Goal: Task Accomplishment & Management: Manage account settings

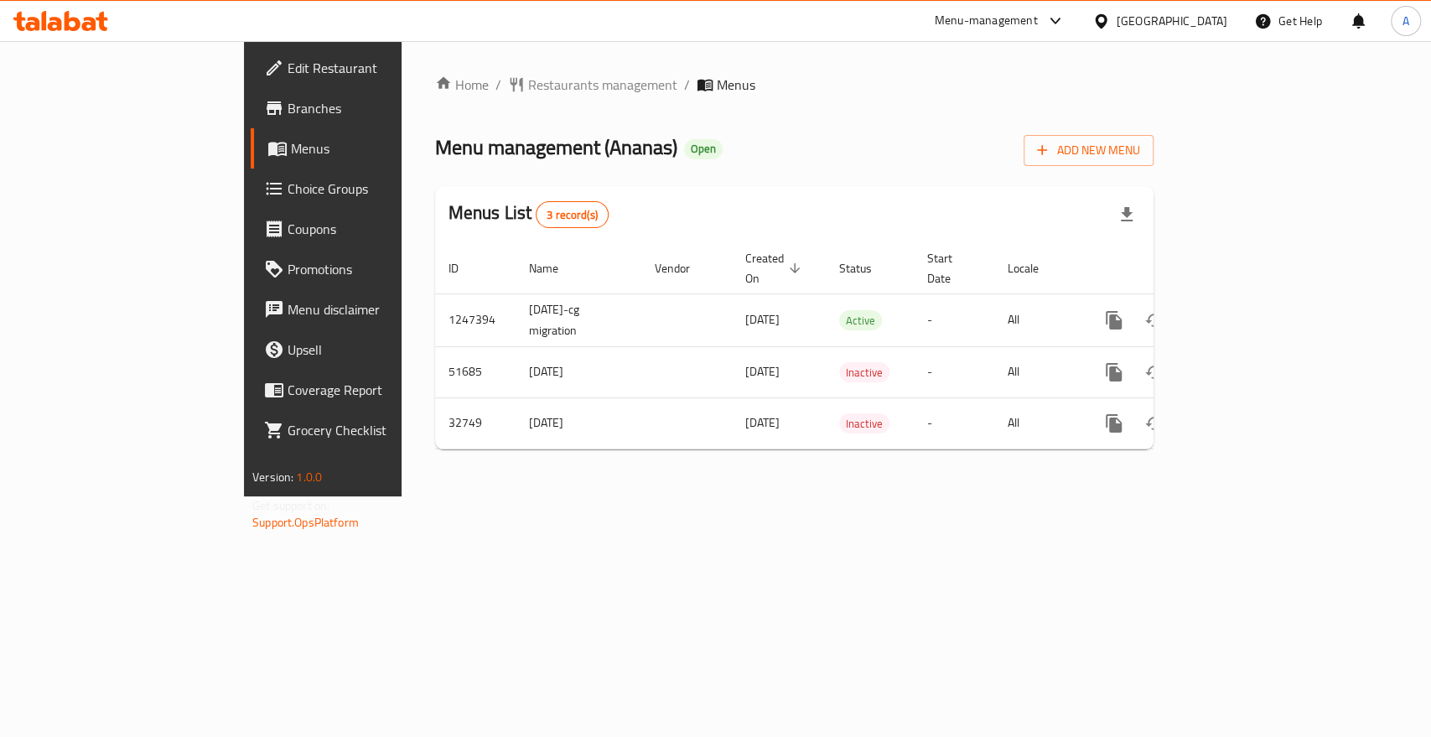
click at [421, 488] on div "Home / Restaurants management / Menus Menu management ( Ananas ) Open Add New M…" at bounding box center [795, 268] width 786 height 455
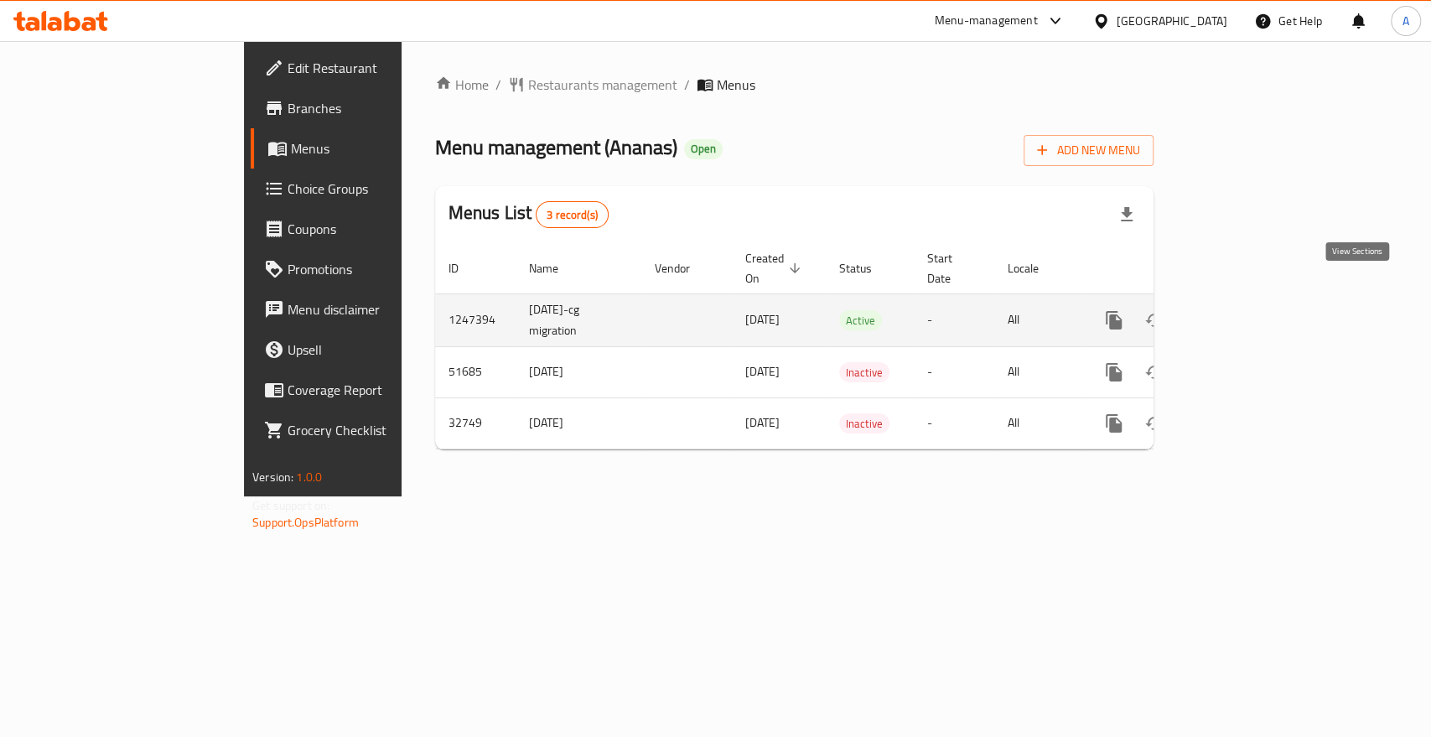
click at [1245, 310] on icon "enhanced table" at bounding box center [1235, 320] width 20 height 20
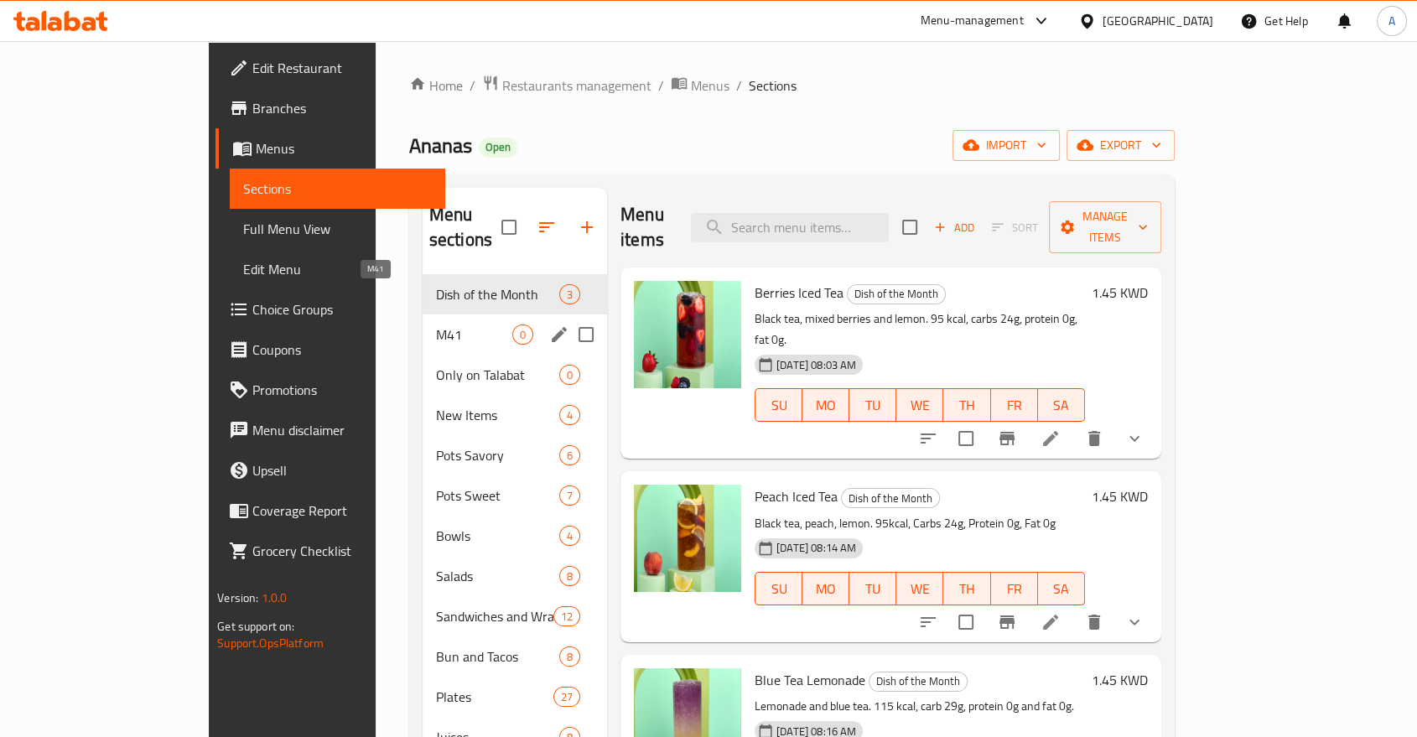
click at [436, 325] on span "M41" at bounding box center [474, 335] width 76 height 20
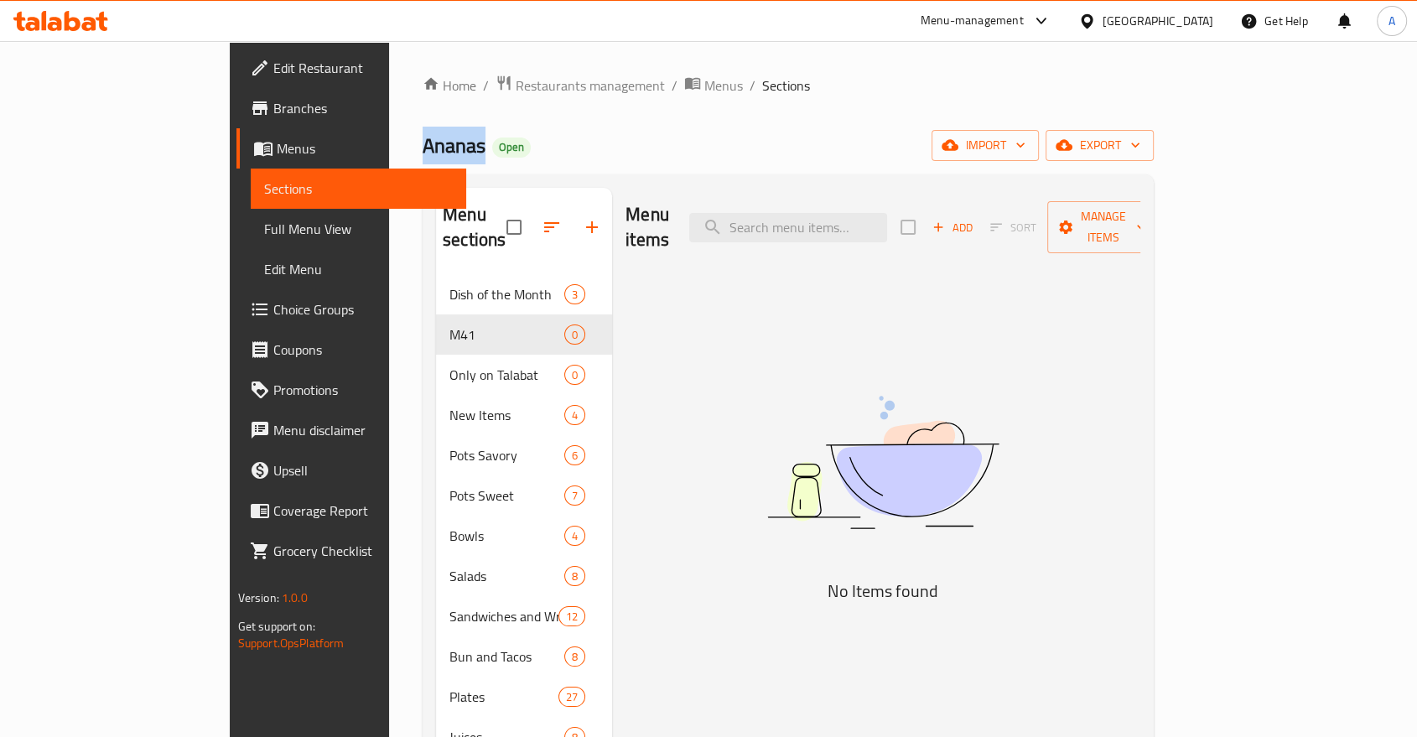
drag, startPoint x: 266, startPoint y: 143, endPoint x: 325, endPoint y: 143, distance: 58.7
click at [389, 143] on div "Home / Restaurants management / Menus / Sections Ananas Open import export Menu…" at bounding box center [788, 587] width 798 height 1092
copy span "Ananas"
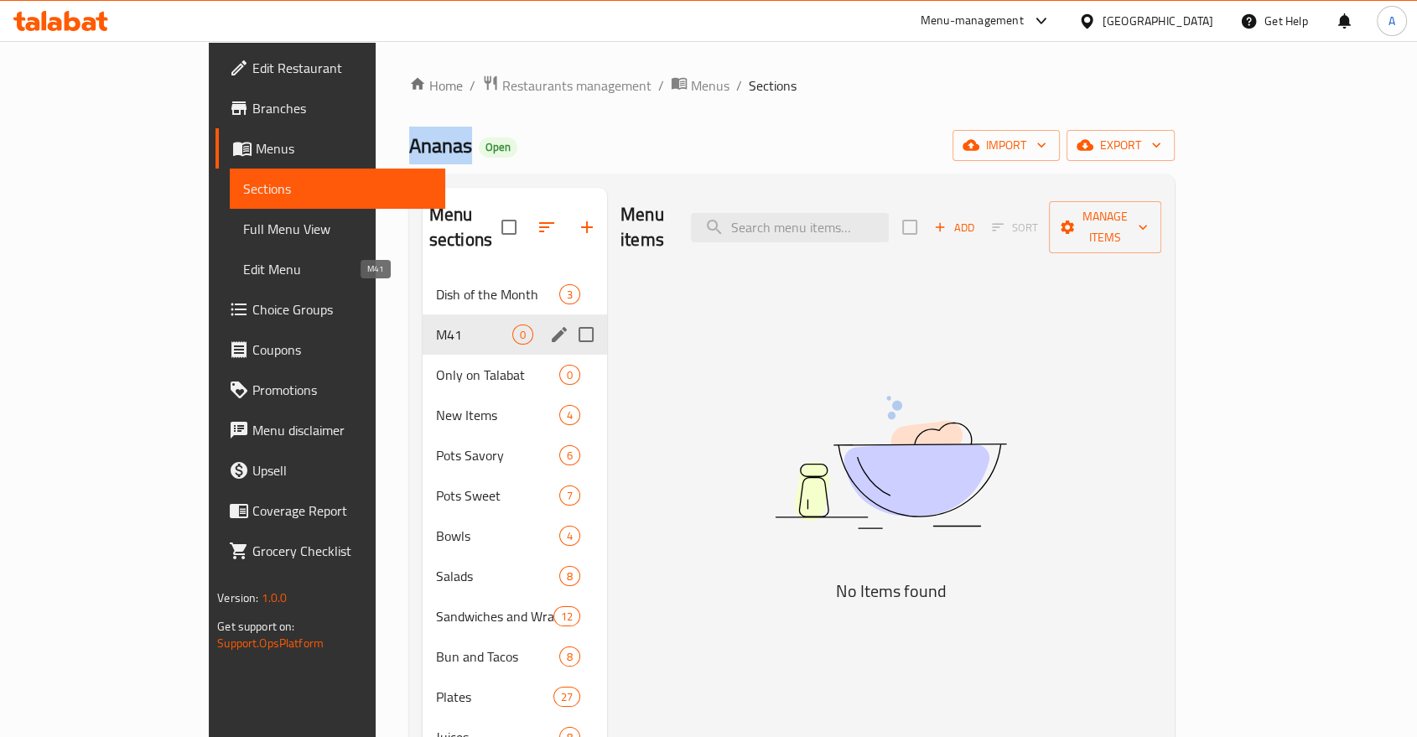
click at [436, 325] on span "M41" at bounding box center [474, 335] width 76 height 20
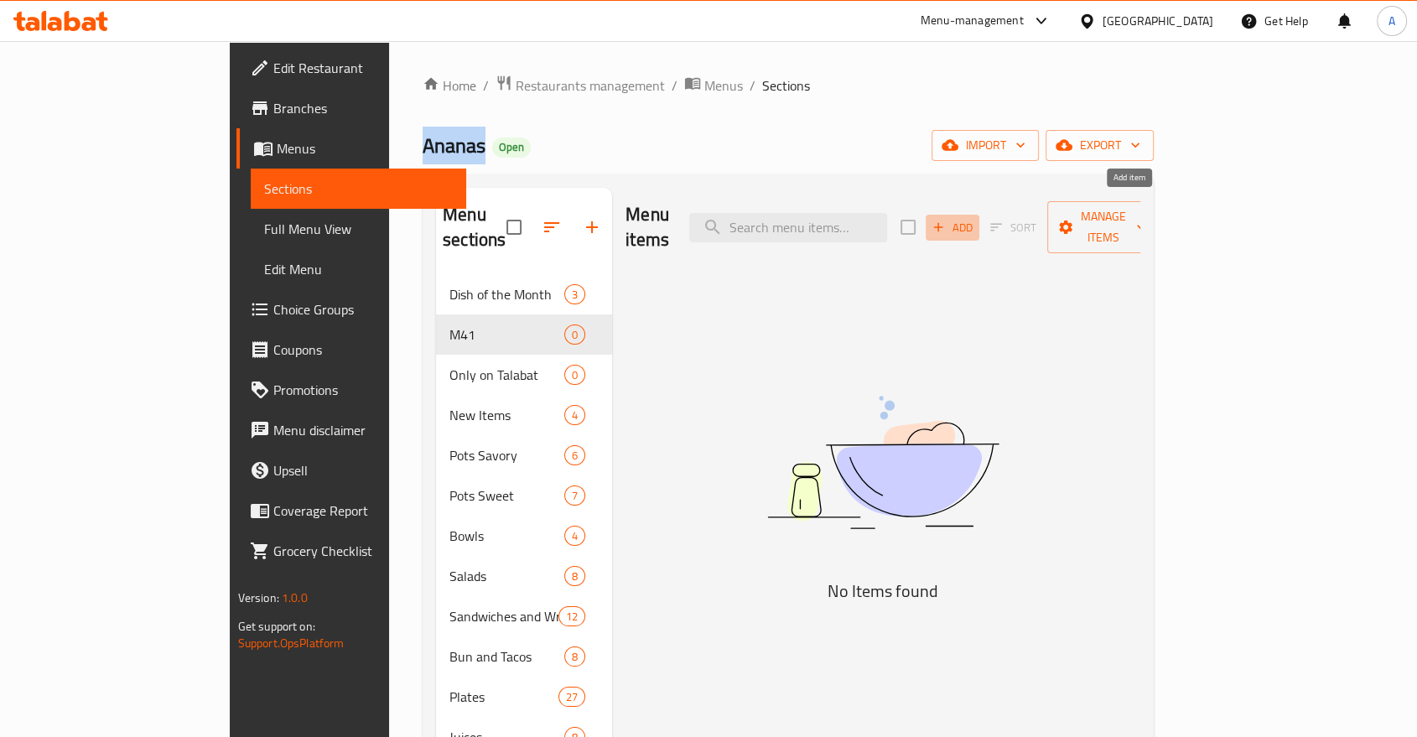
click at [975, 218] on span "Add" at bounding box center [952, 227] width 45 height 19
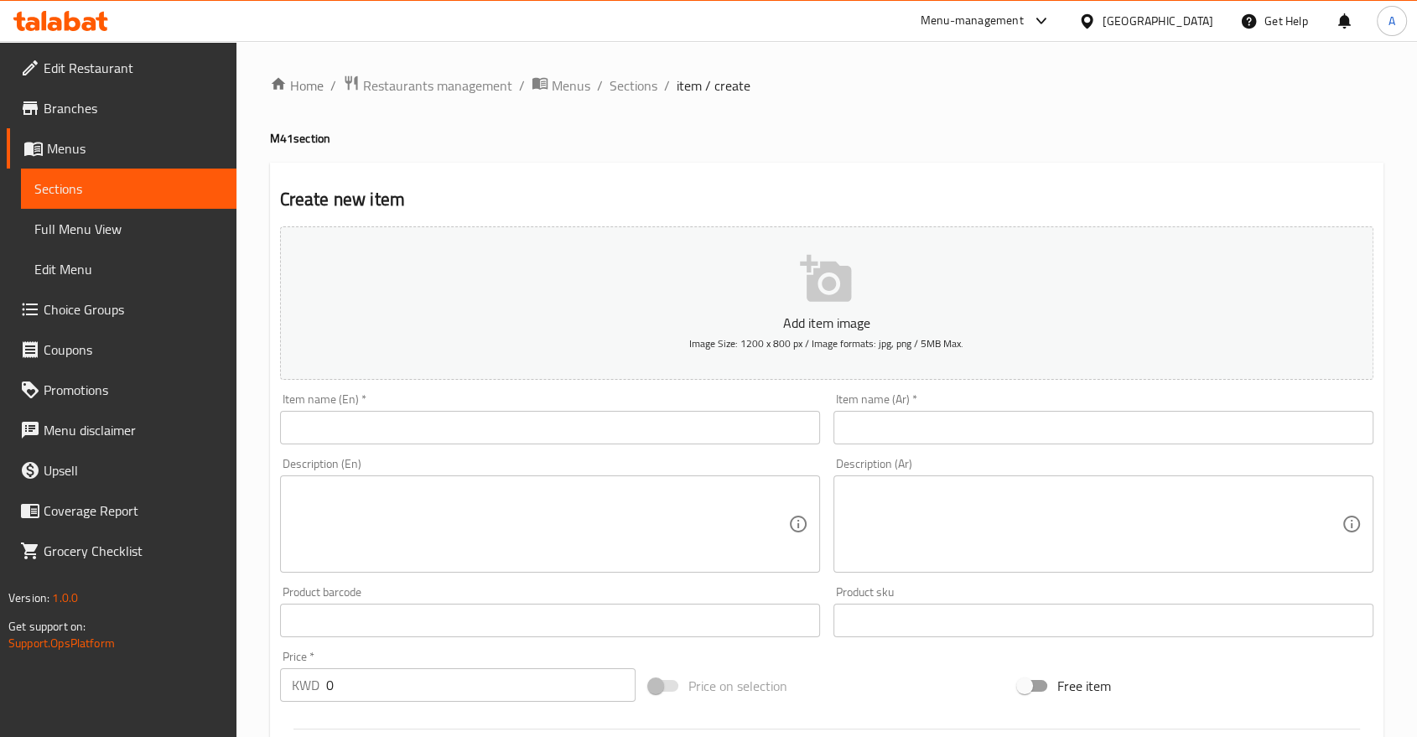
click at [502, 411] on input "text" at bounding box center [550, 428] width 540 height 34
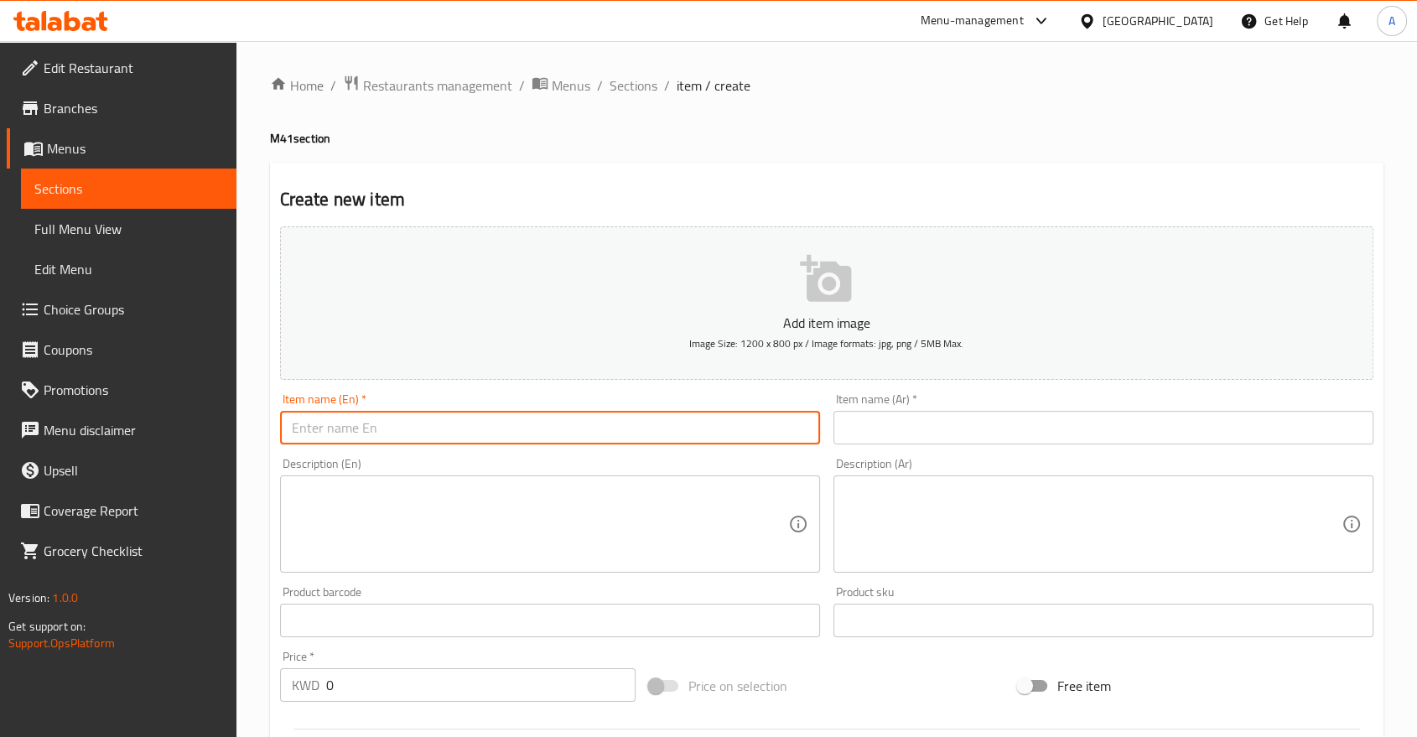
paste input "Pair of the Month ثنائي الشهر"
drag, startPoint x: 381, startPoint y: 413, endPoint x: 465, endPoint y: 408, distance: 84.8
click at [465, 411] on input "Pair of the Month ثنائي الشهر" at bounding box center [550, 428] width 540 height 34
type input "Pair of the Month"
click at [858, 411] on input "text" at bounding box center [1104, 428] width 540 height 34
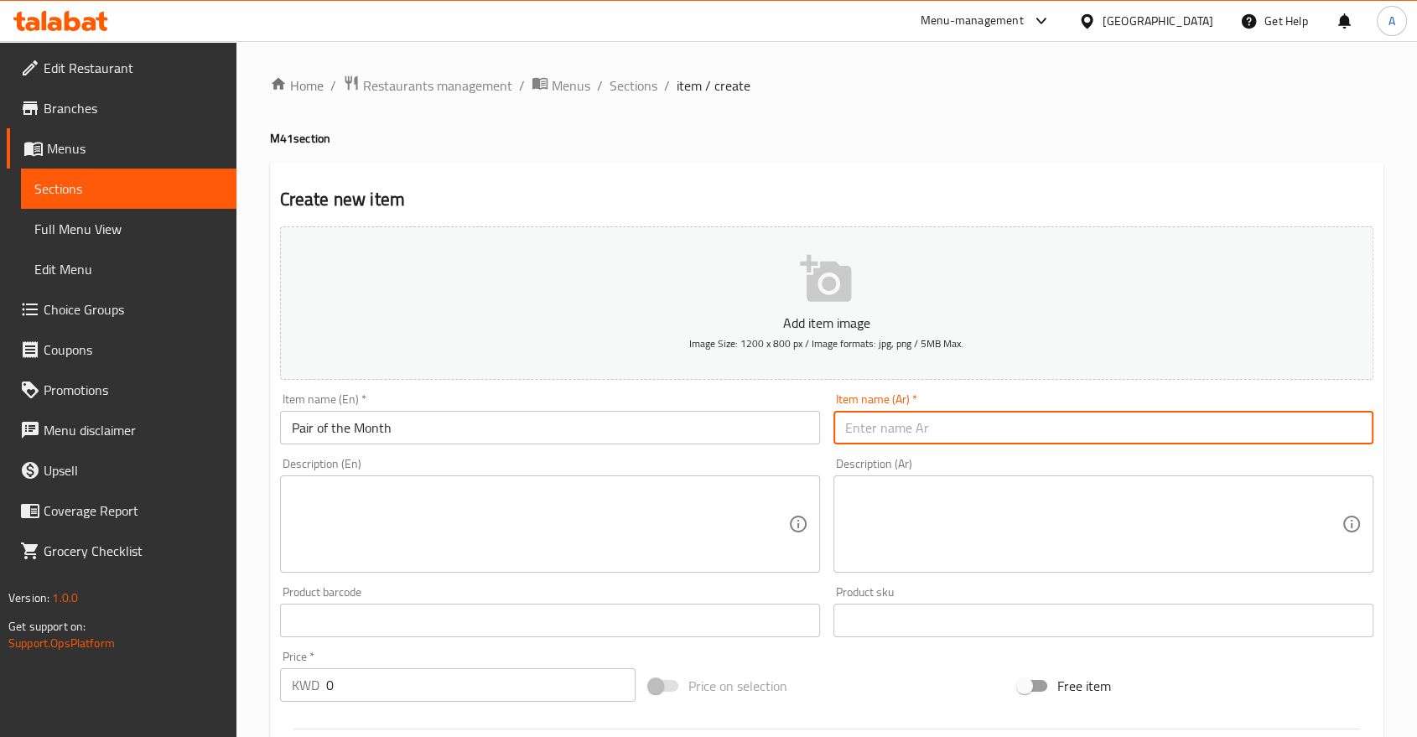
paste input "ثنائي الشهر"
type input "ثنائي الشهر"
click at [458, 495] on textarea at bounding box center [540, 525] width 496 height 80
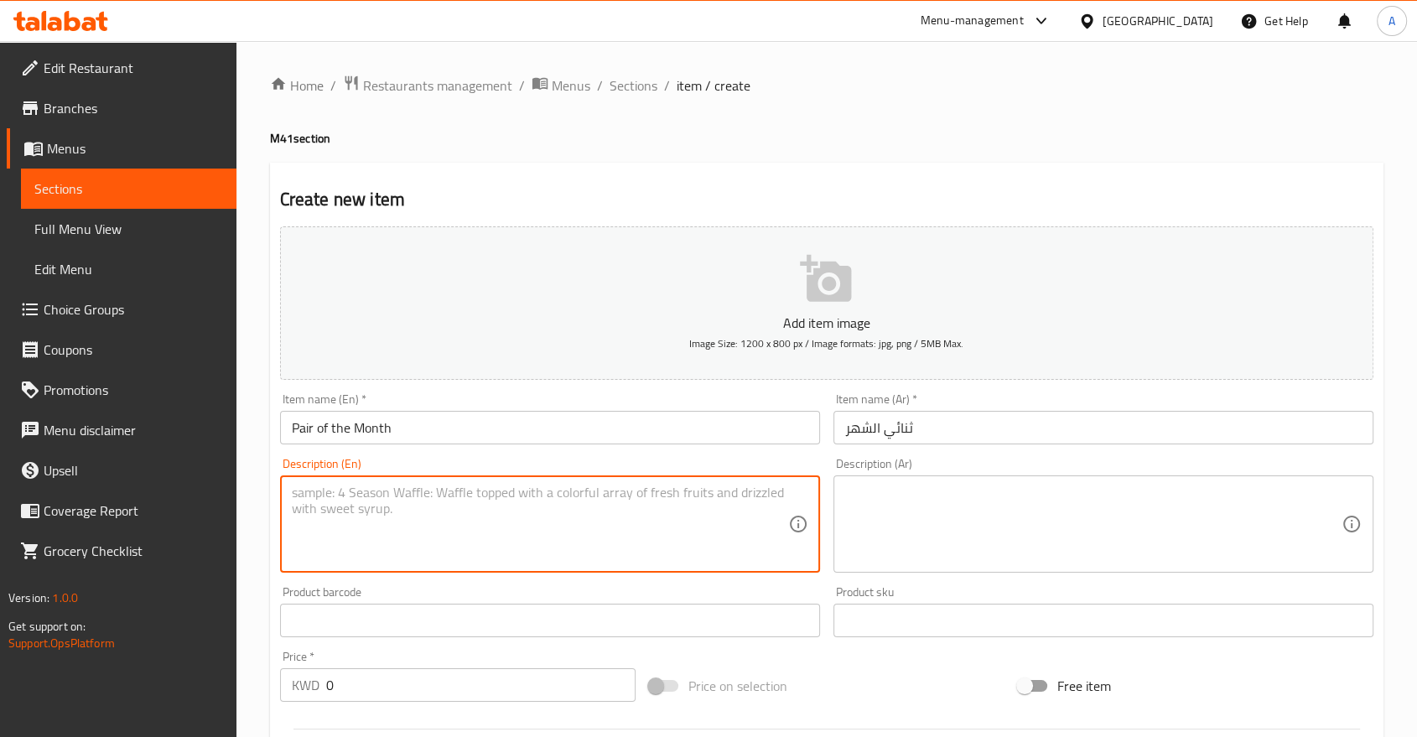
click at [472, 489] on textarea at bounding box center [540, 525] width 496 height 80
paste textarea "Cold Brew and Two Dark Chocolate Cookies"
type textarea "Cold Brew and Two Dark Chocolate Cookies"
click at [900, 487] on textarea at bounding box center [1093, 525] width 496 height 80
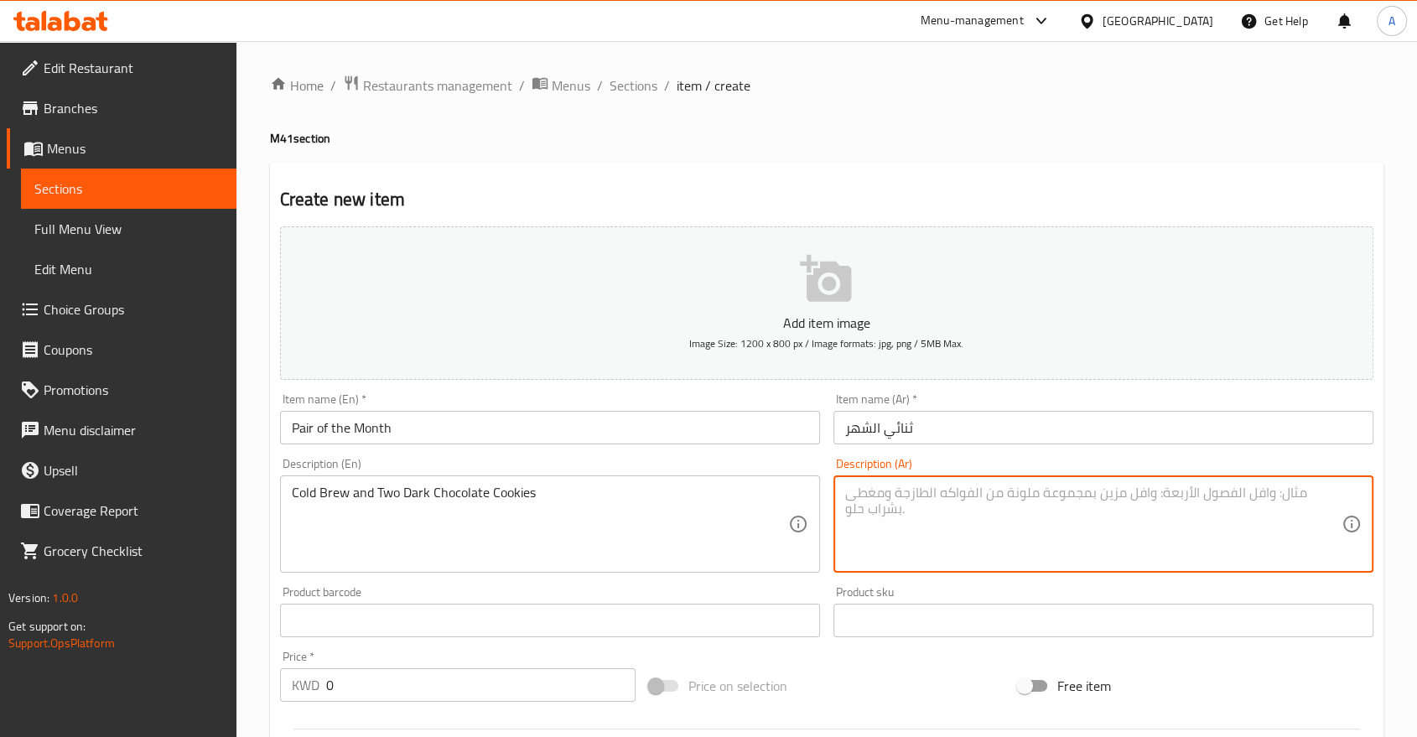
paste textarea "كولد برو و2 كوكيز شوكولاتة داكنة"
type textarea "كولد برو و2 كوكيز شوكولاتة داكنة"
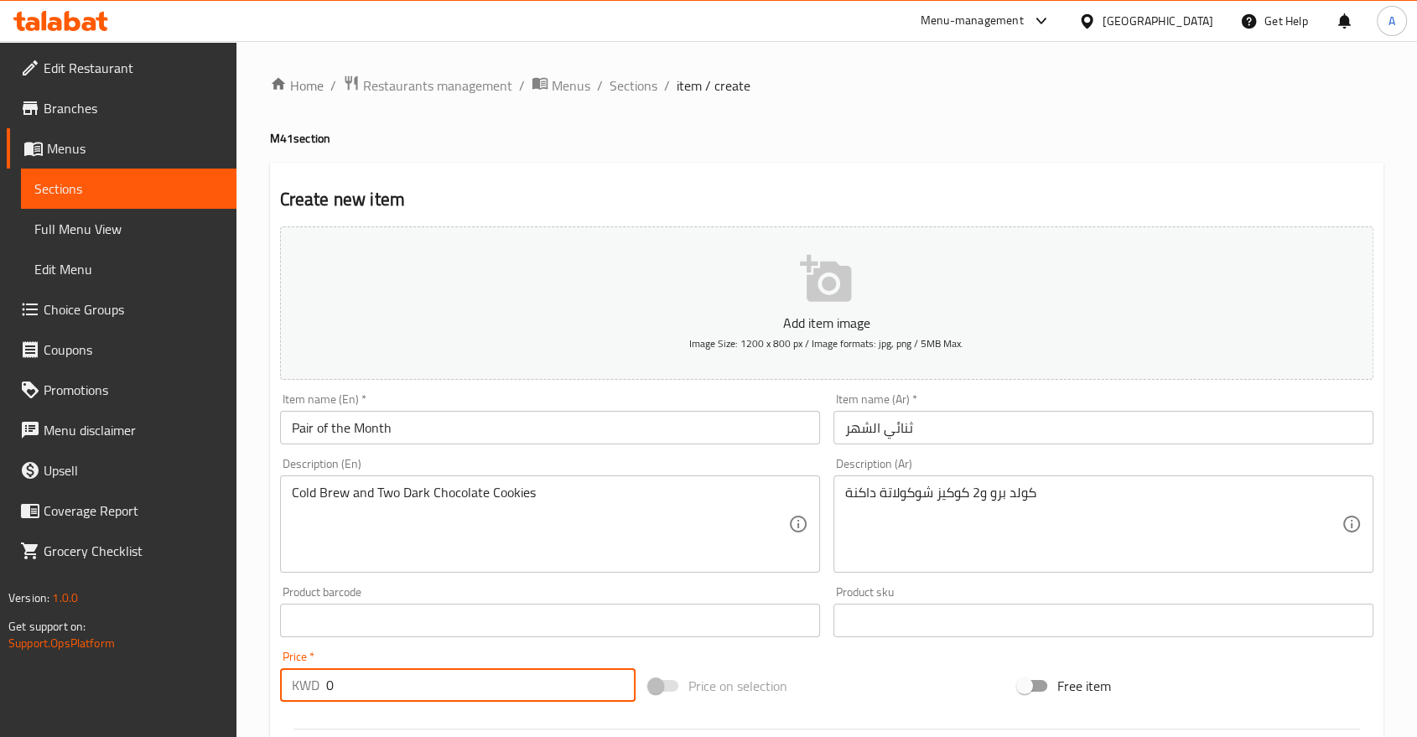
drag, startPoint x: 407, startPoint y: 648, endPoint x: 294, endPoint y: 649, distance: 112.4
click at [294, 668] on div "KWD 0 Price *" at bounding box center [458, 685] width 356 height 34
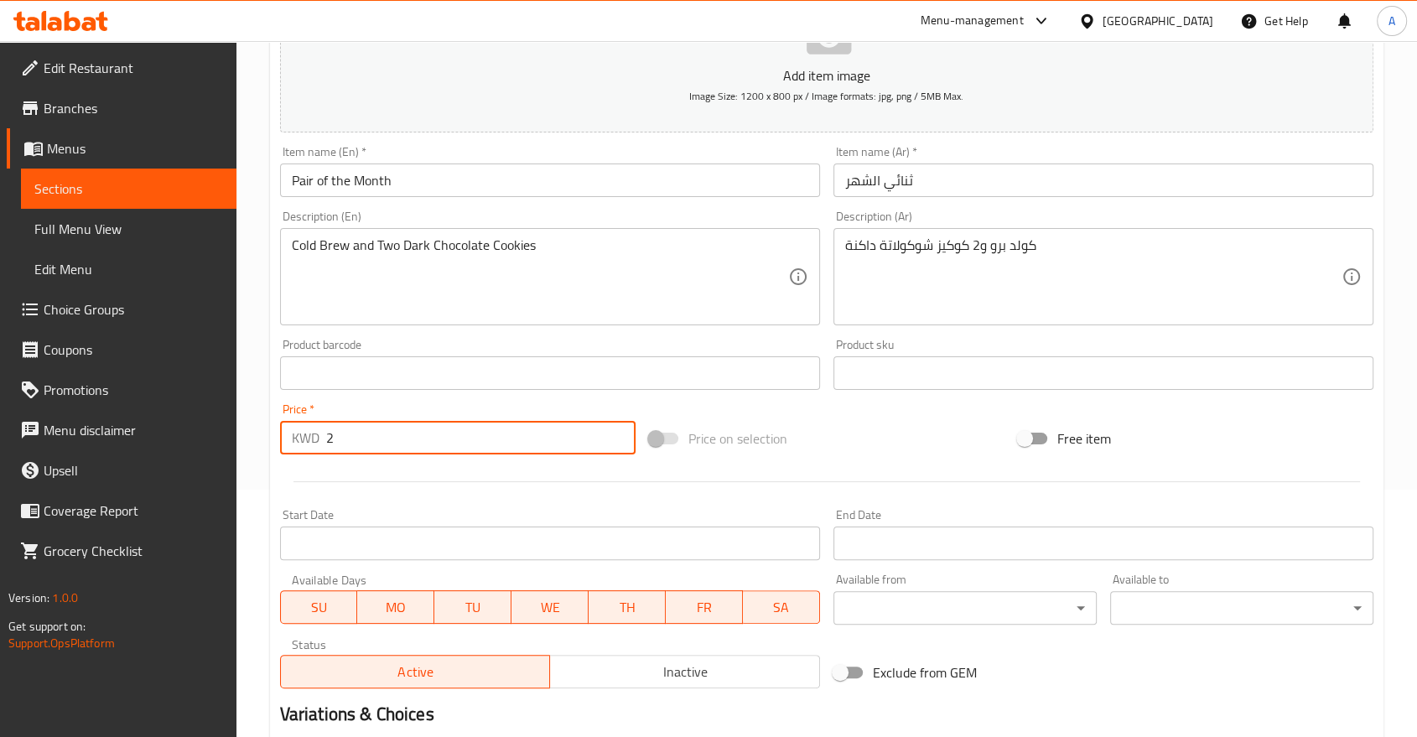
scroll to position [279, 0]
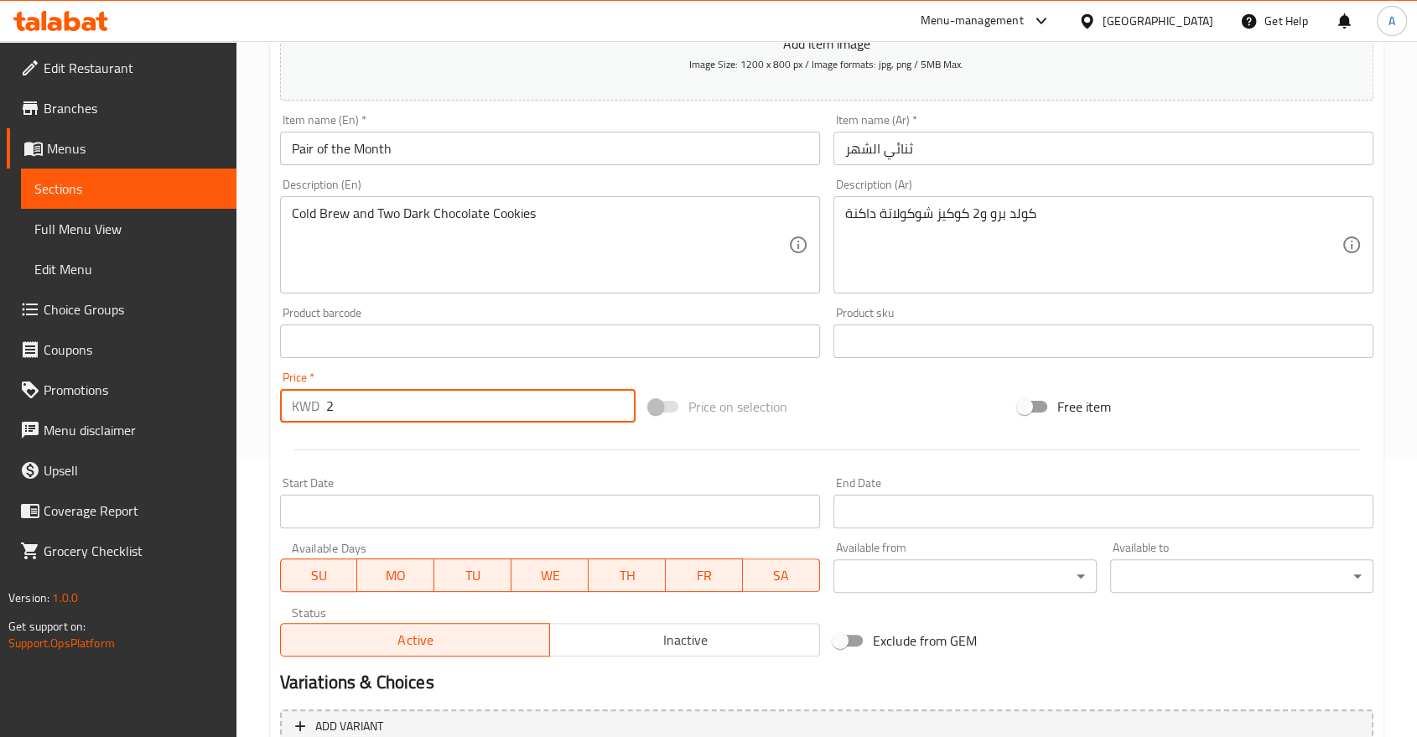
type input "2"
click at [596, 628] on span "Inactive" at bounding box center [685, 640] width 257 height 24
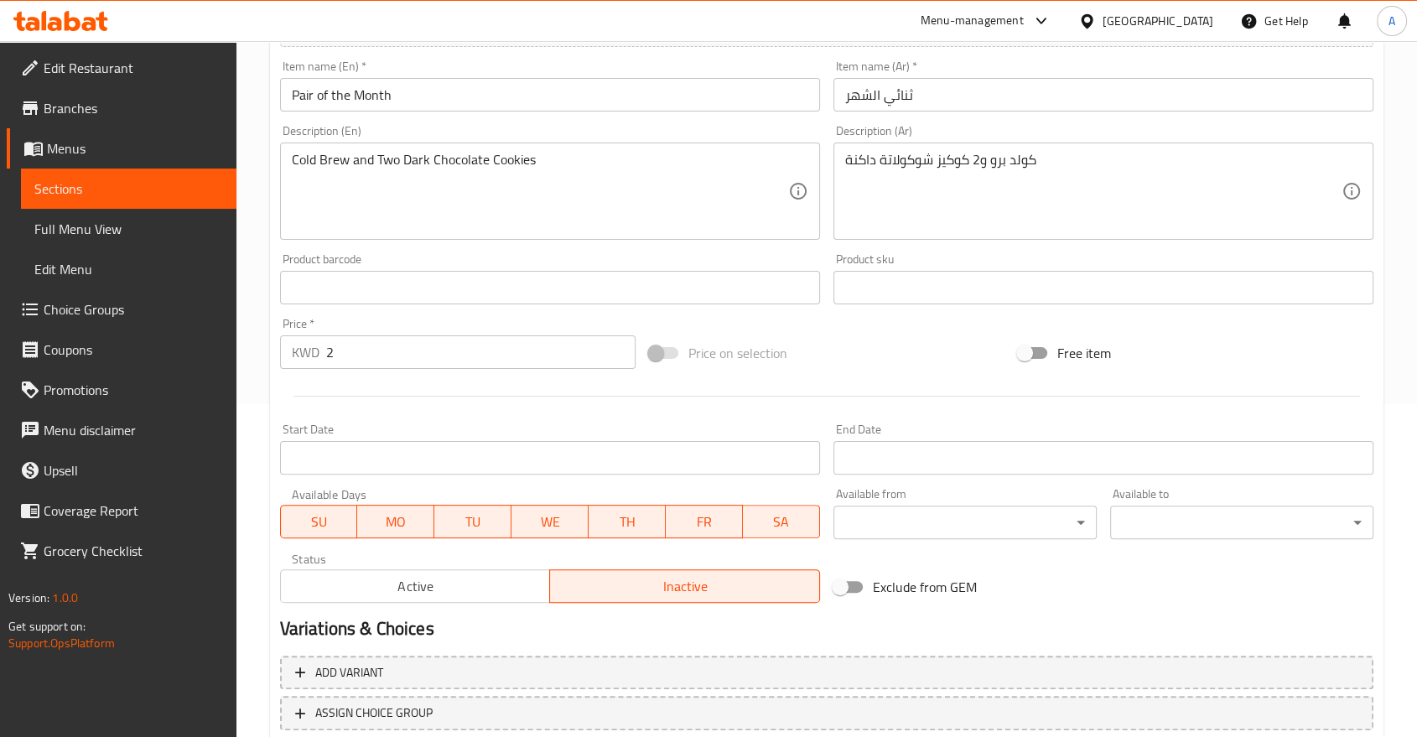
scroll to position [409, 0]
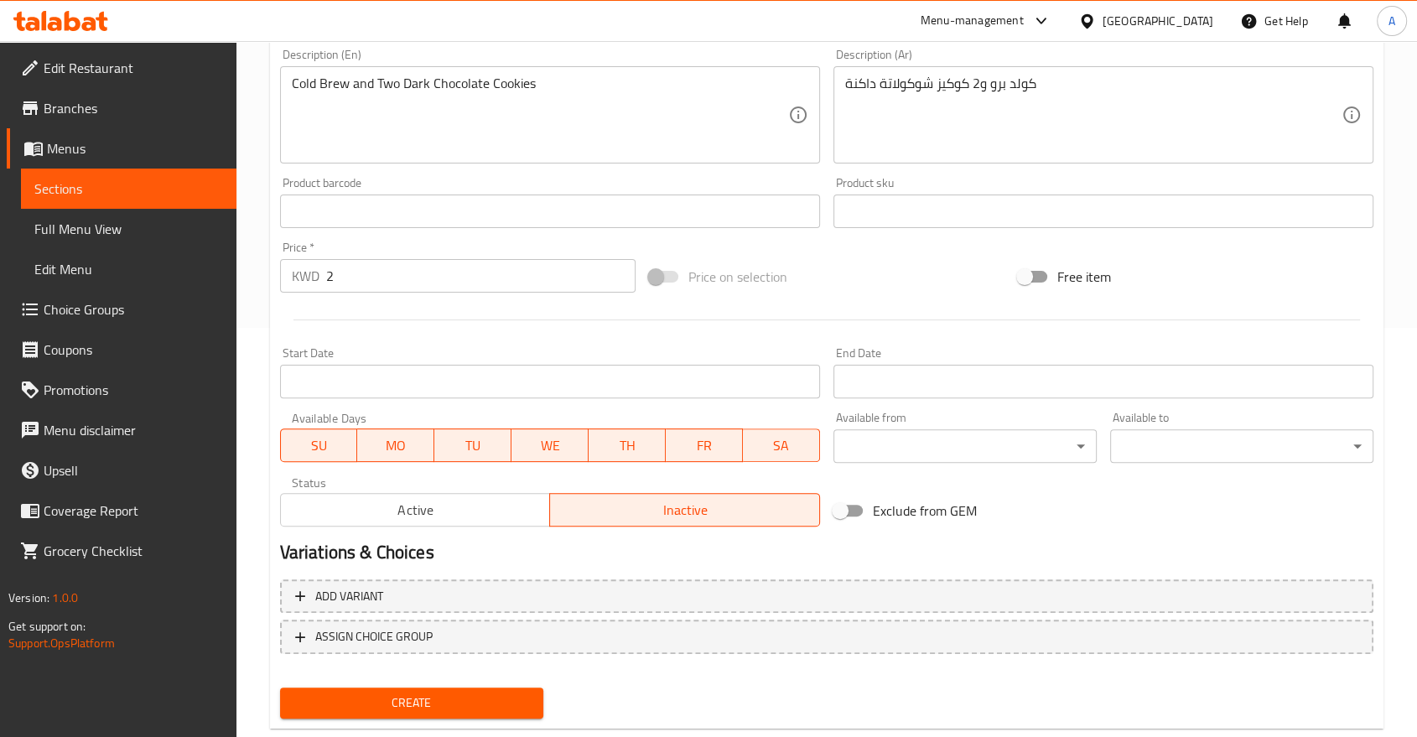
click at [483, 693] on span "Create" at bounding box center [411, 703] width 236 height 21
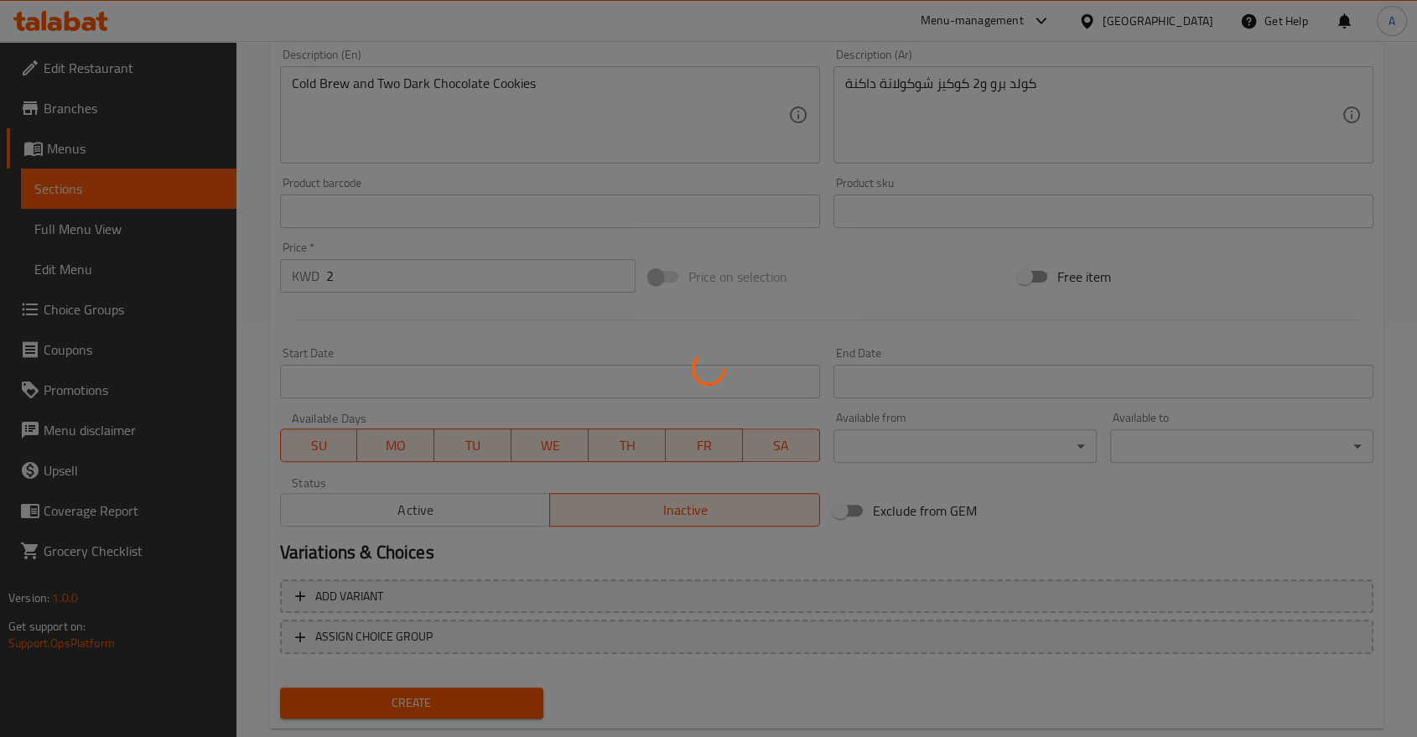
type input "0"
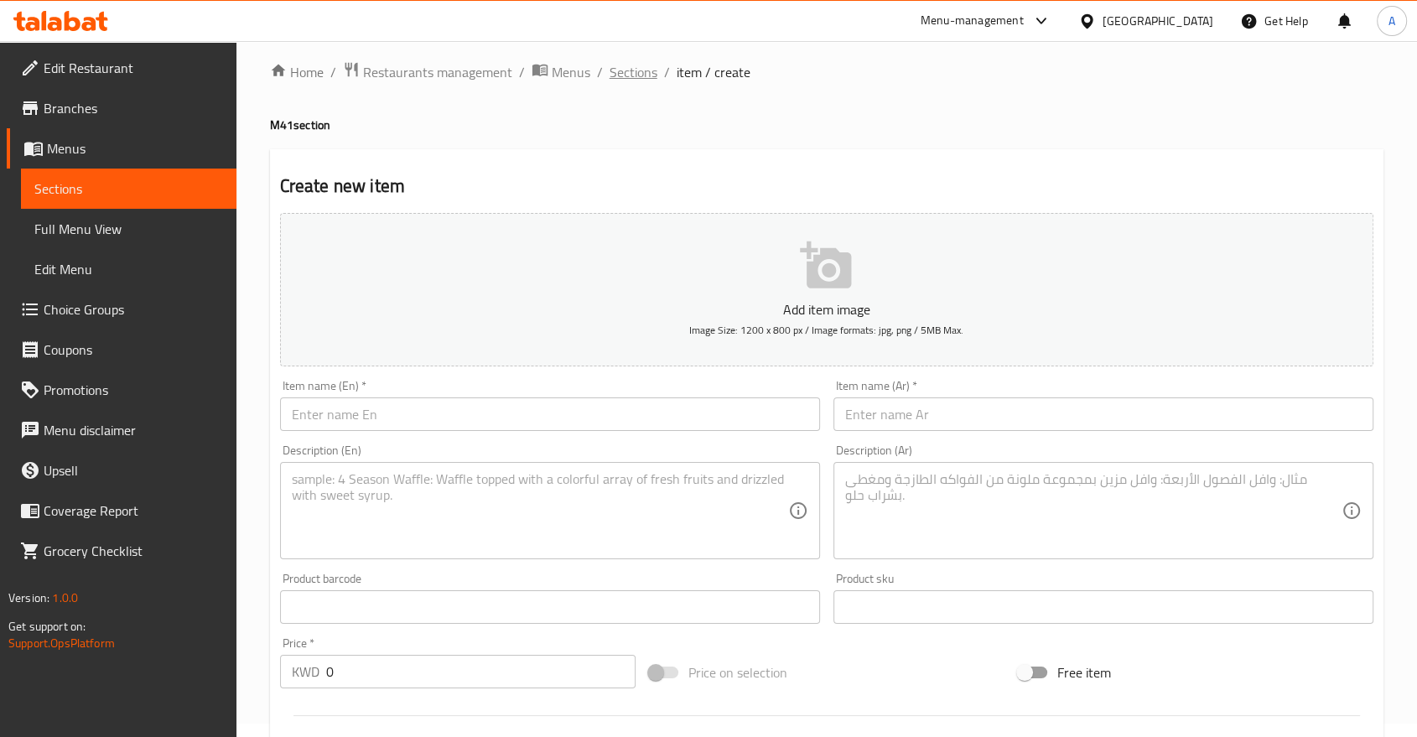
scroll to position [0, 0]
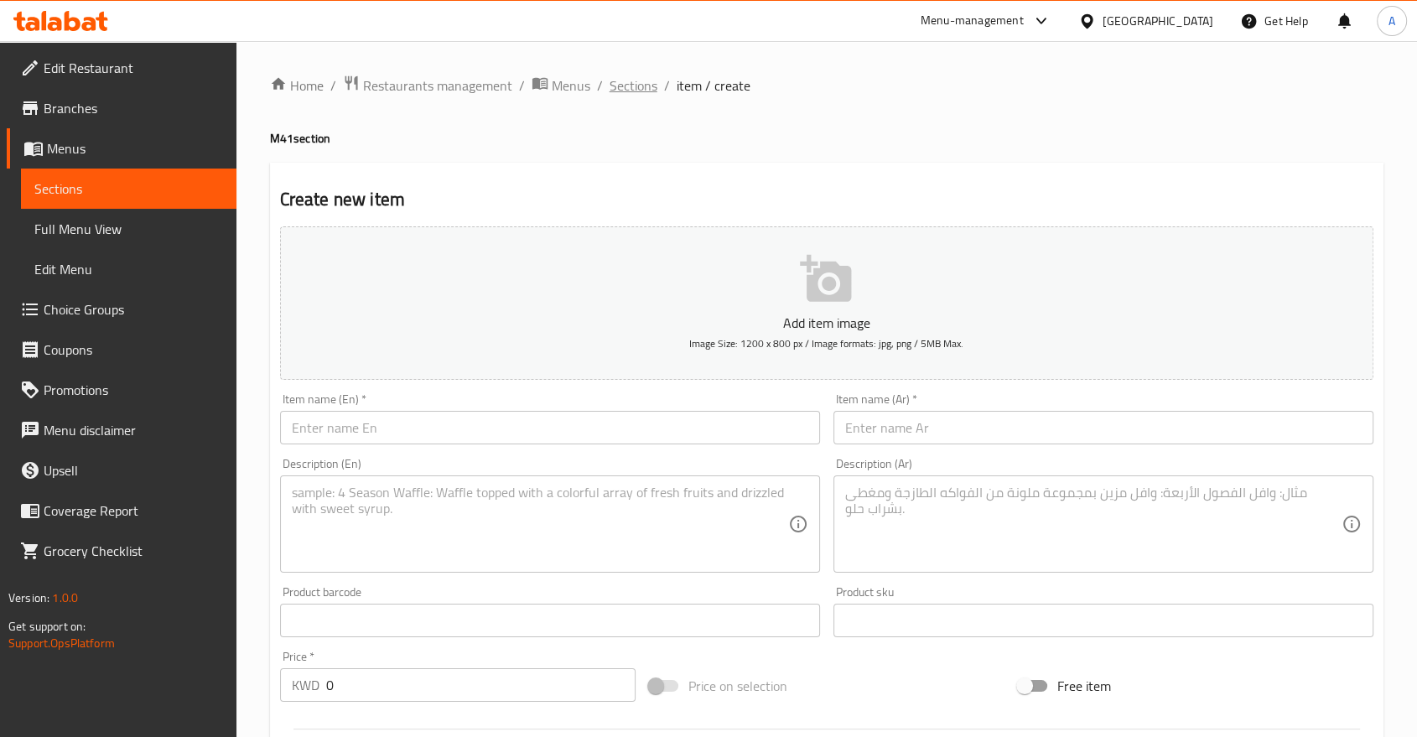
click at [610, 75] on span "Sections" at bounding box center [634, 85] width 48 height 20
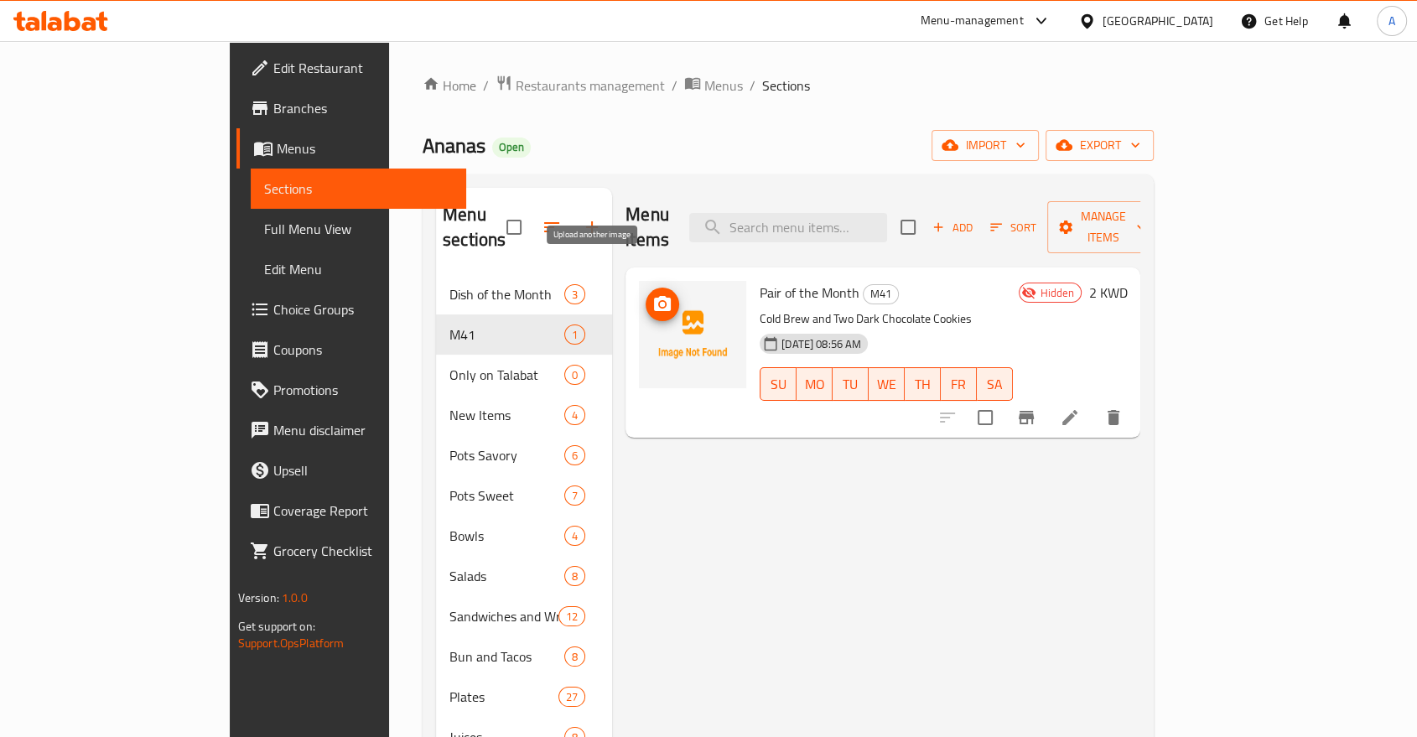
click at [652, 294] on icon "upload picture" at bounding box center [662, 304] width 20 height 20
click at [1127, 281] on h6 "2 KWD" at bounding box center [1107, 292] width 39 height 23
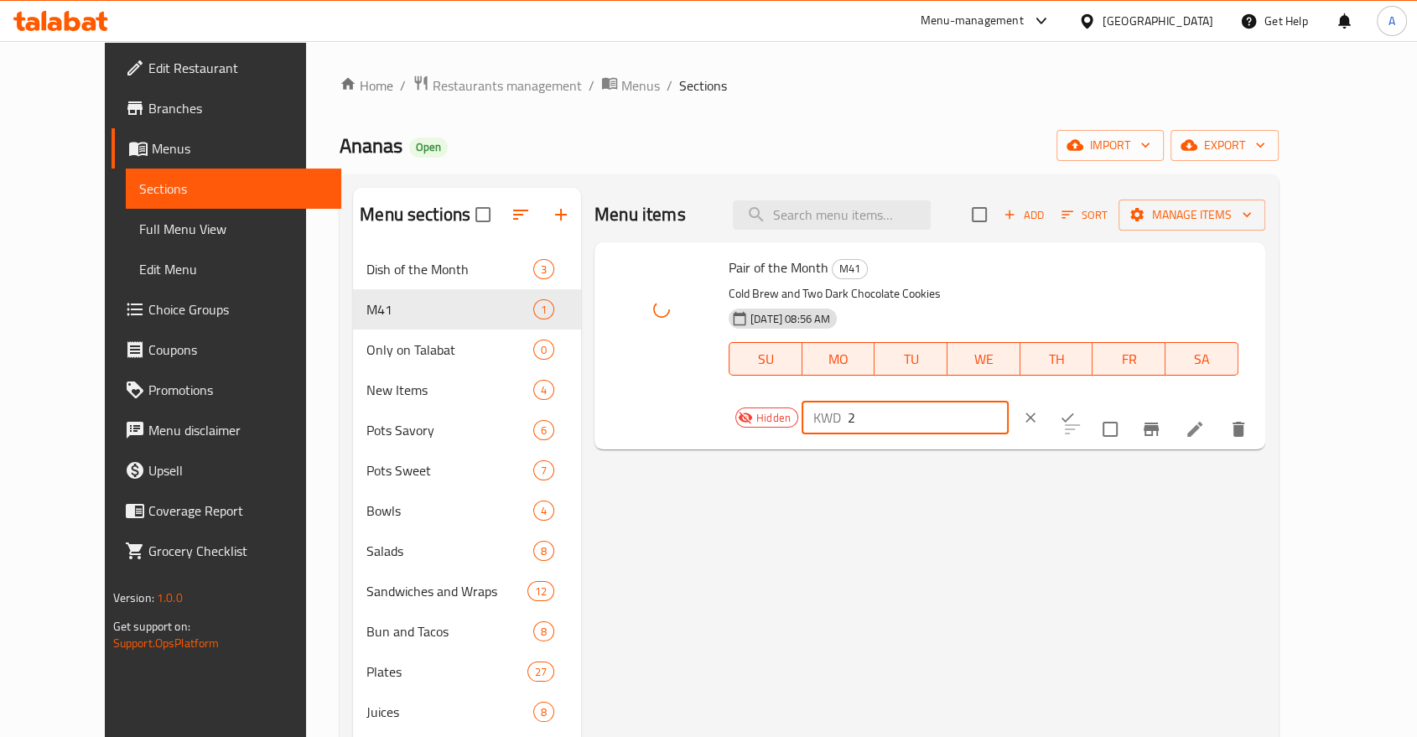
click at [1009, 401] on input "2" at bounding box center [928, 418] width 161 height 34
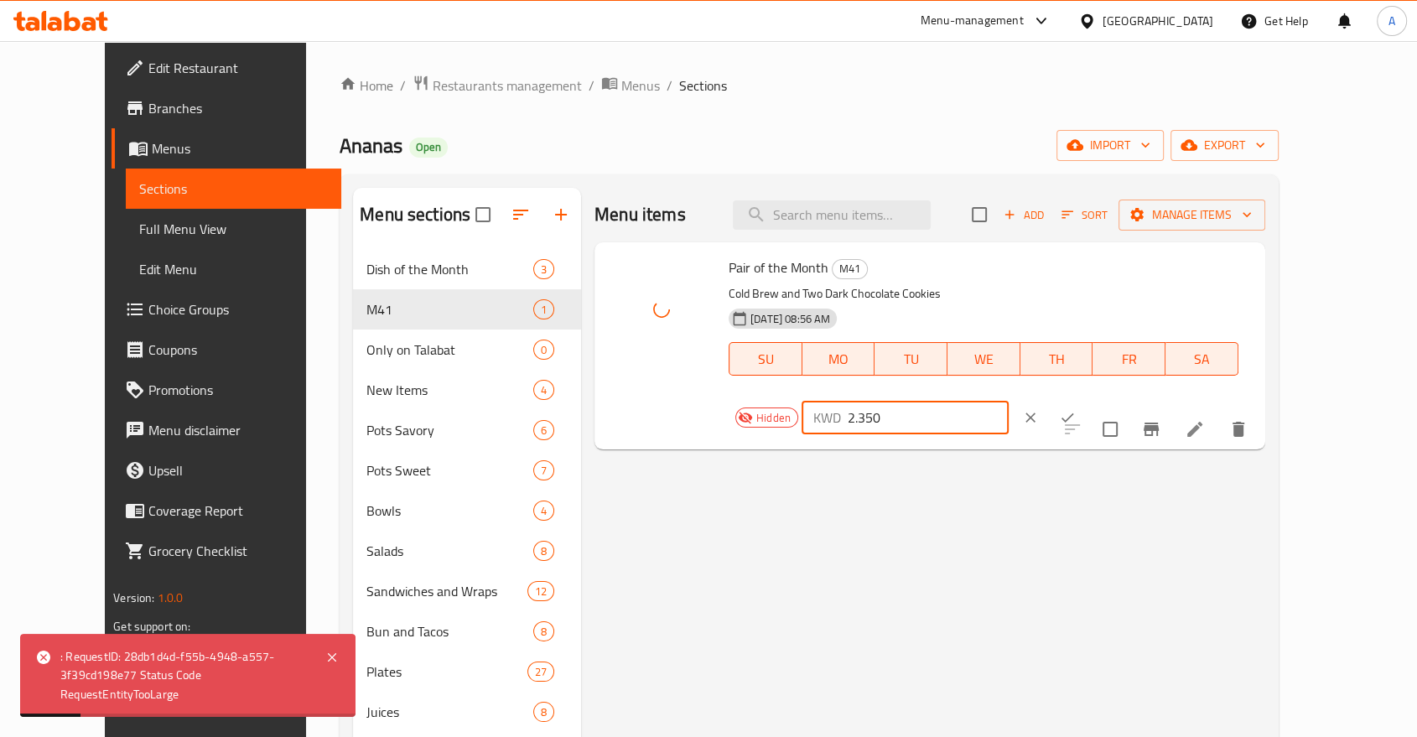
type input "2.350"
click at [1076, 409] on icon "ok" at bounding box center [1067, 417] width 17 height 17
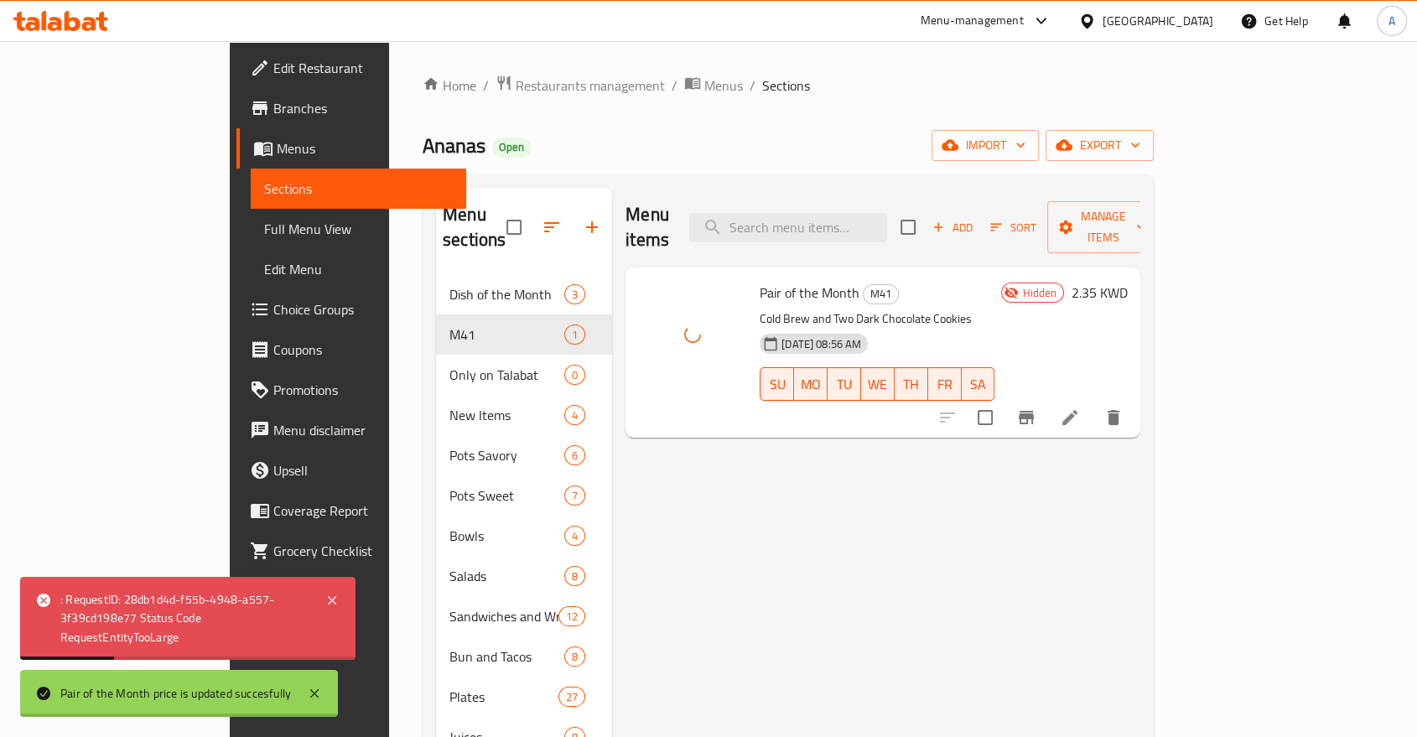
click at [984, 508] on div "Menu items Add Sort Manage items Pair of the Month M41 Cold Brew and Two Dark C…" at bounding box center [876, 637] width 528 height 898
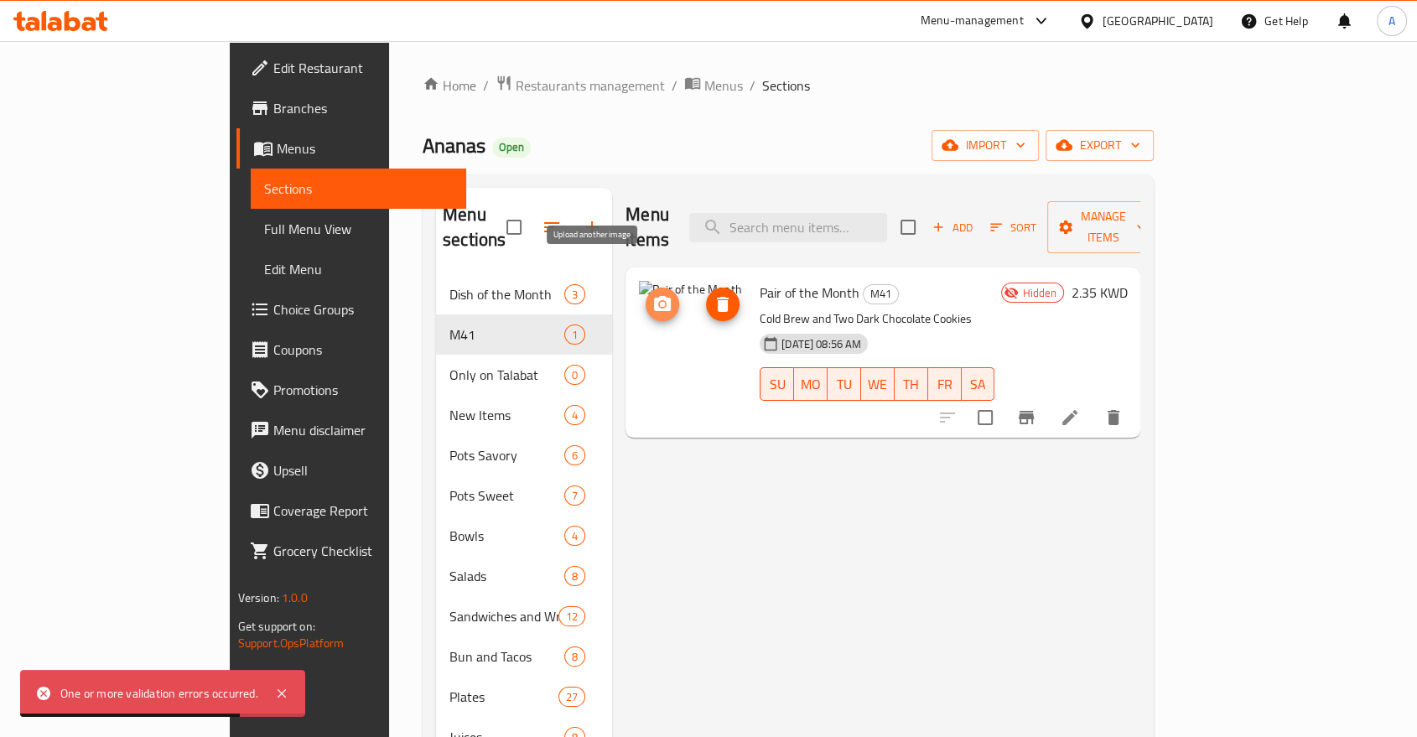
click at [654, 296] on icon "upload picture" at bounding box center [662, 303] width 17 height 15
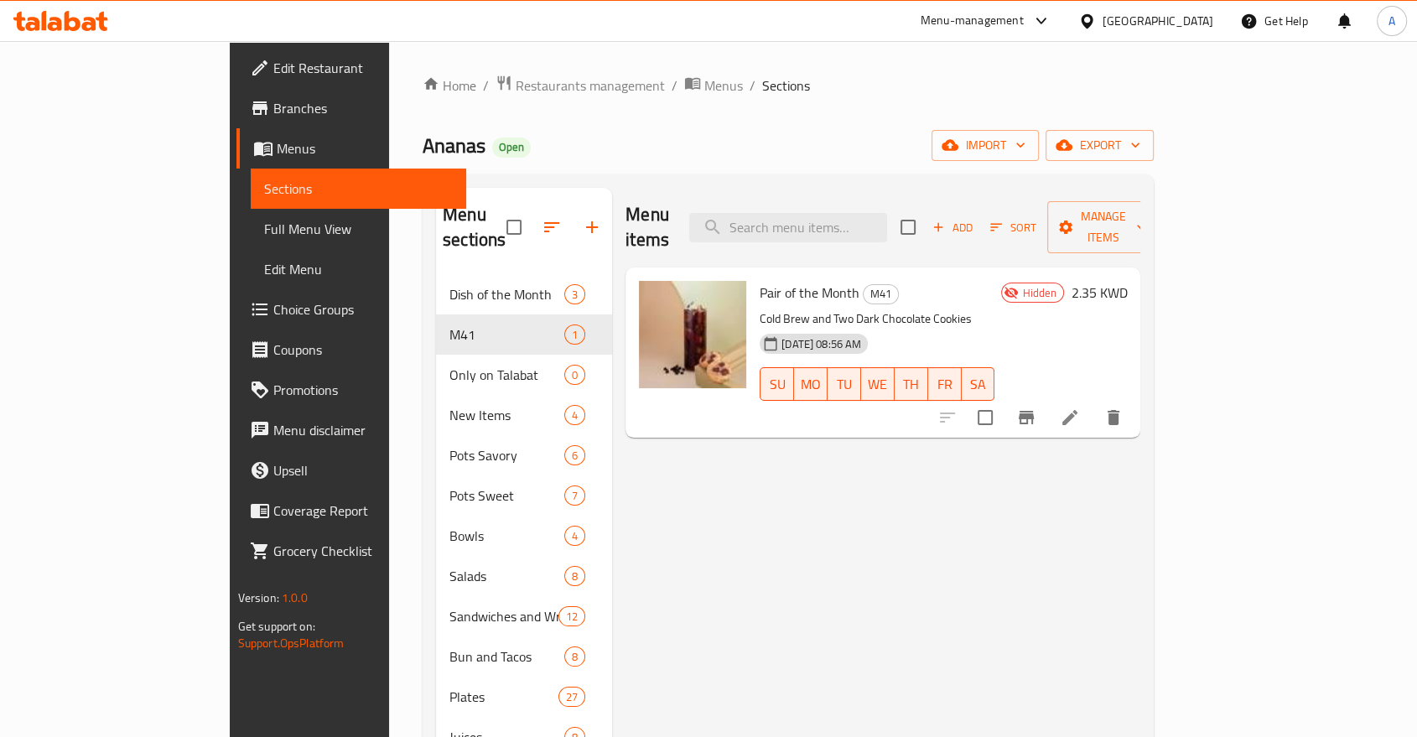
click at [1080, 408] on icon at bounding box center [1070, 418] width 20 height 20
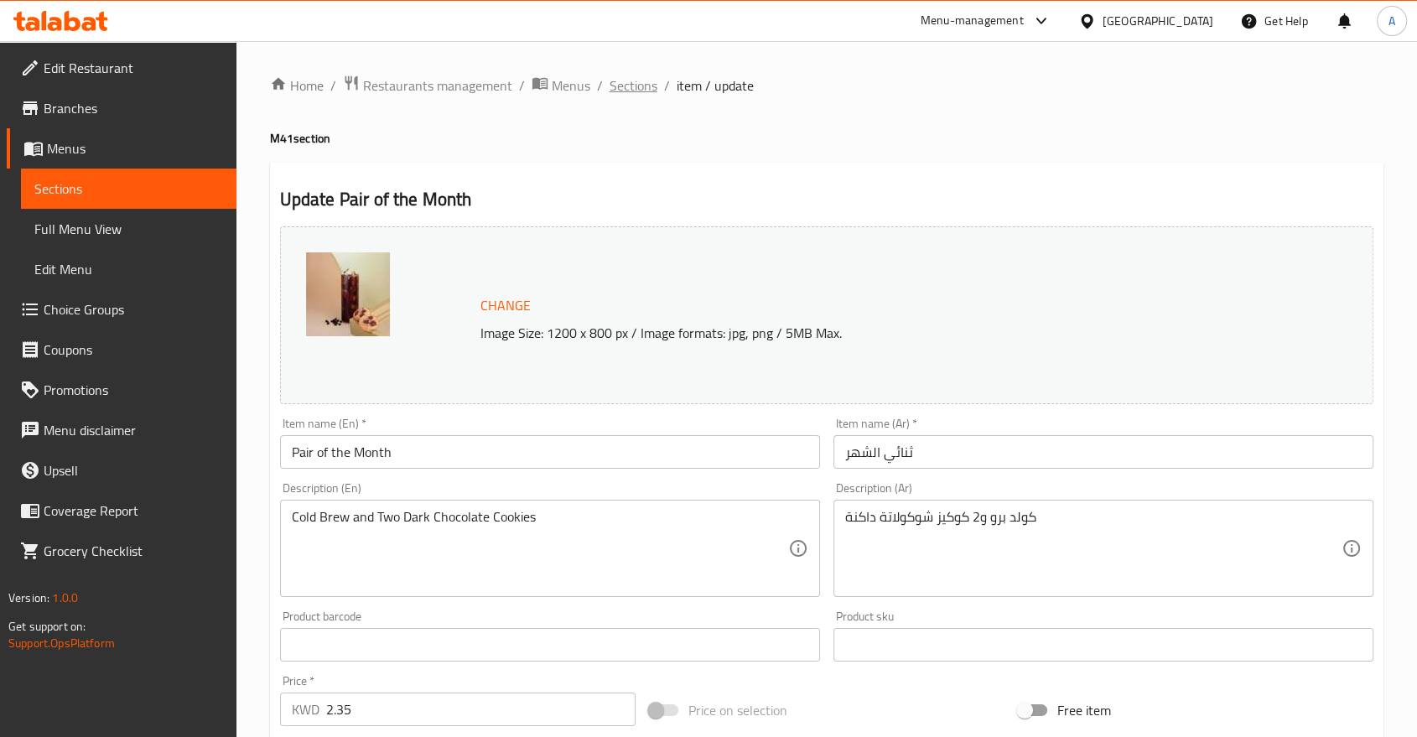
click at [610, 91] on span "Sections" at bounding box center [634, 85] width 48 height 20
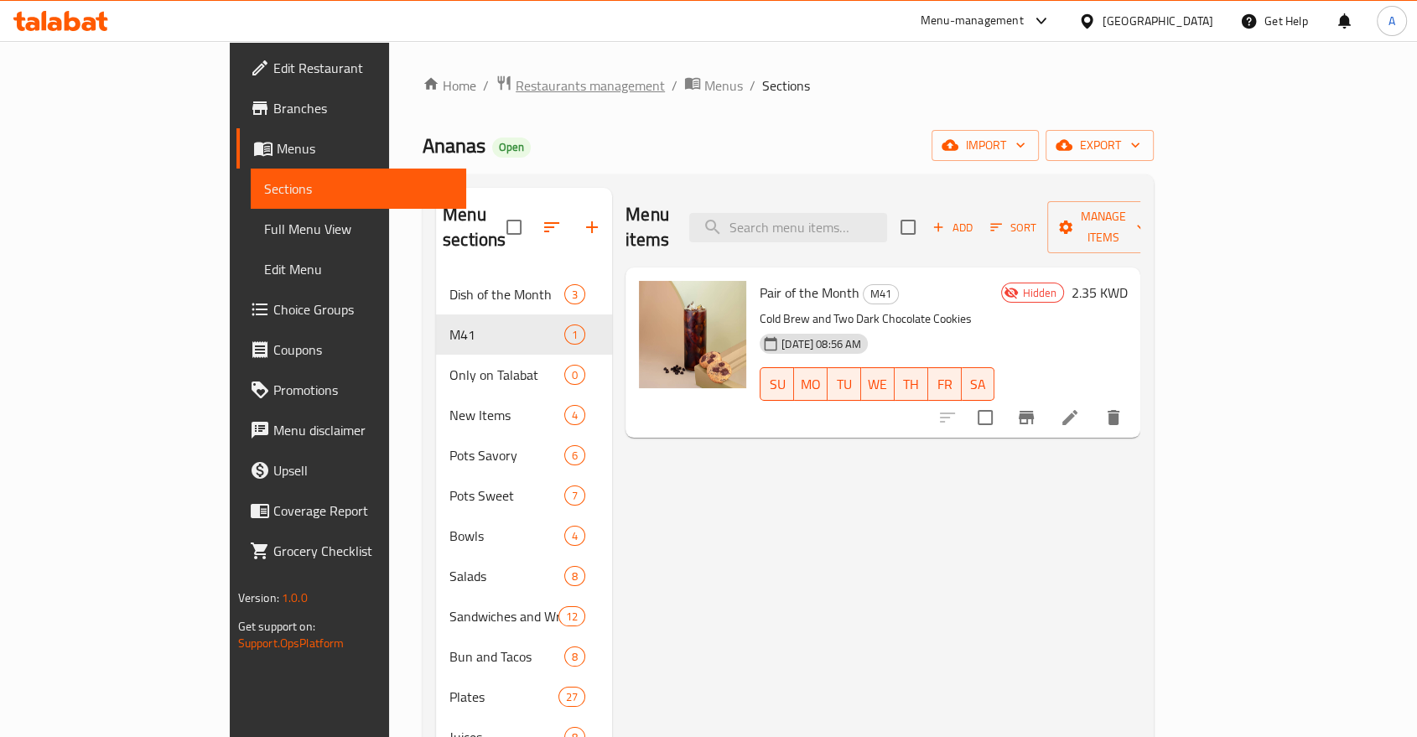
click at [516, 78] on span "Restaurants management" at bounding box center [590, 85] width 149 height 20
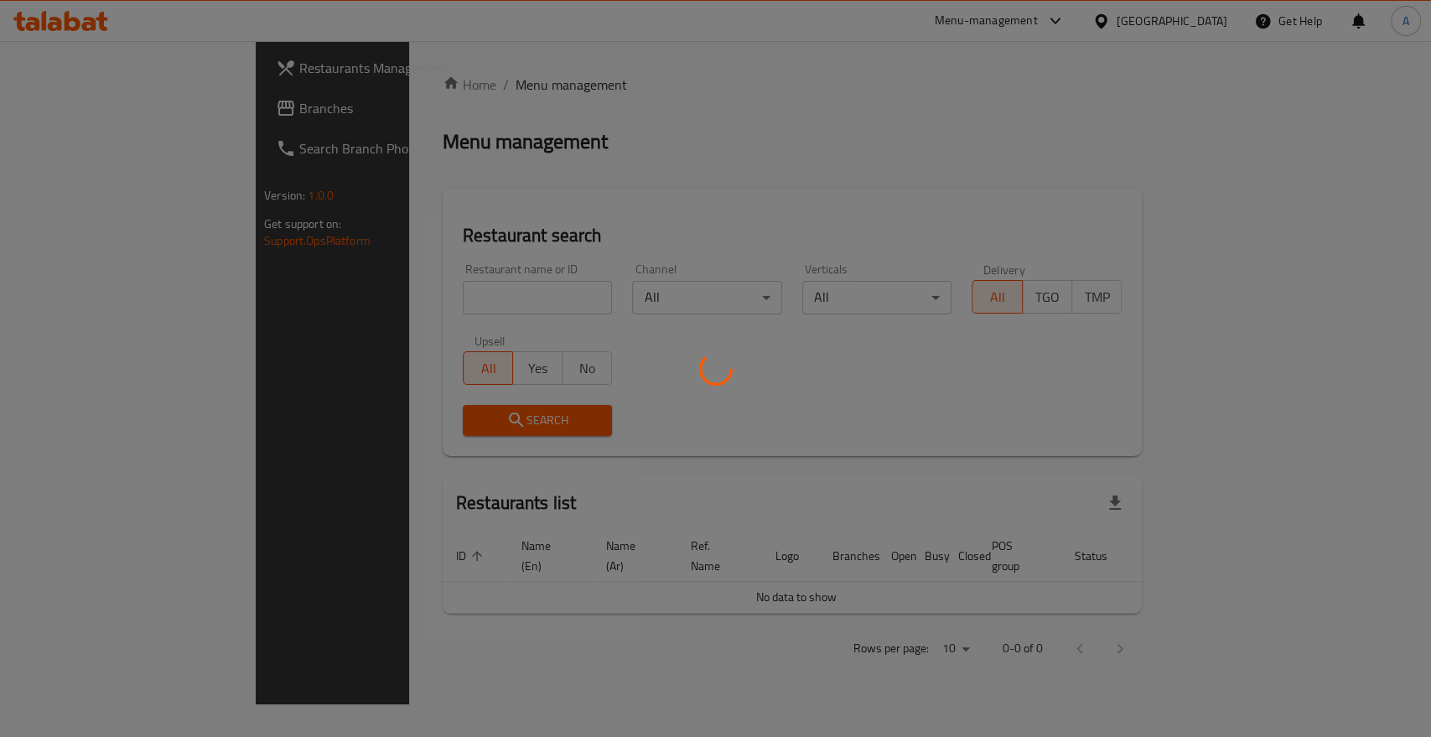
click at [56, 113] on div at bounding box center [715, 368] width 1431 height 737
click at [54, 106] on div at bounding box center [715, 368] width 1431 height 737
click at [63, 106] on div at bounding box center [715, 368] width 1431 height 737
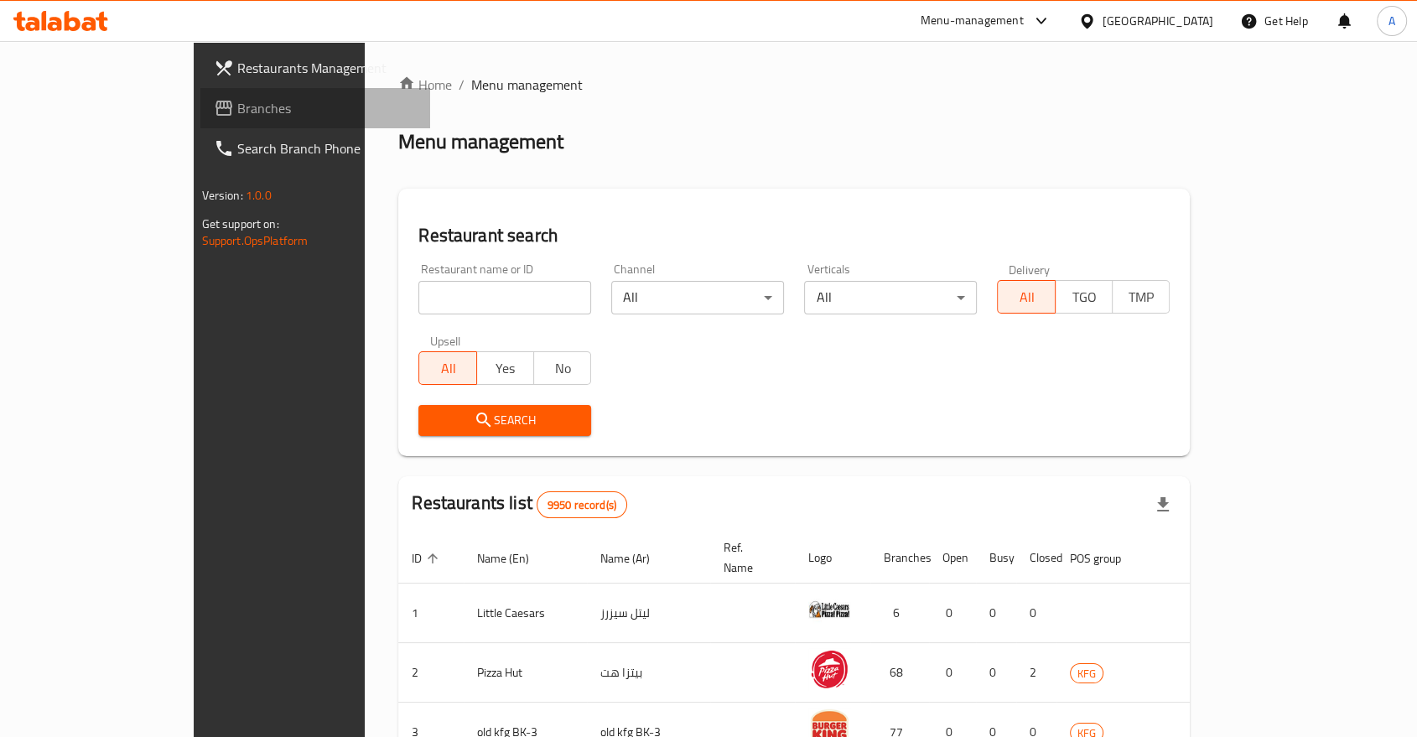
click at [214, 98] on span at bounding box center [225, 108] width 23 height 20
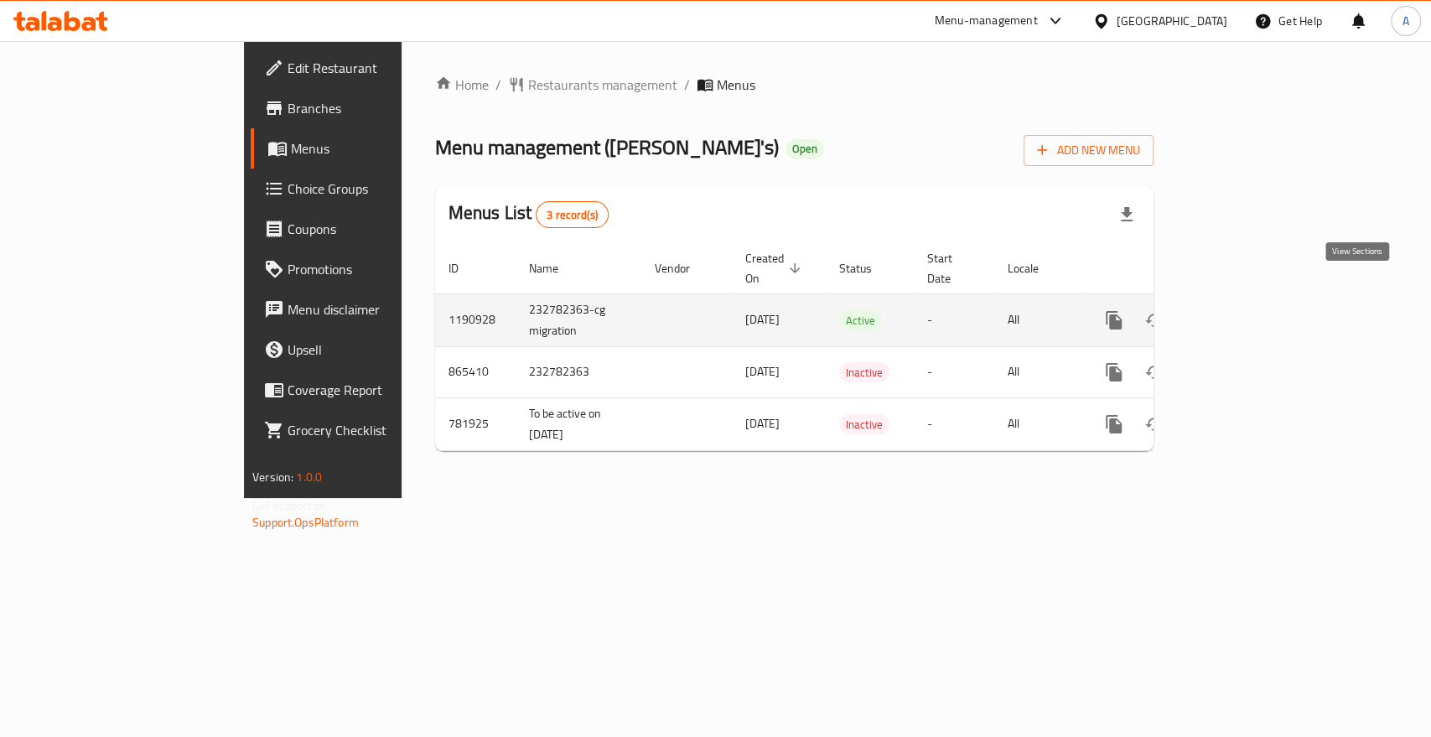
click at [1245, 310] on icon "enhanced table" at bounding box center [1235, 320] width 20 height 20
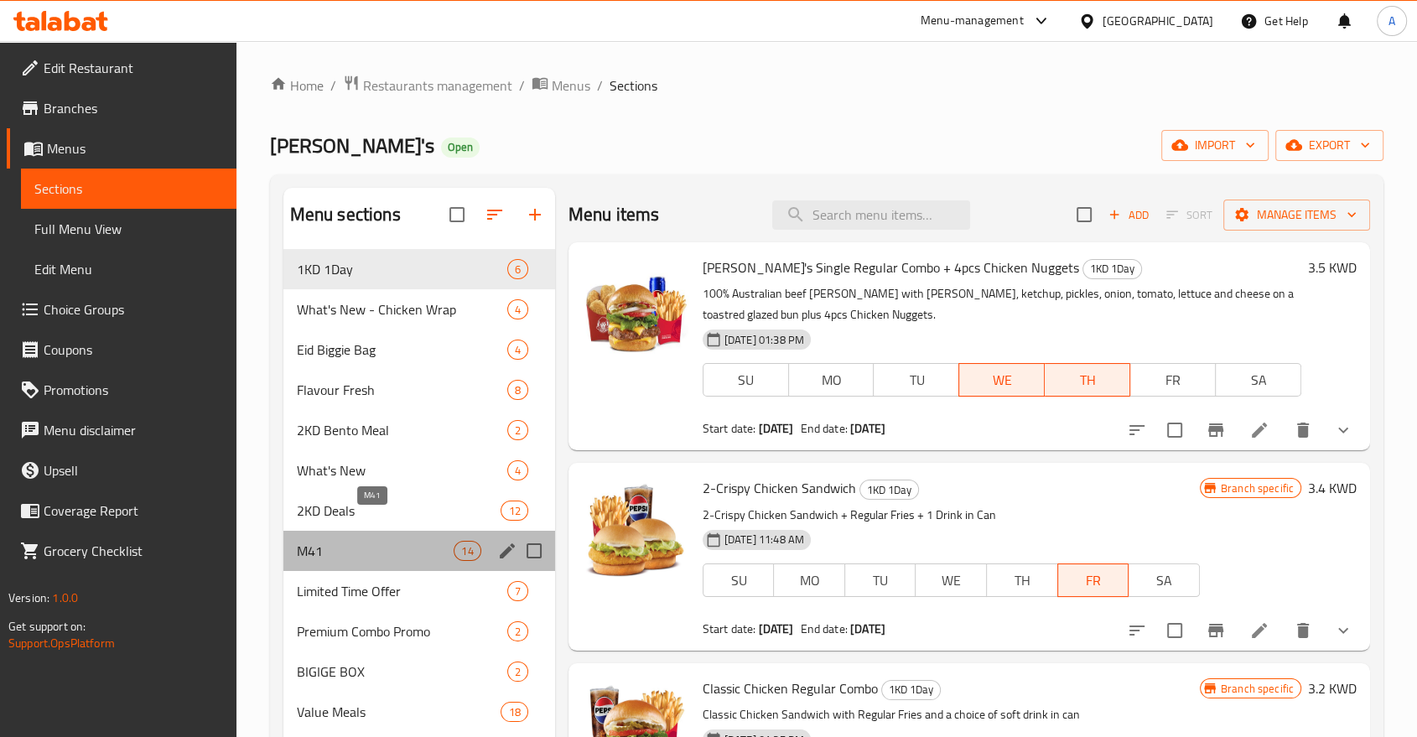
click at [357, 541] on span "M41" at bounding box center [376, 551] width 158 height 20
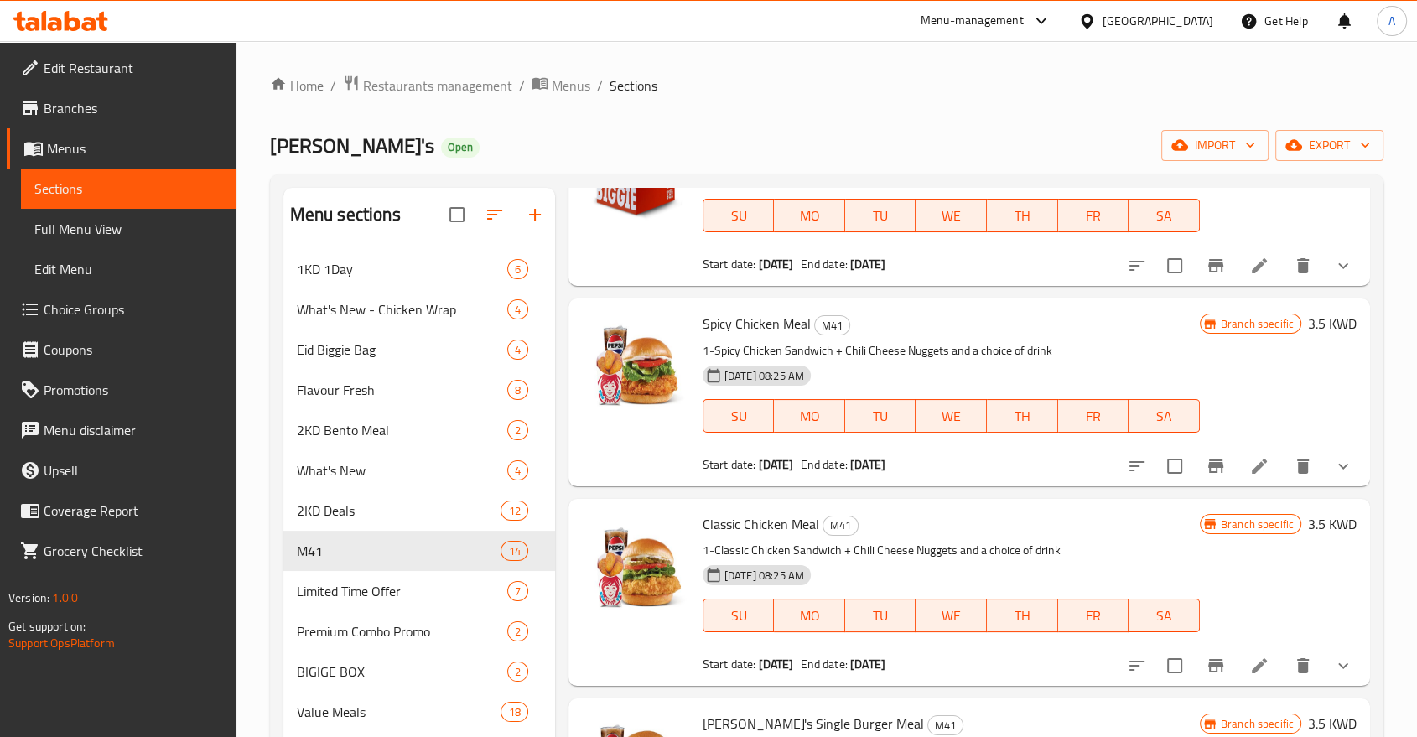
scroll to position [186, 0]
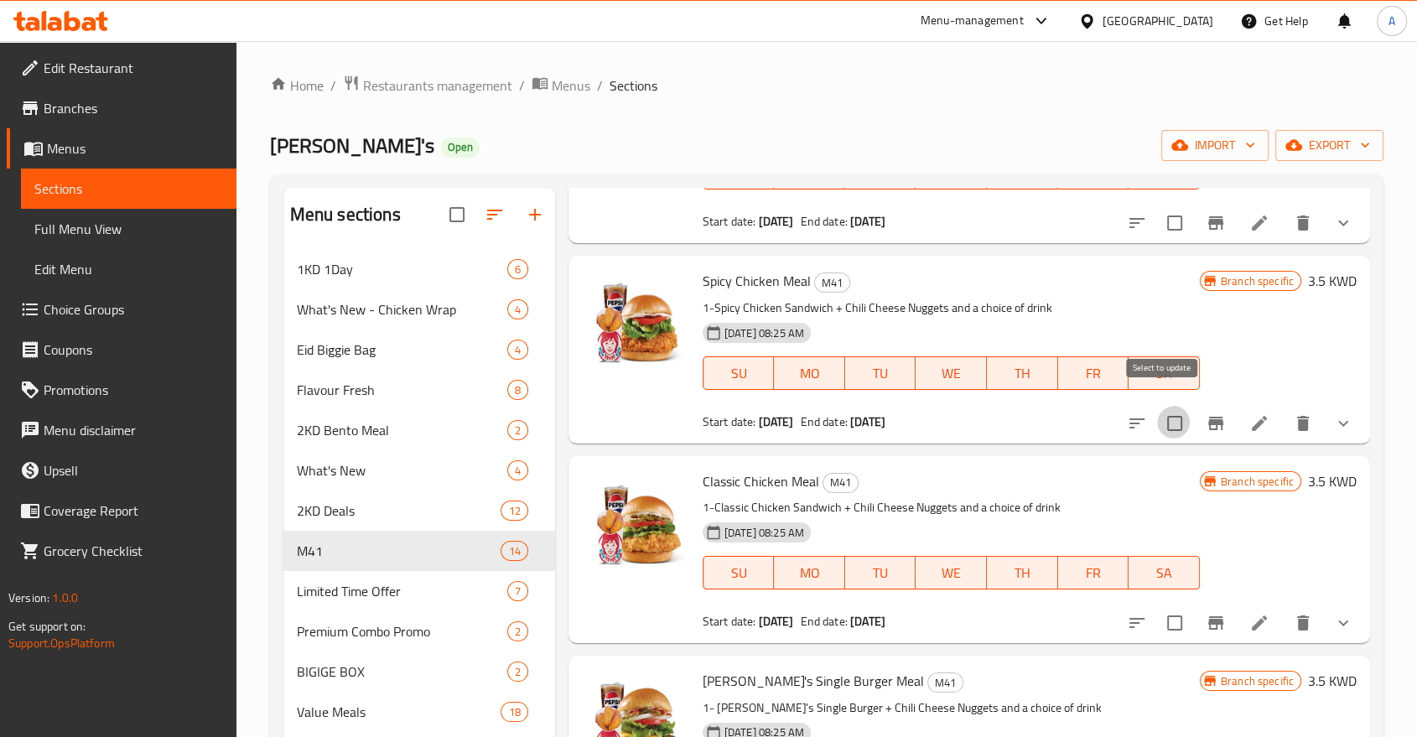
click at [1174, 407] on input "checkbox" at bounding box center [1174, 423] width 35 height 35
checkbox input "true"
click at [1166, 605] on input "checkbox" at bounding box center [1174, 622] width 35 height 35
checkbox input "true"
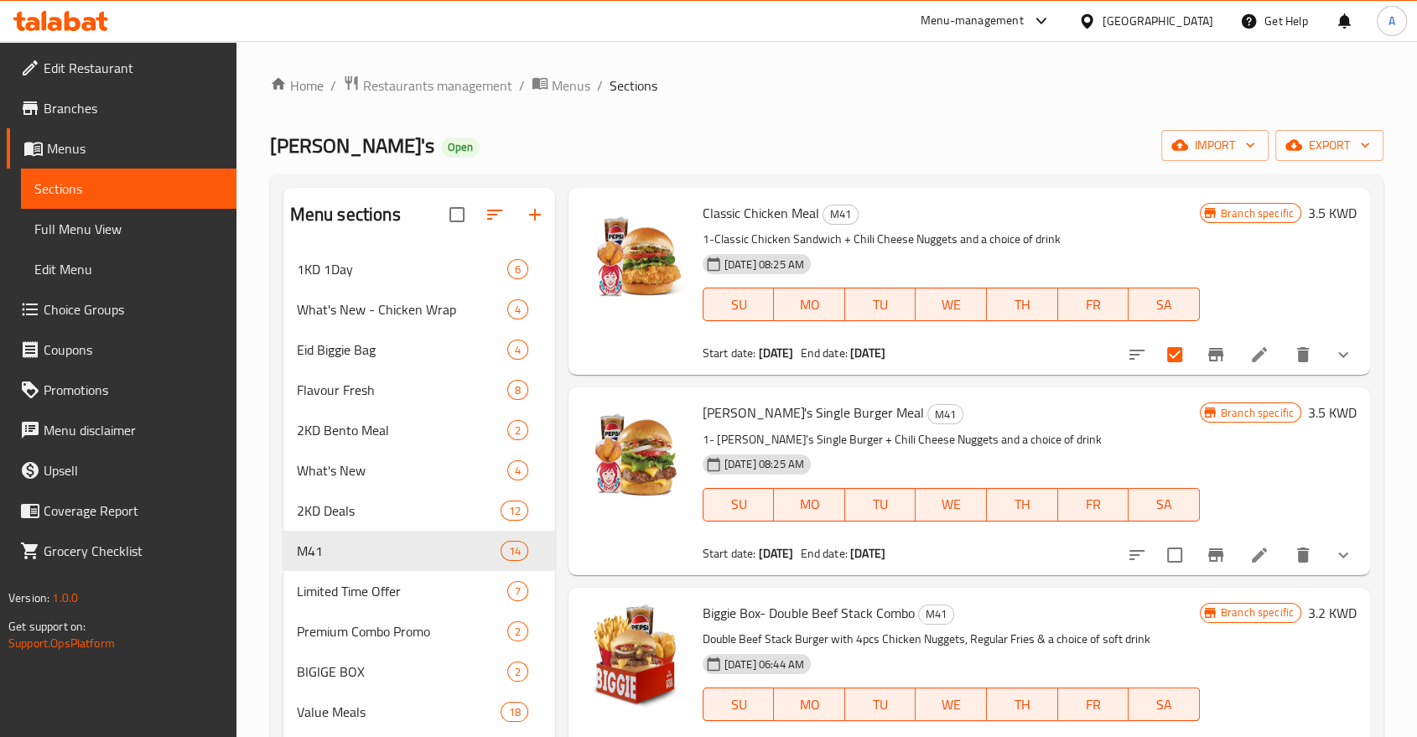
scroll to position [465, 0]
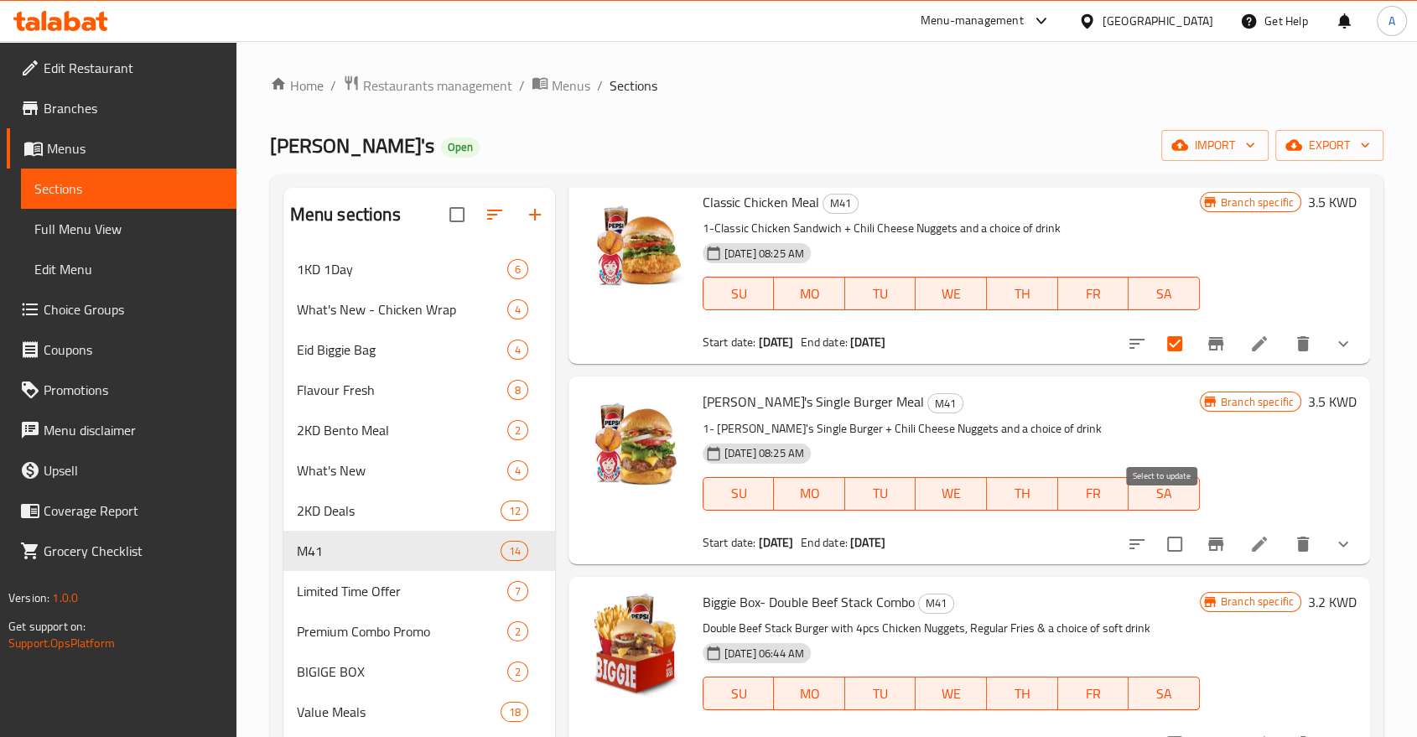
click at [1171, 527] on input "checkbox" at bounding box center [1174, 544] width 35 height 35
checkbox input "true"
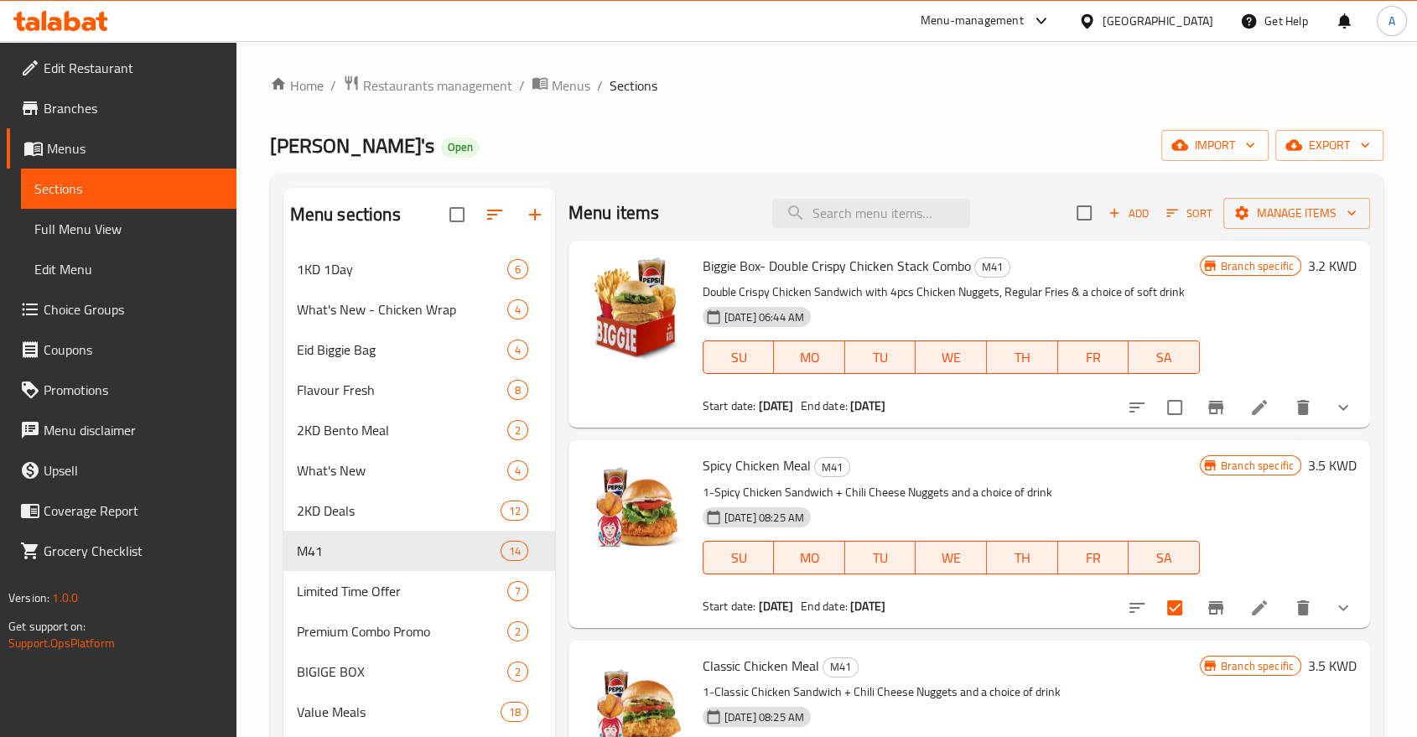
scroll to position [0, 0]
click at [1268, 212] on span "Manage items" at bounding box center [1297, 215] width 120 height 21
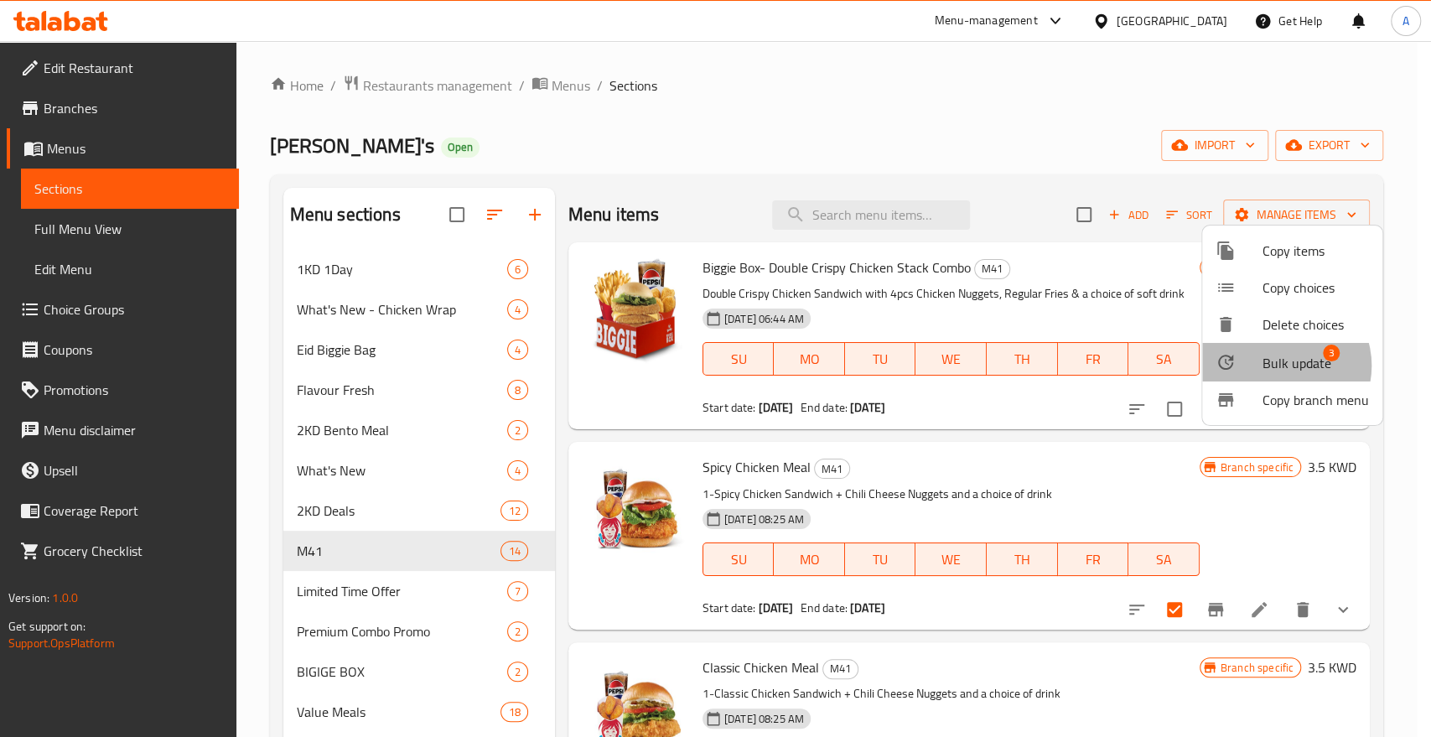
click at [1283, 358] on span "Bulk update" at bounding box center [1297, 363] width 69 height 20
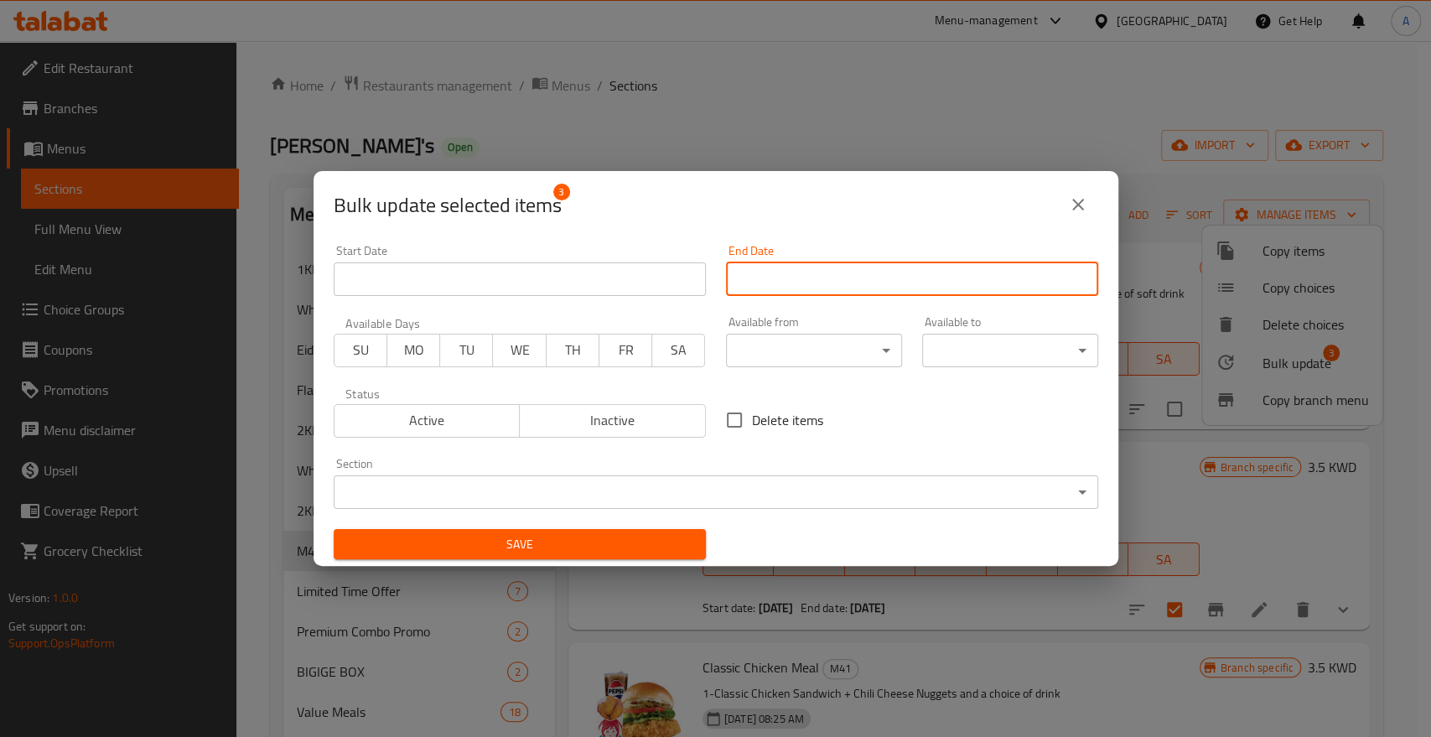
click at [761, 285] on input "Start Date" at bounding box center [912, 279] width 372 height 34
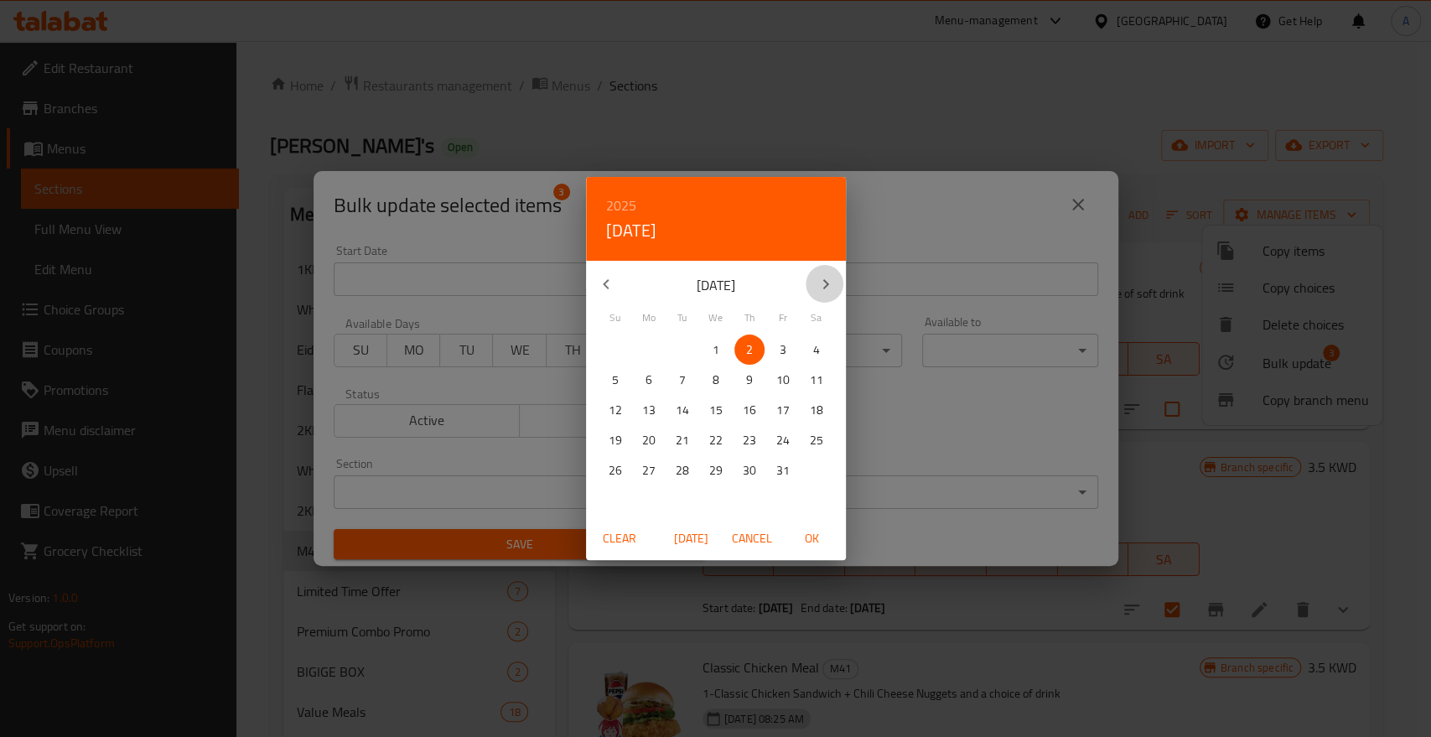
click at [828, 283] on icon "button" at bounding box center [826, 284] width 20 height 20
click at [711, 475] on p "31" at bounding box center [715, 470] width 13 height 21
click at [806, 538] on span "OK" at bounding box center [812, 538] width 40 height 21
type input "31-12-2025"
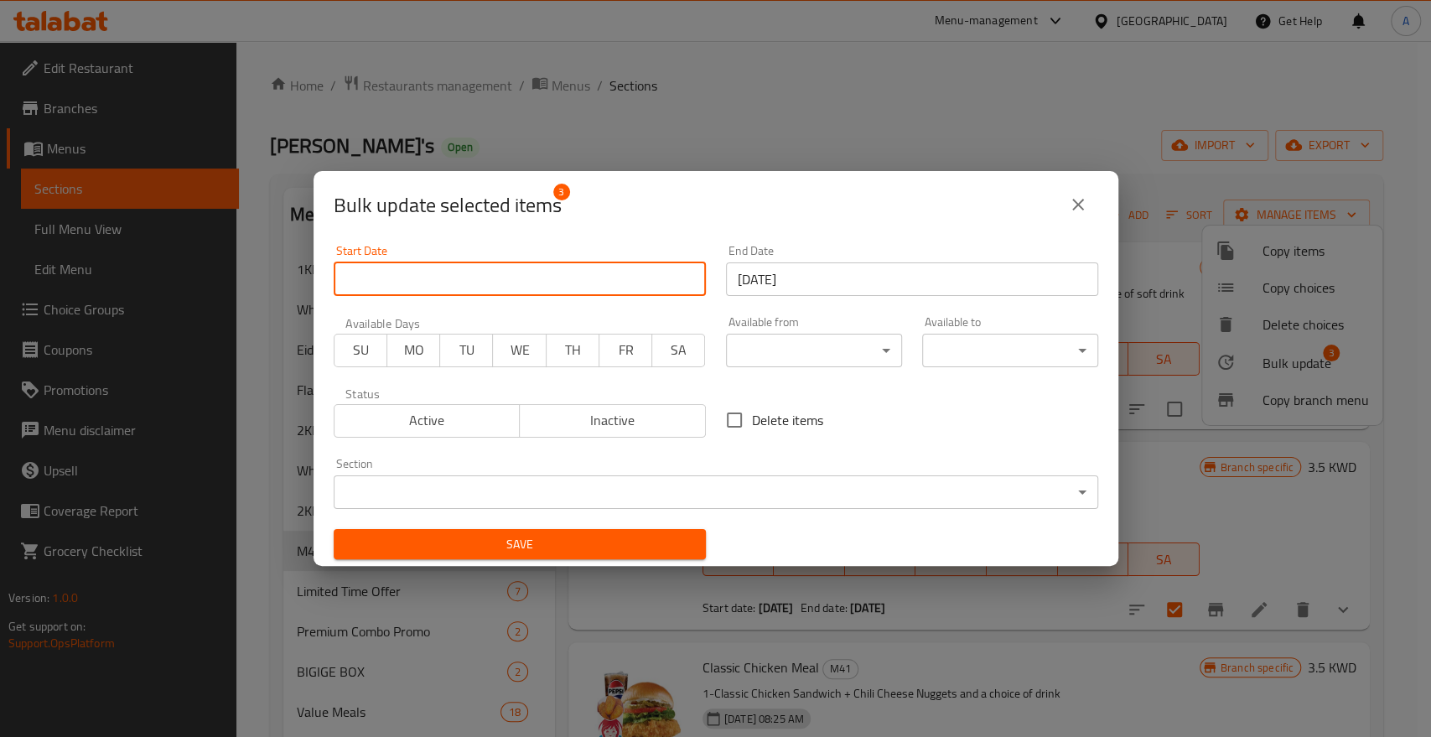
click at [608, 275] on input "Start Date" at bounding box center [520, 279] width 372 height 34
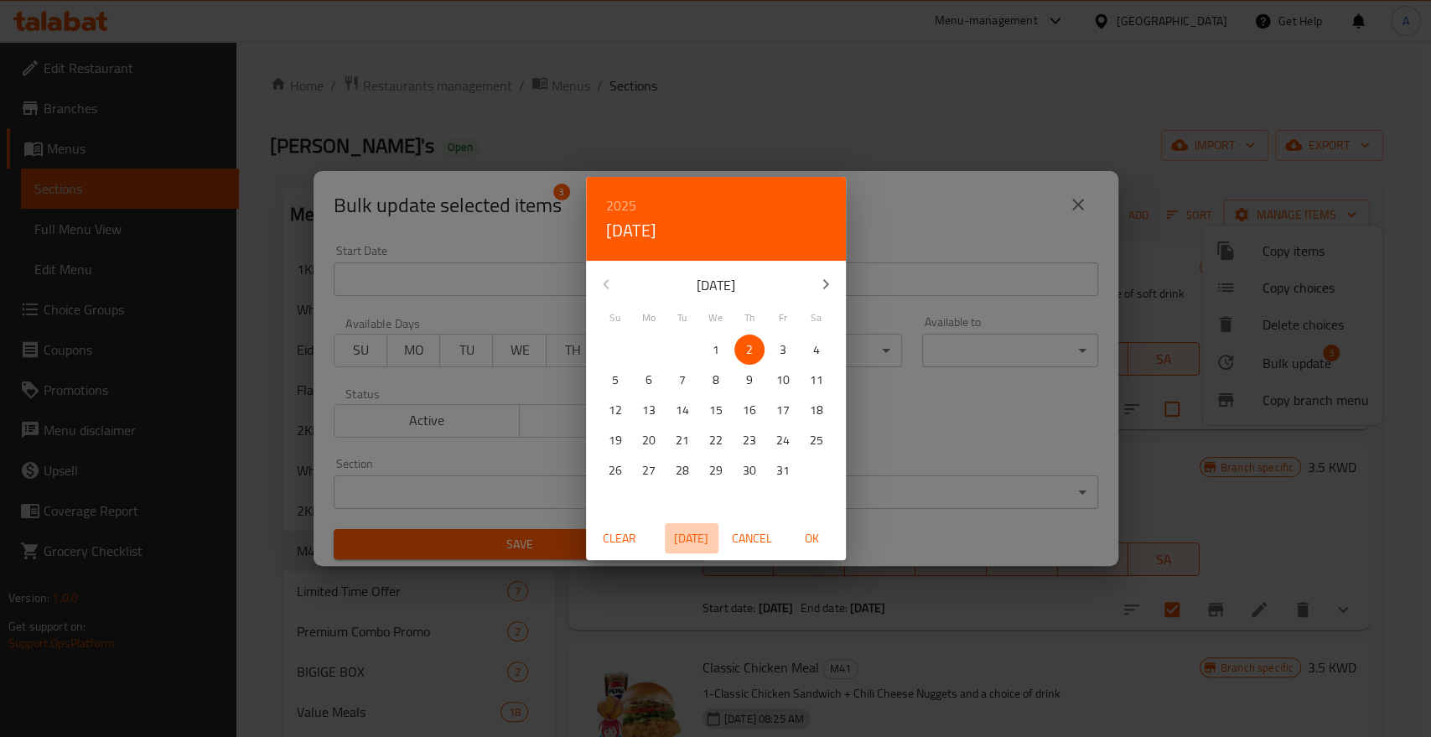
click at [693, 550] on button "Today" at bounding box center [692, 538] width 54 height 31
click at [810, 535] on span "OK" at bounding box center [812, 538] width 40 height 21
type input "02-10-2025"
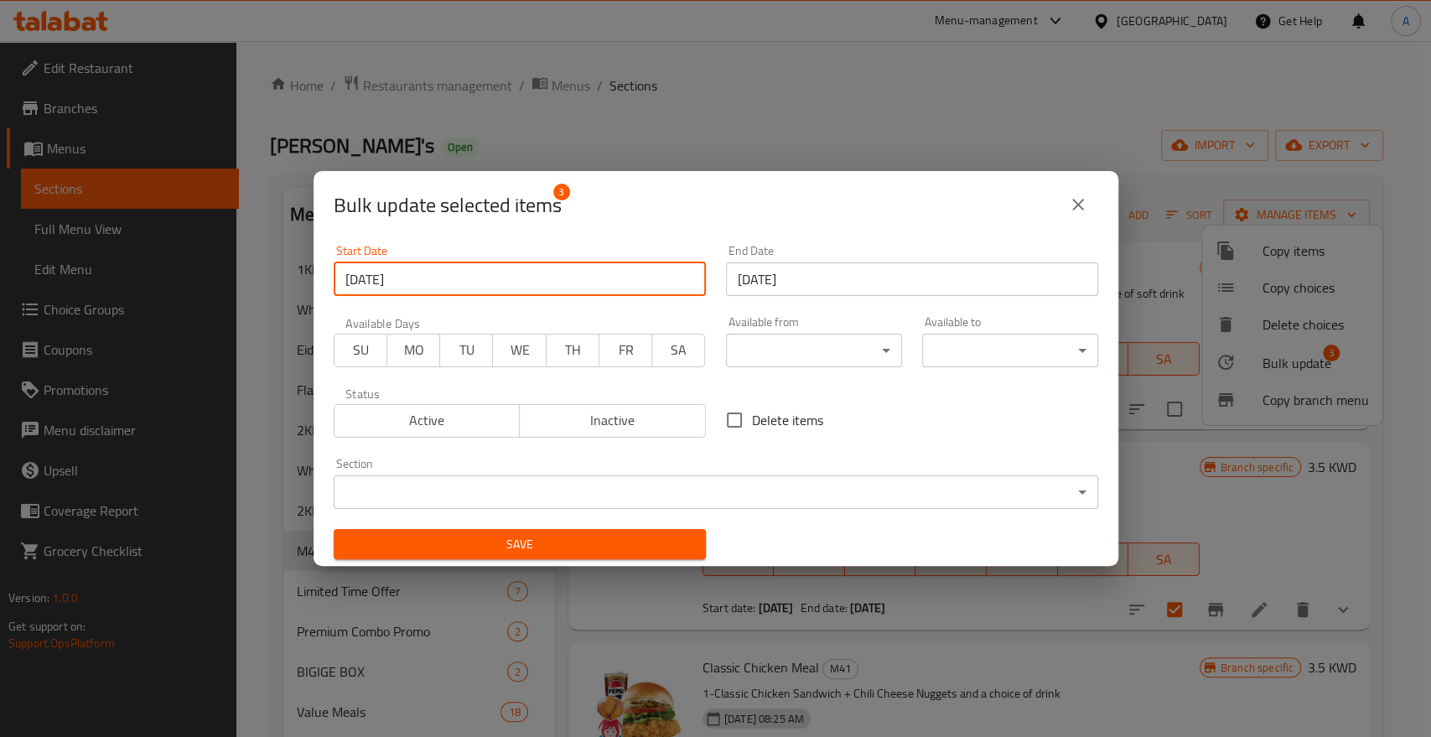
click at [667, 540] on span "Save" at bounding box center [519, 544] width 345 height 21
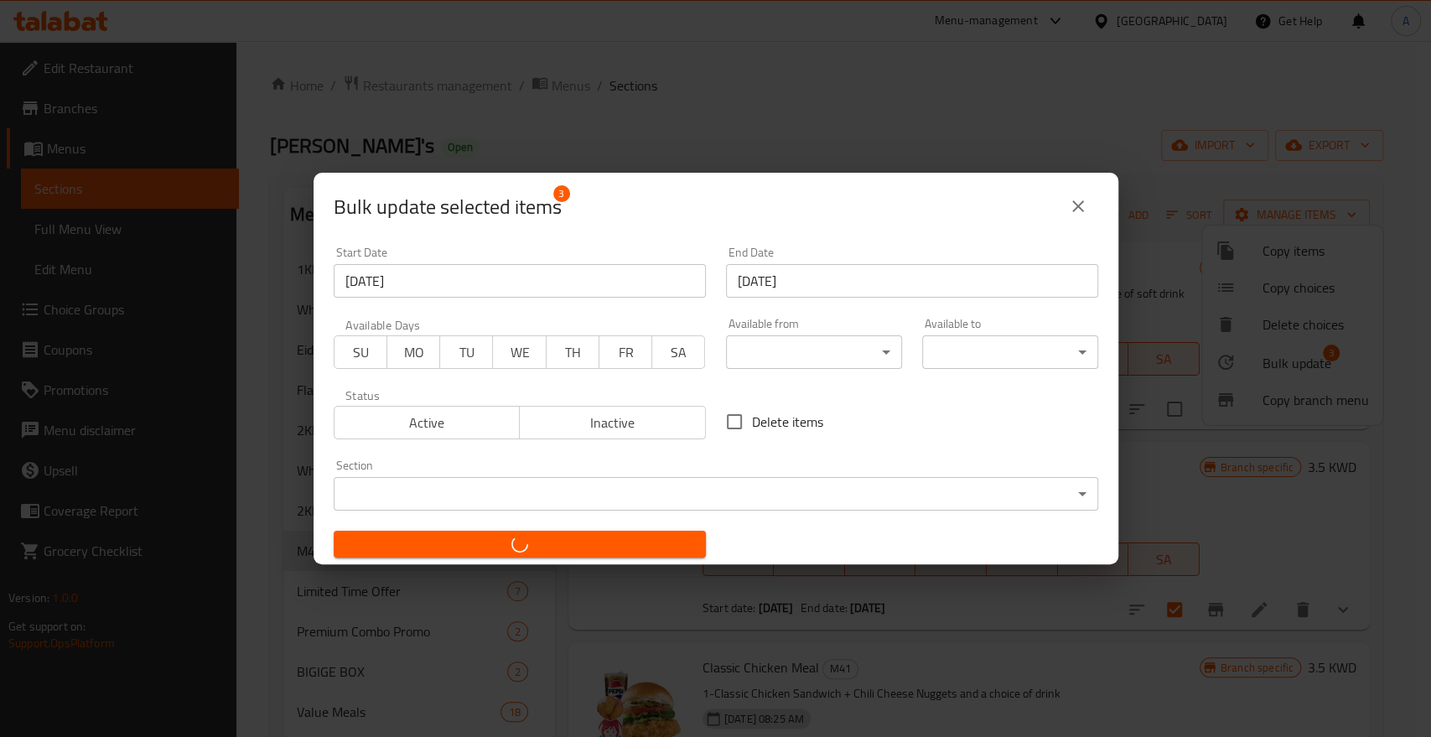
checkbox input "false"
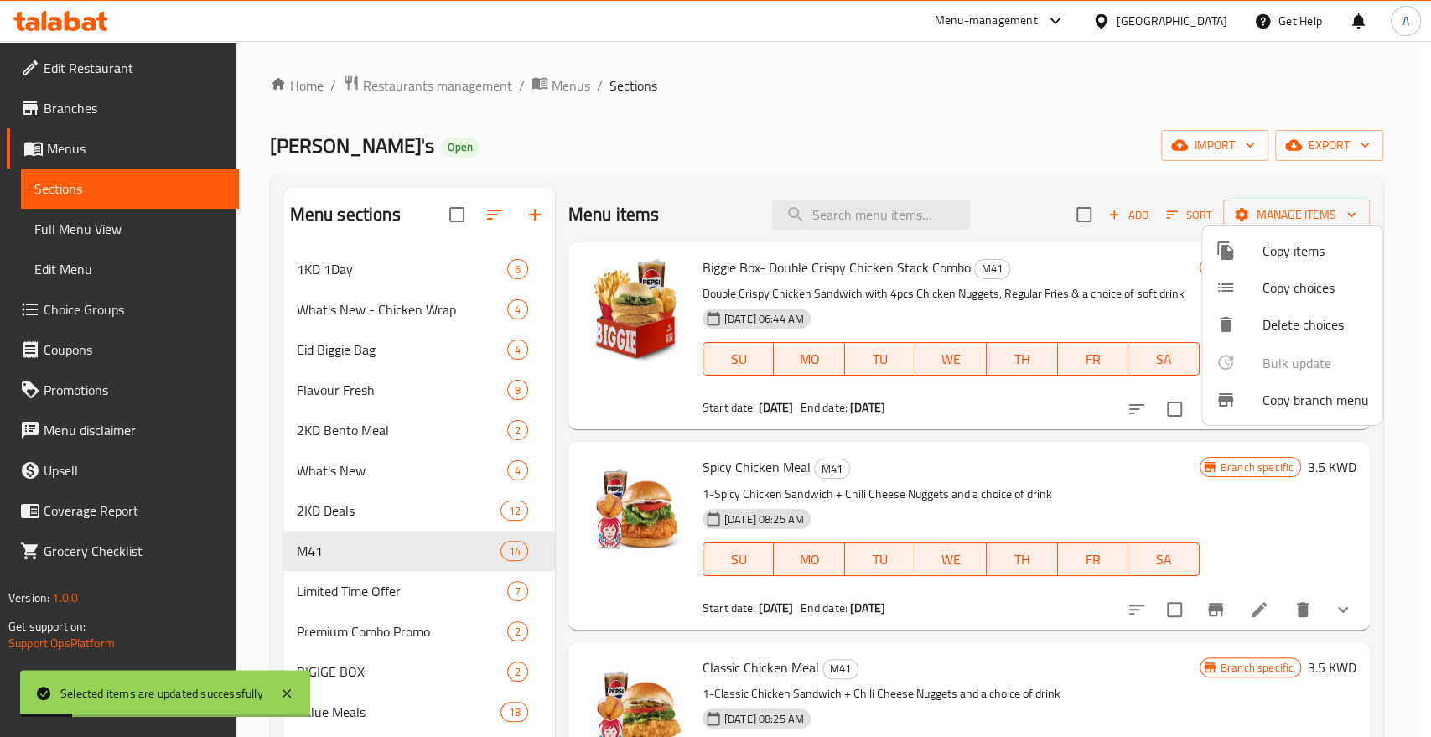
click at [776, 115] on div at bounding box center [715, 368] width 1431 height 737
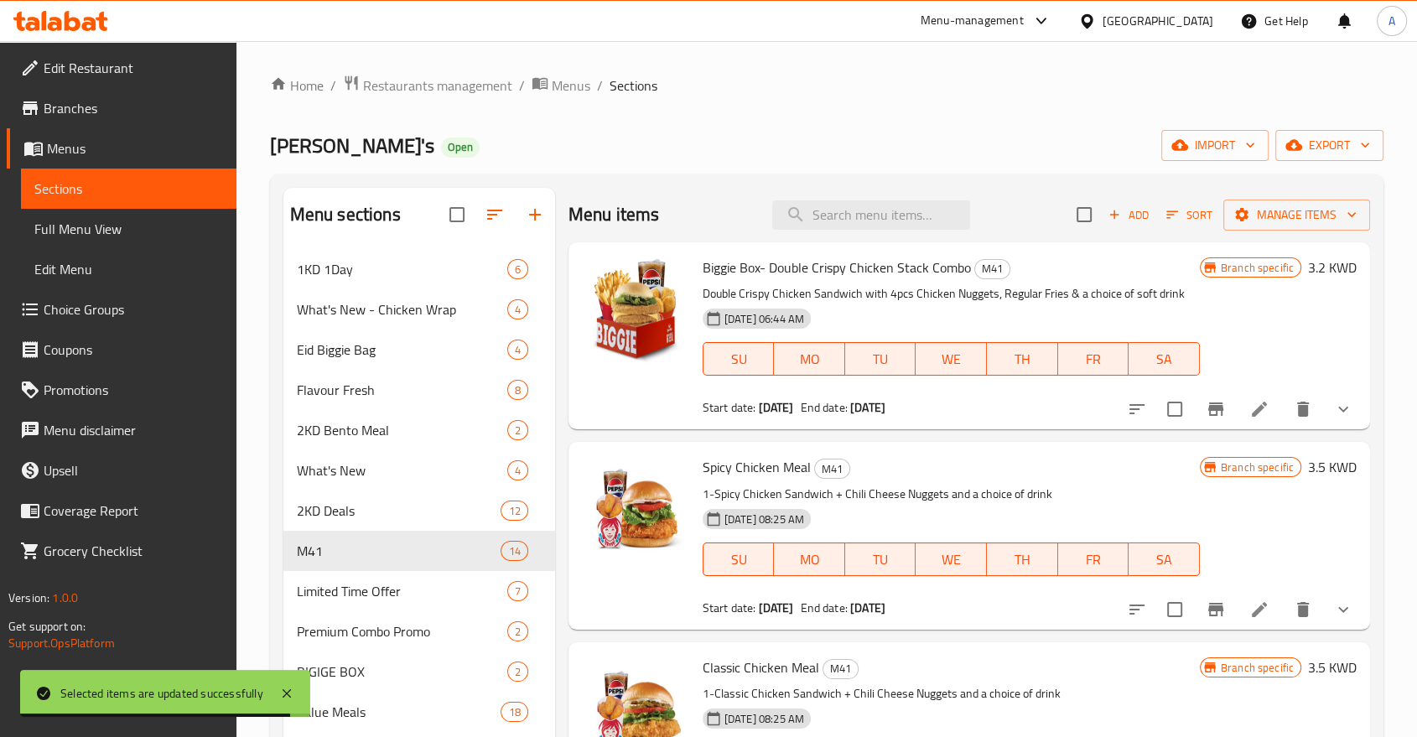
click at [74, 108] on span "Branches" at bounding box center [133, 108] width 179 height 20
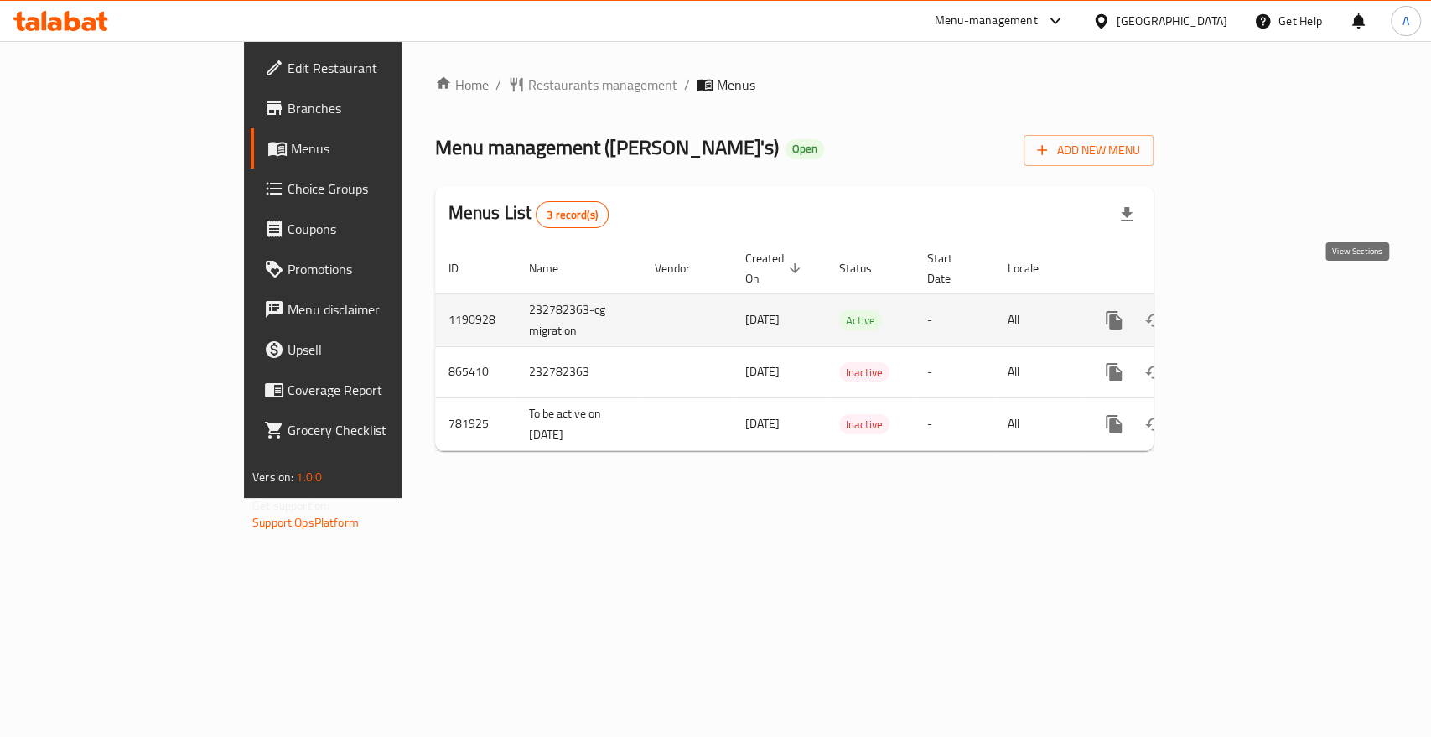
click at [1245, 310] on icon "enhanced table" at bounding box center [1235, 320] width 20 height 20
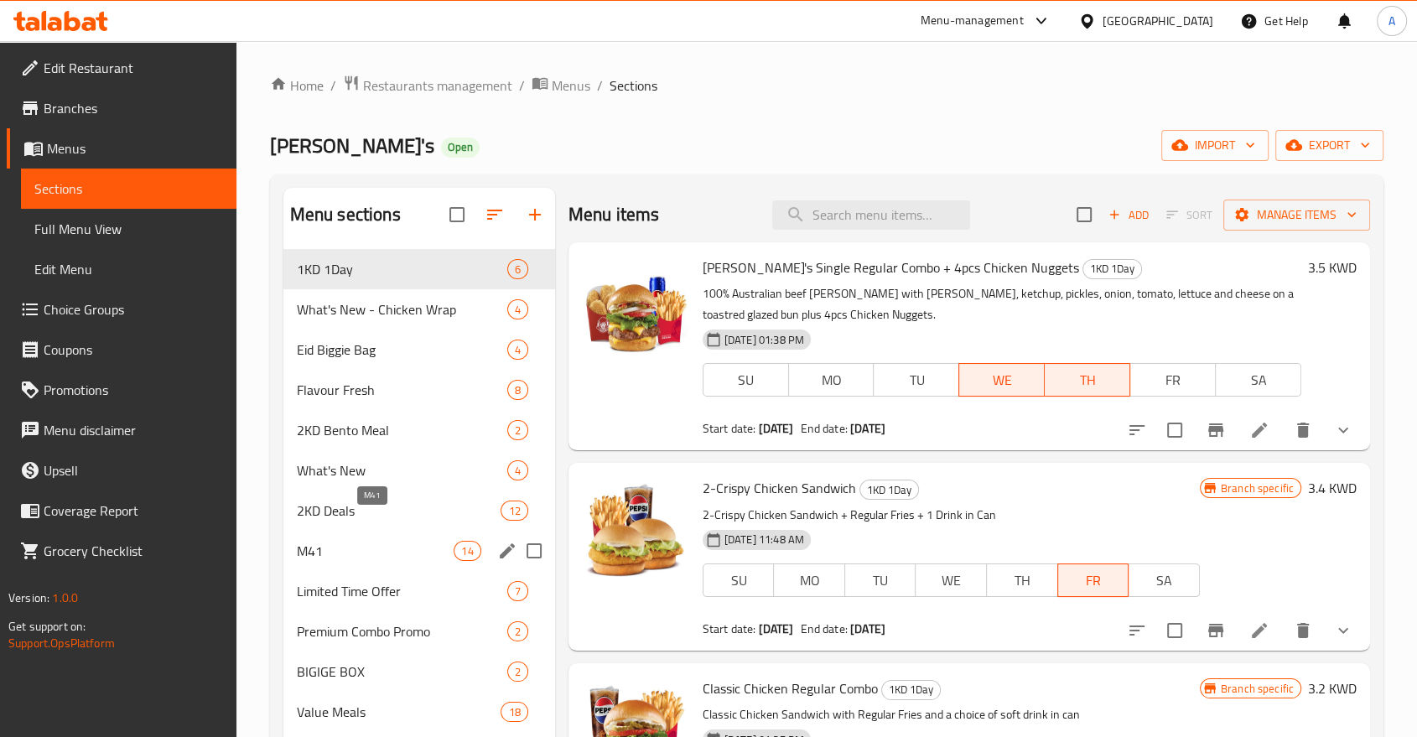
click at [359, 541] on span "M41" at bounding box center [376, 551] width 158 height 20
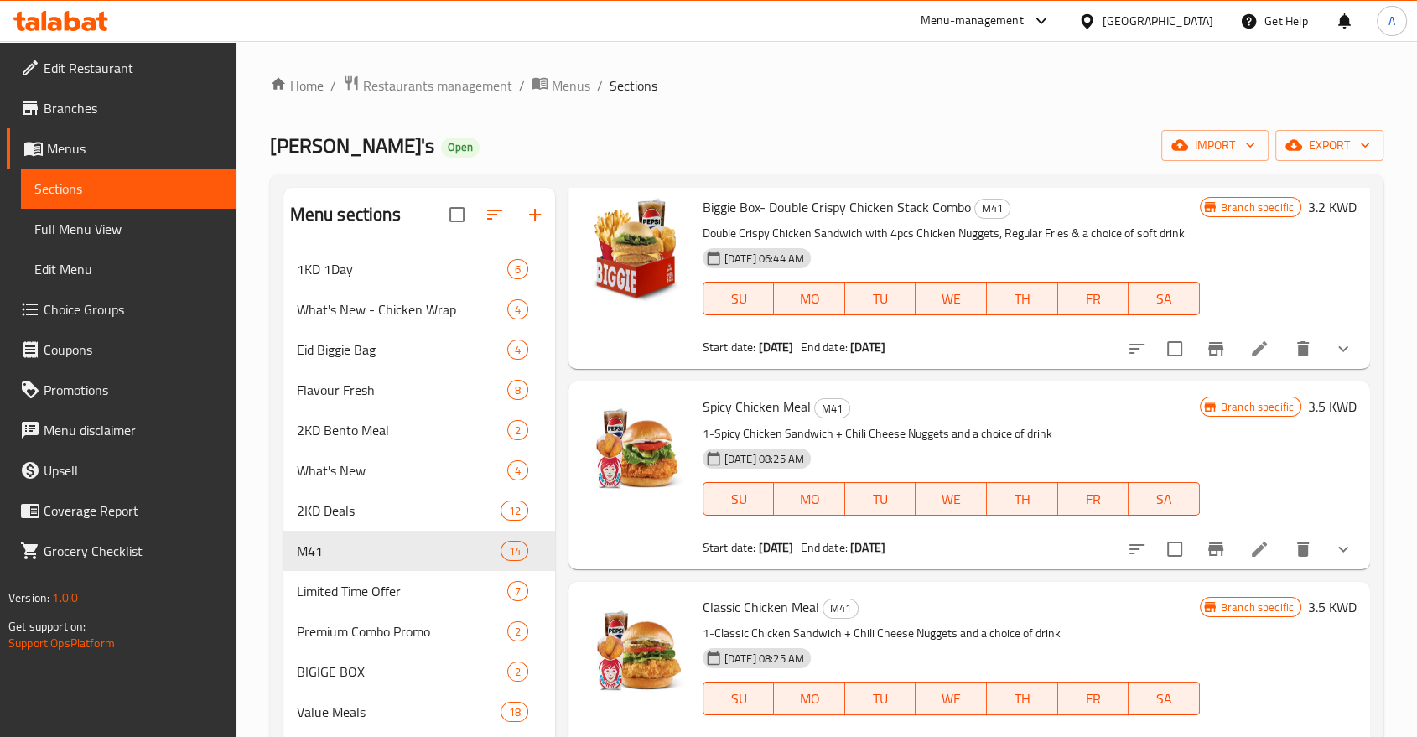
scroll to position [93, 0]
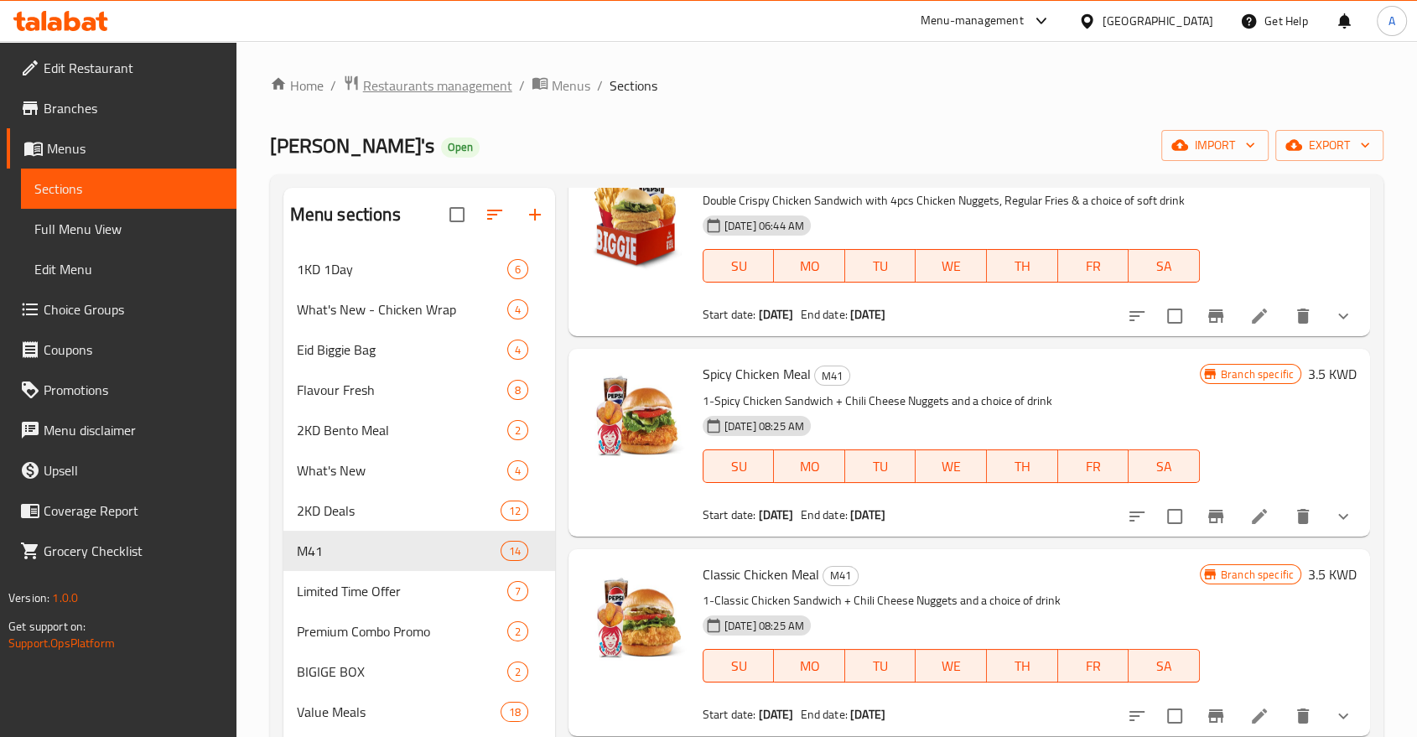
click at [403, 86] on span "Restaurants management" at bounding box center [437, 85] width 149 height 20
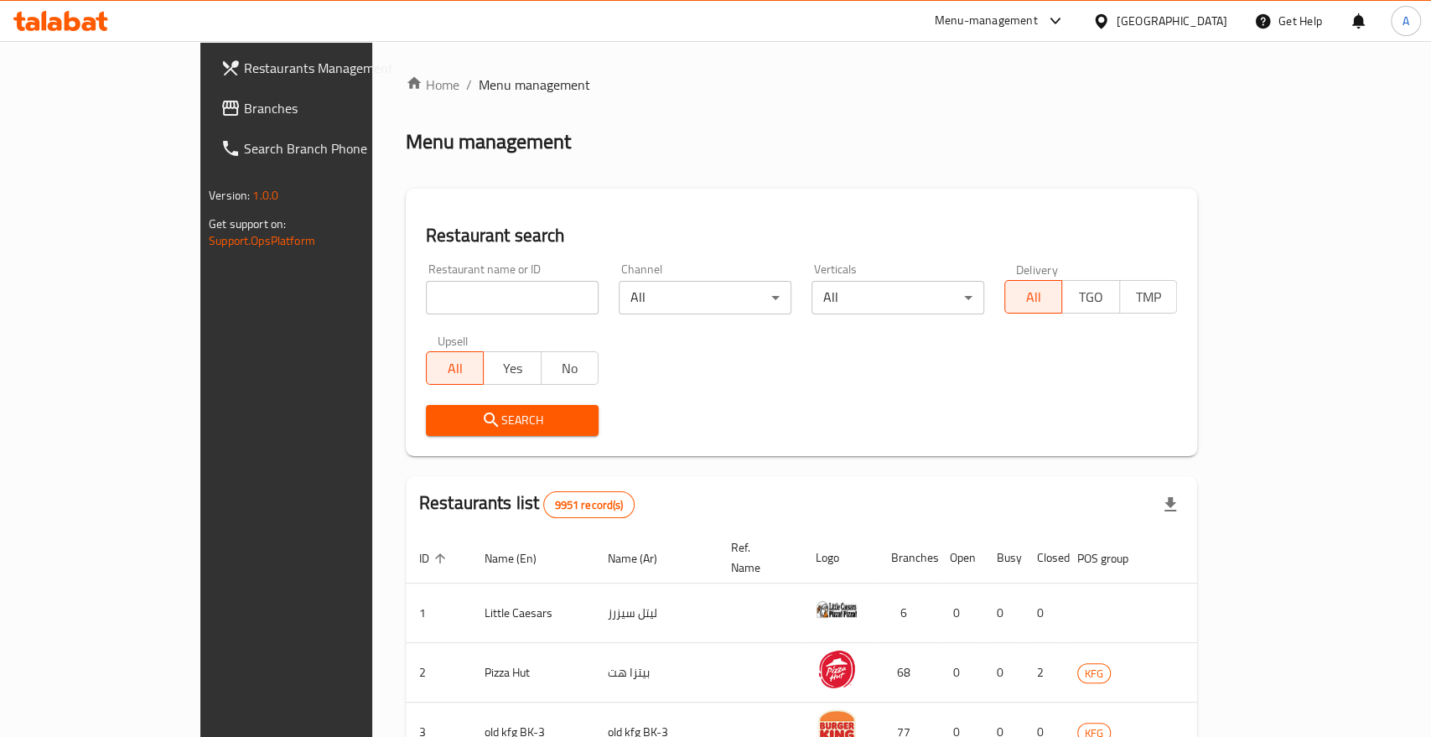
click at [382, 276] on div at bounding box center [715, 368] width 1431 height 737
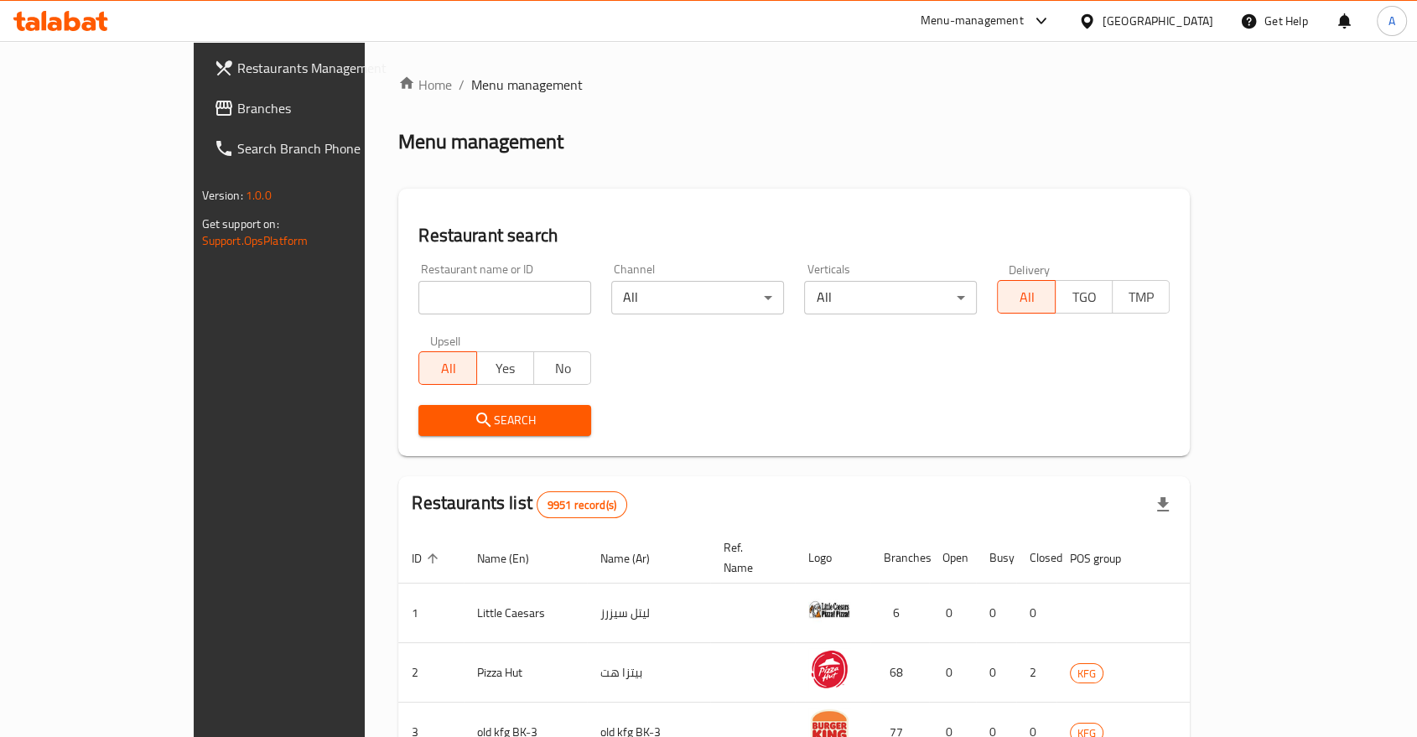
click at [418, 281] on input "search" at bounding box center [504, 298] width 173 height 34
type input "salt"
click button "Search" at bounding box center [504, 420] width 173 height 31
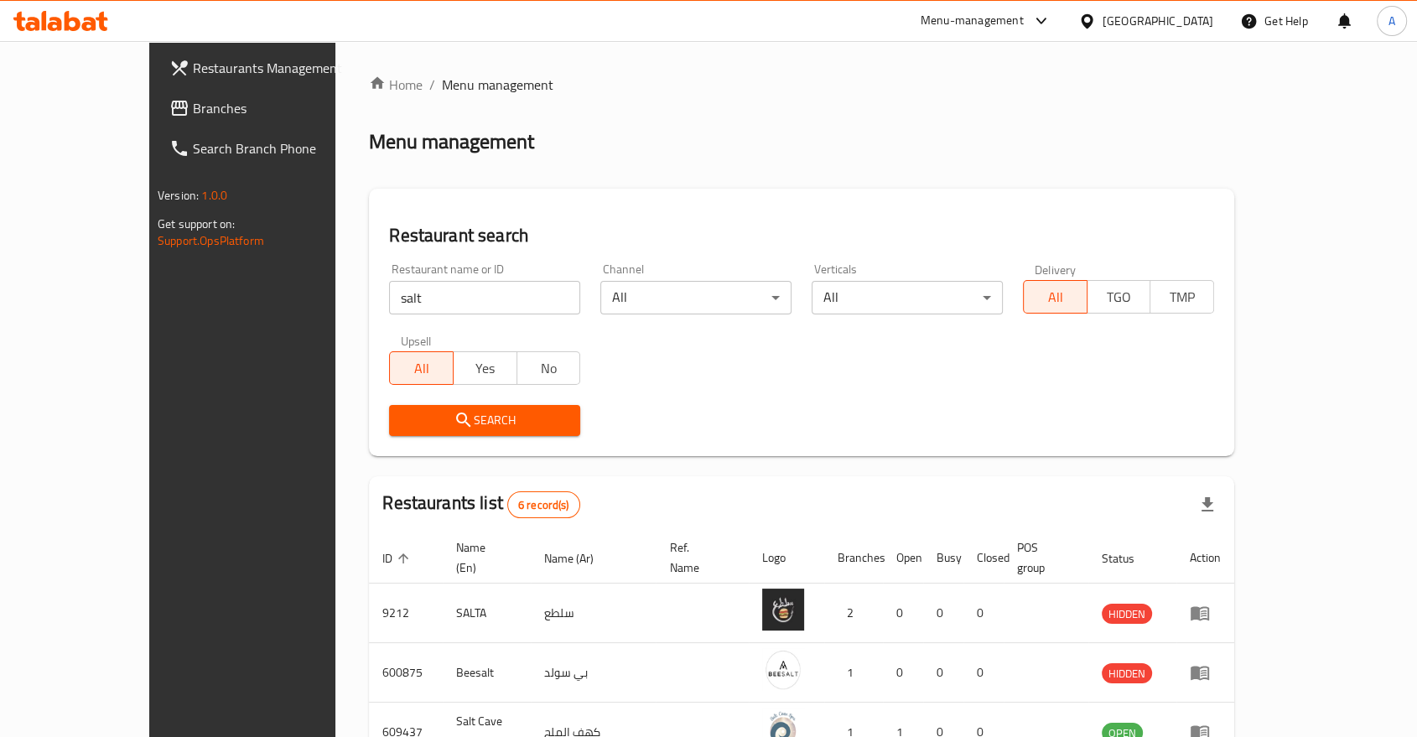
click at [739, 397] on div "Search" at bounding box center [801, 420] width 845 height 51
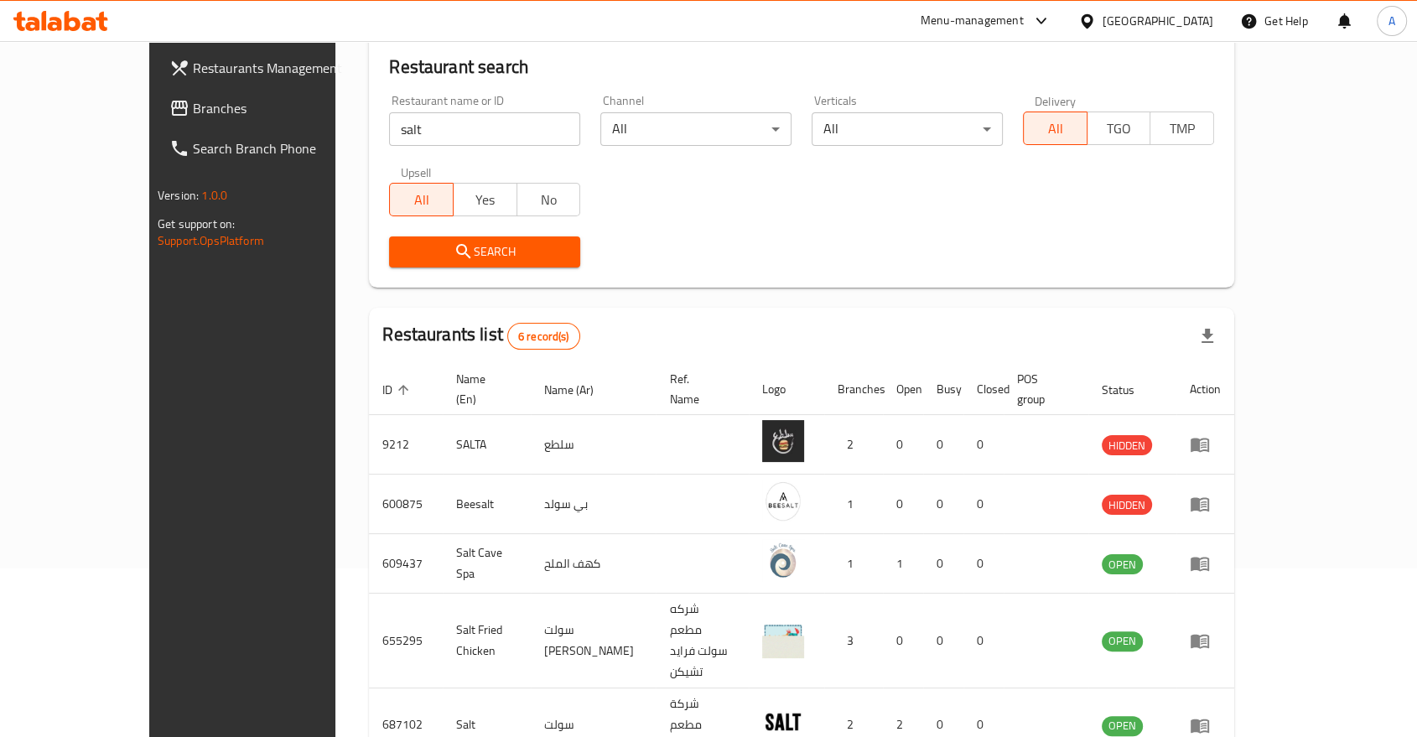
scroll to position [250, 0]
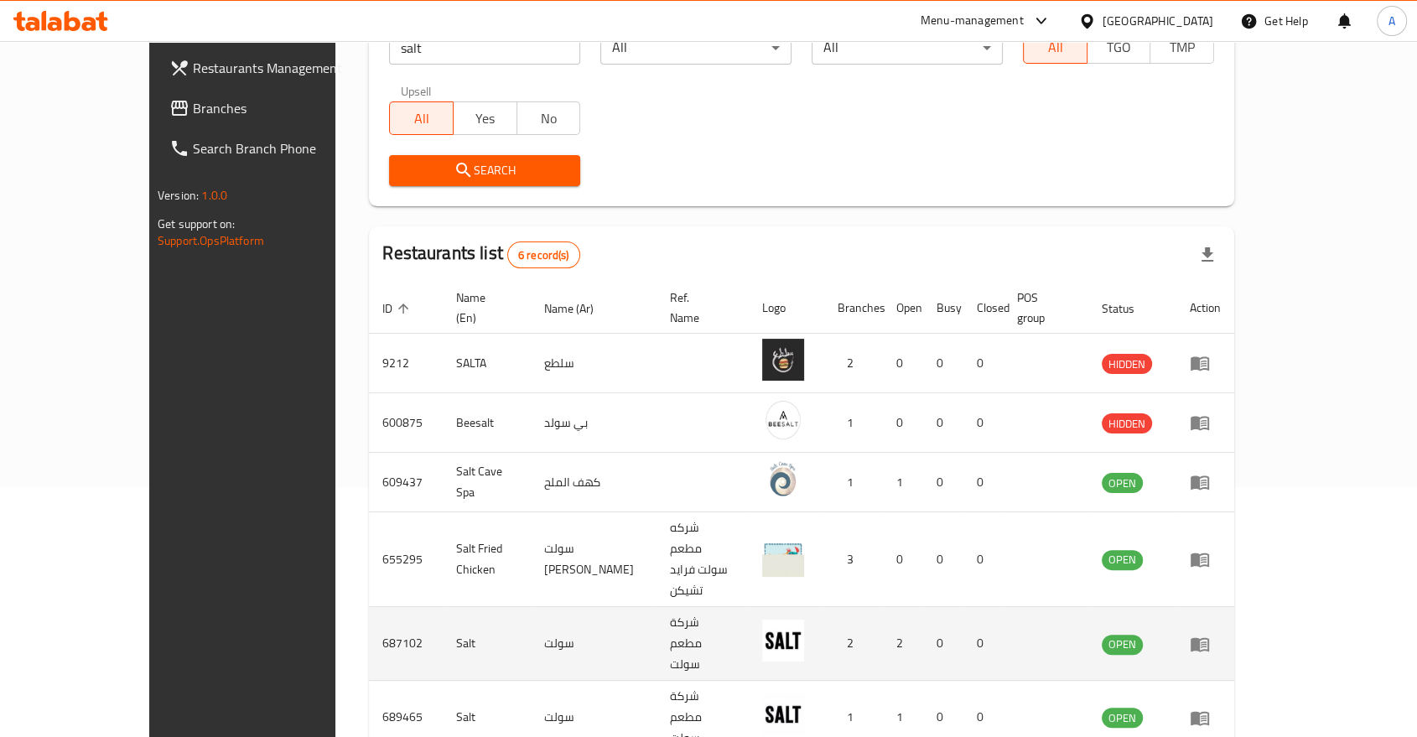
click at [1210, 634] on icon "enhanced table" at bounding box center [1200, 644] width 20 height 20
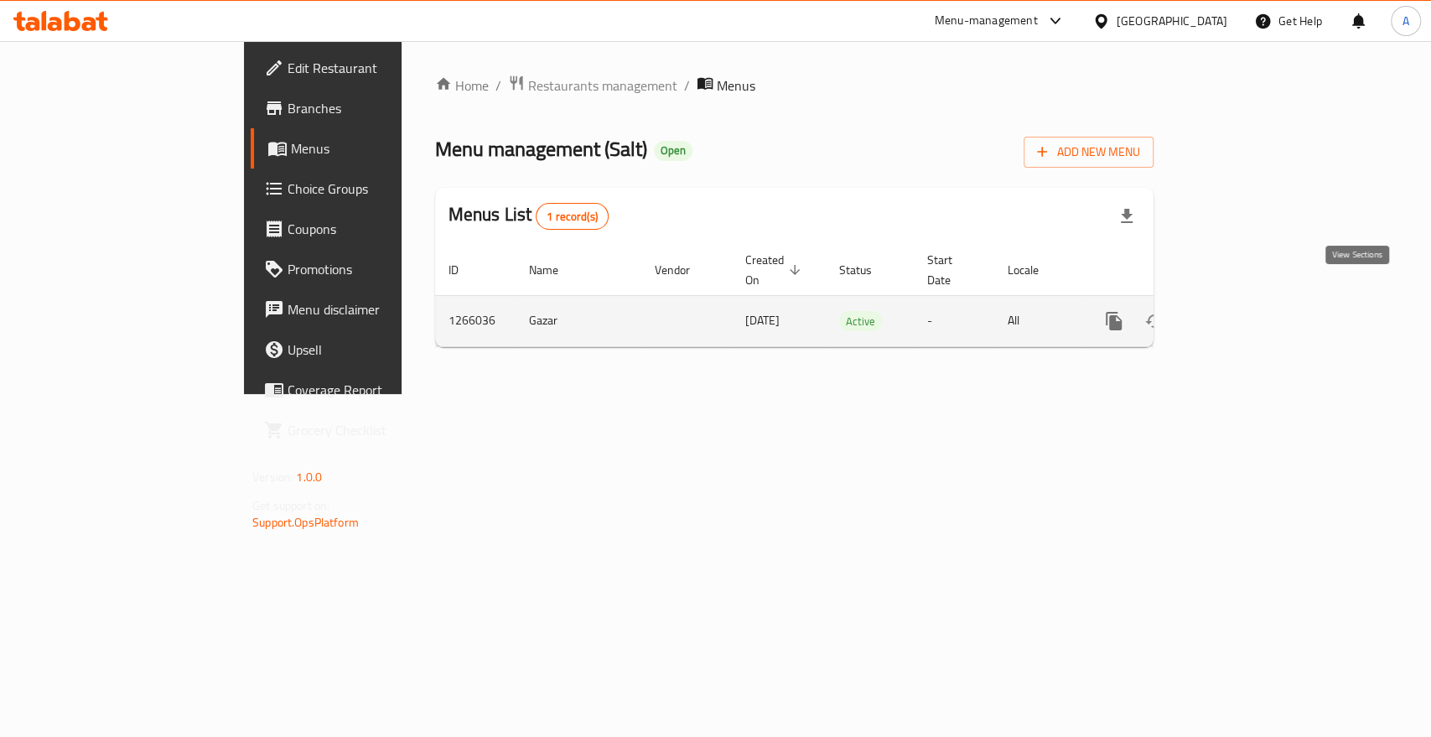
click at [1243, 314] on icon "enhanced table" at bounding box center [1235, 321] width 15 height 15
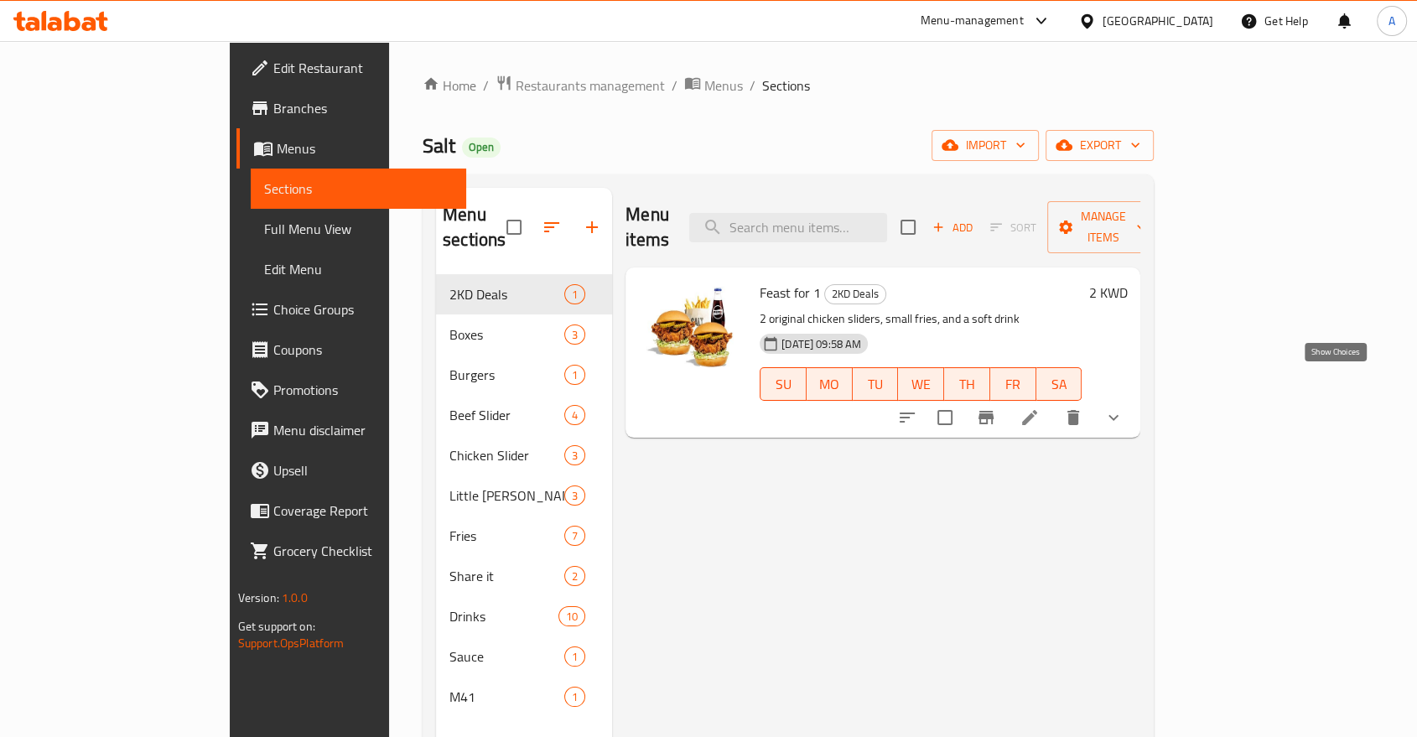
click at [1124, 408] on icon "show more" at bounding box center [1114, 418] width 20 height 20
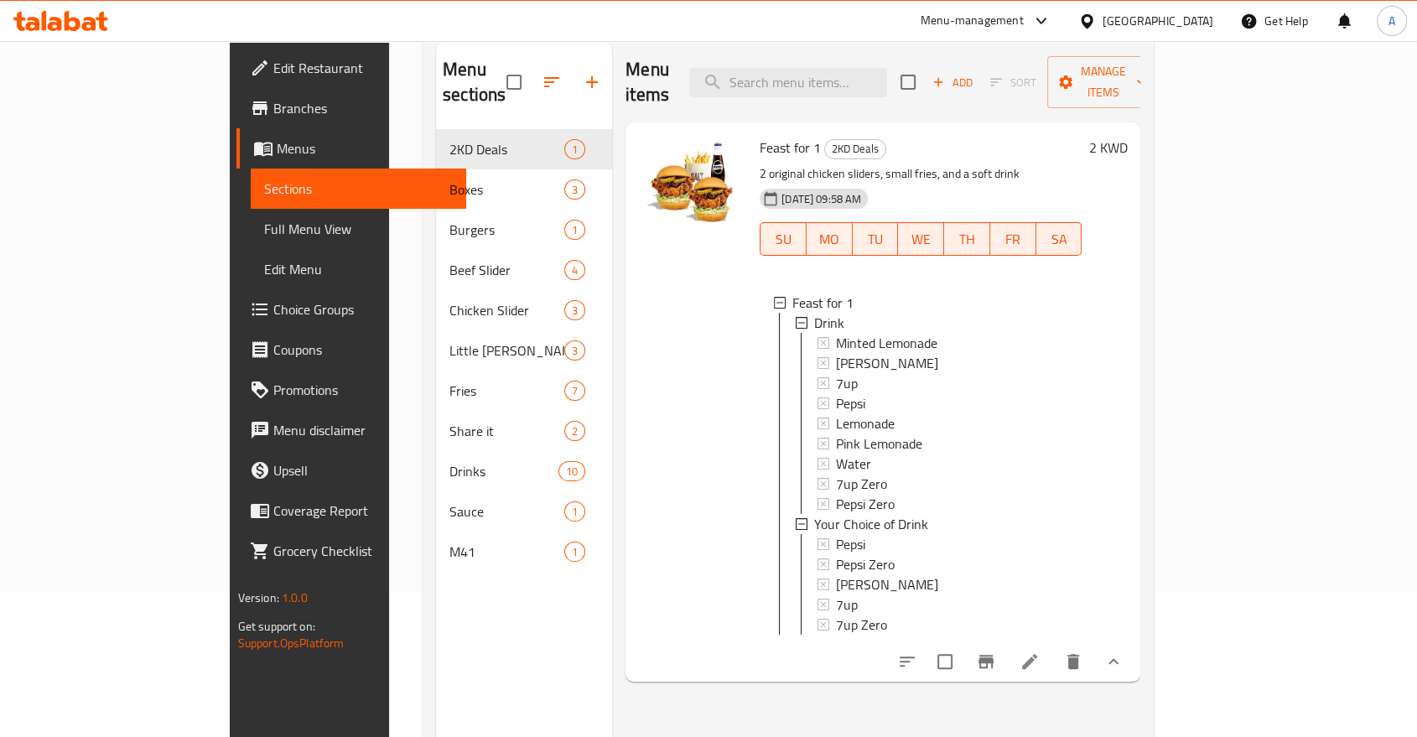
scroll to position [186, 0]
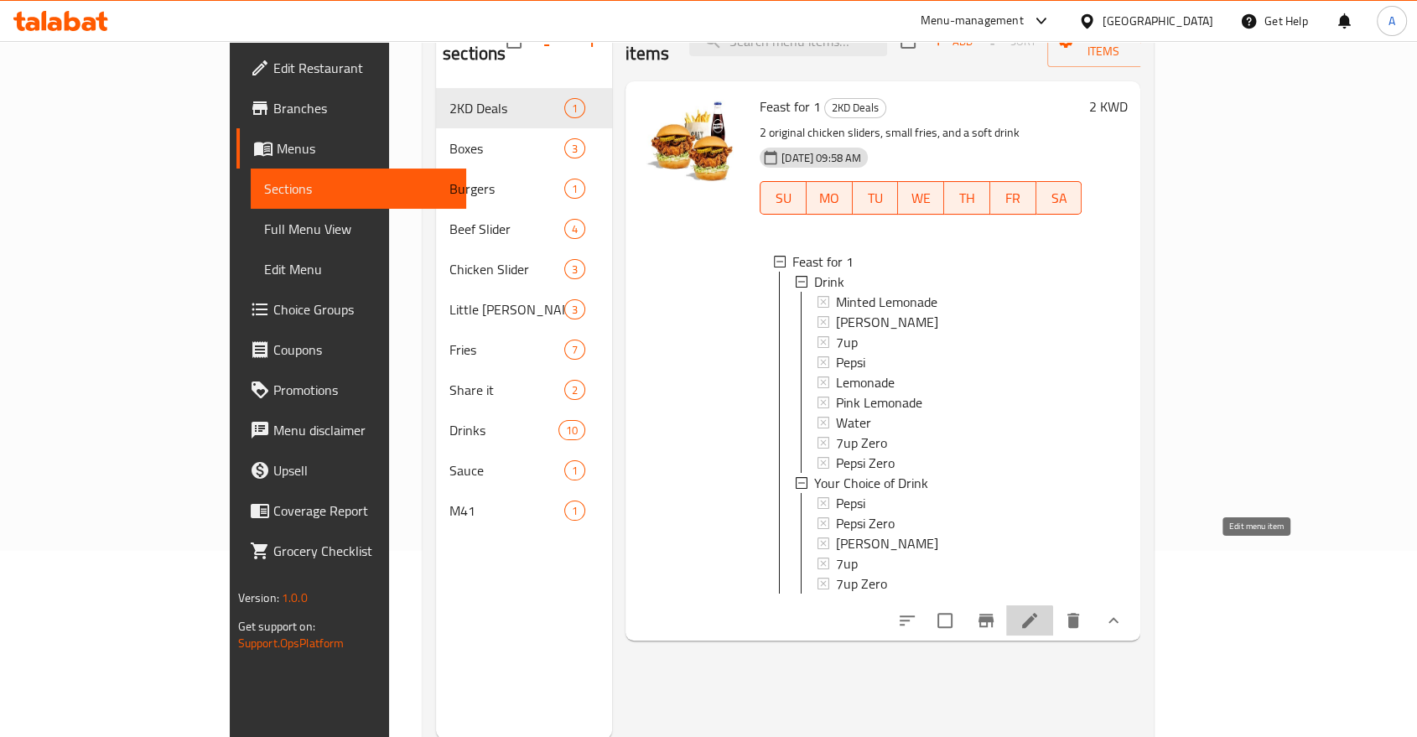
click at [1040, 610] on icon at bounding box center [1030, 620] width 20 height 20
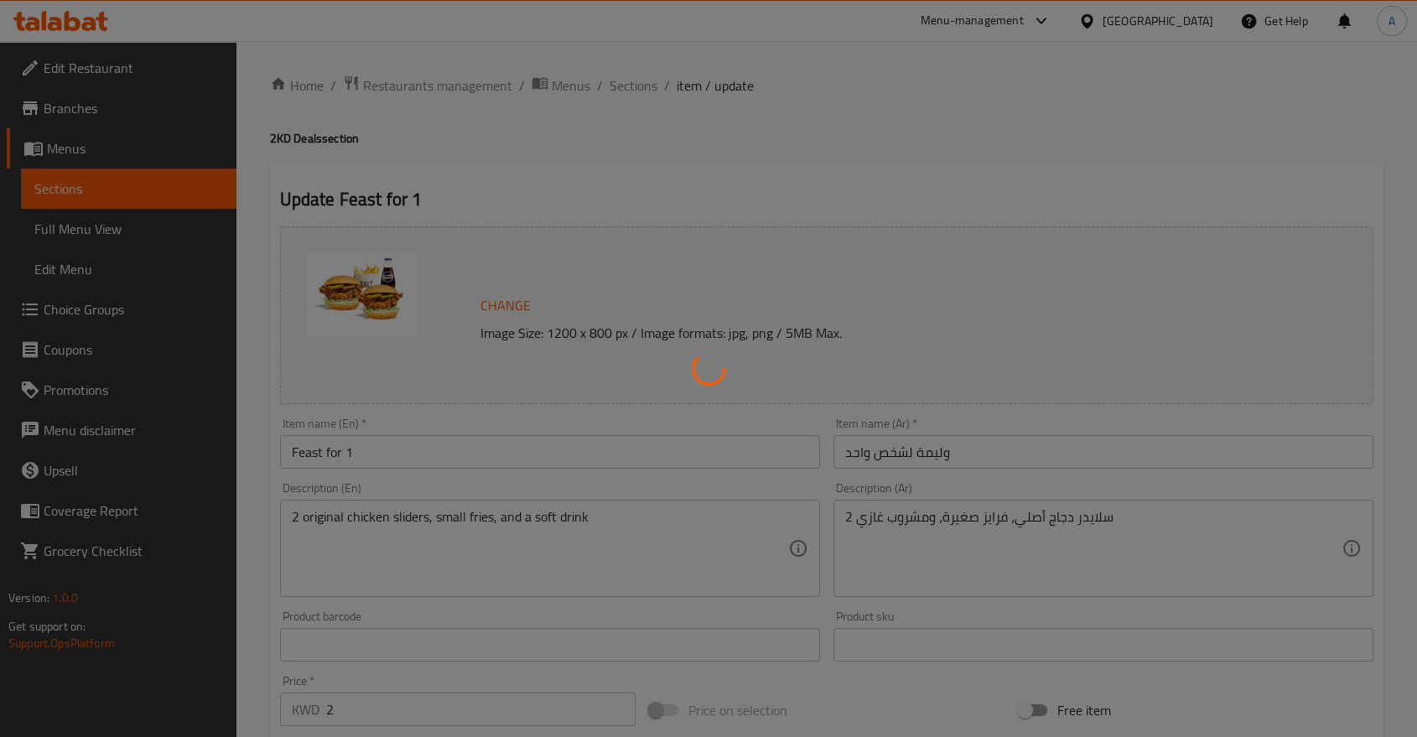
type input "مشروب"
type input "1"
type input "اختيارك للمشروب"
type input "1"
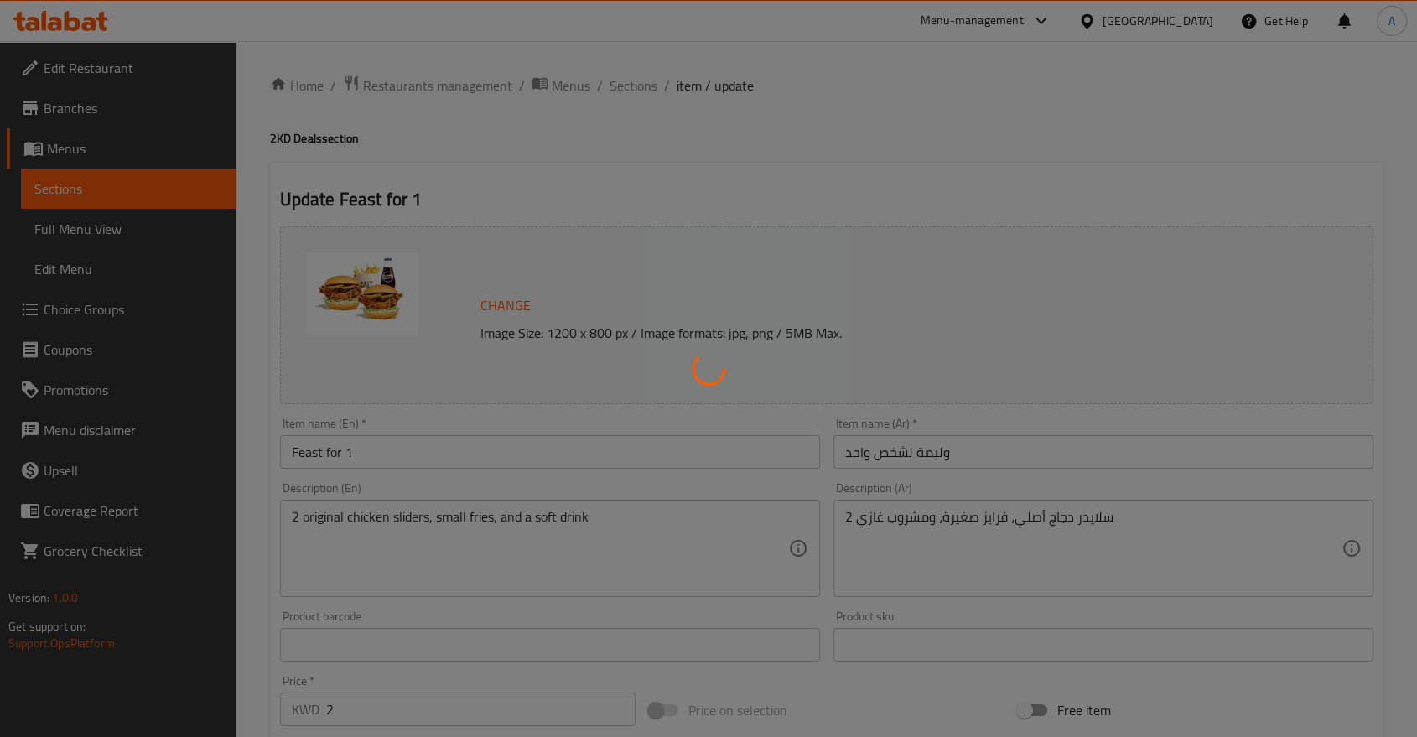
type input "1"
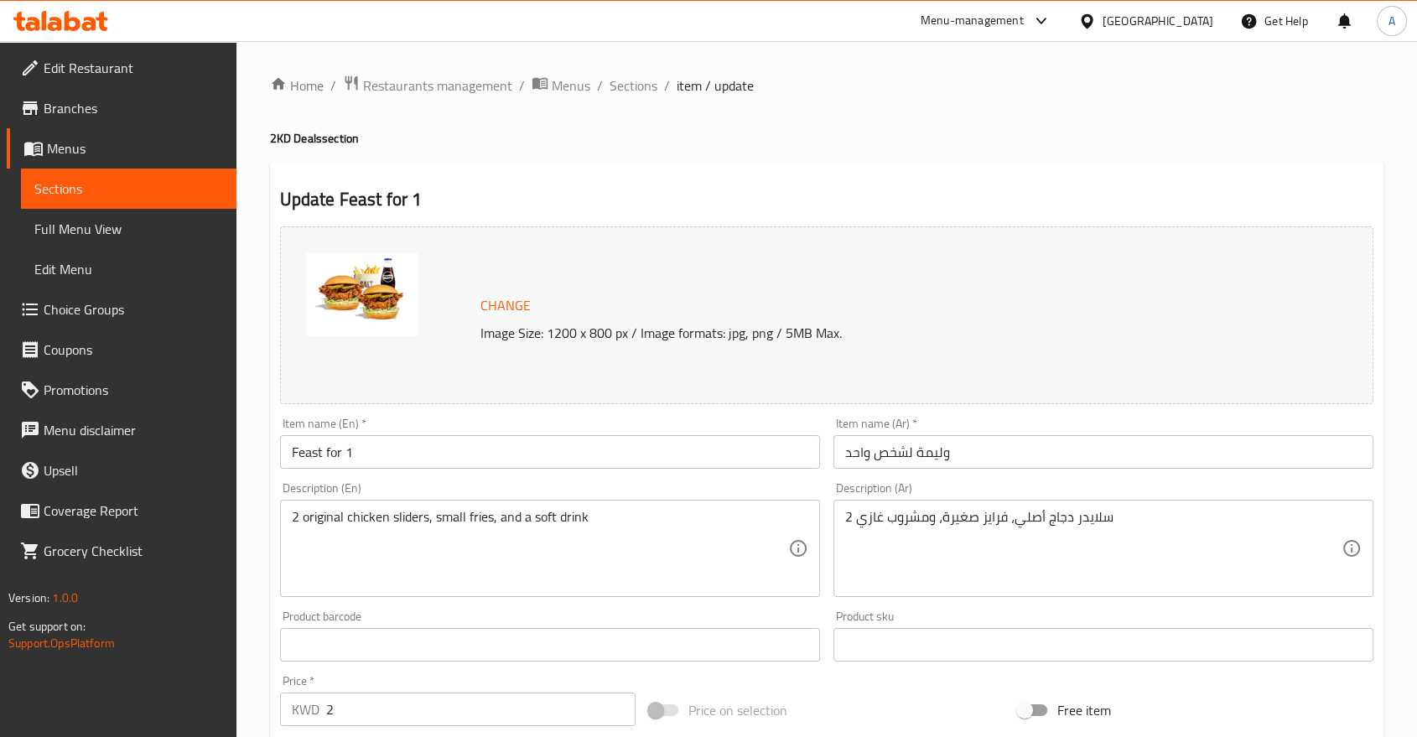
scroll to position [530, 0]
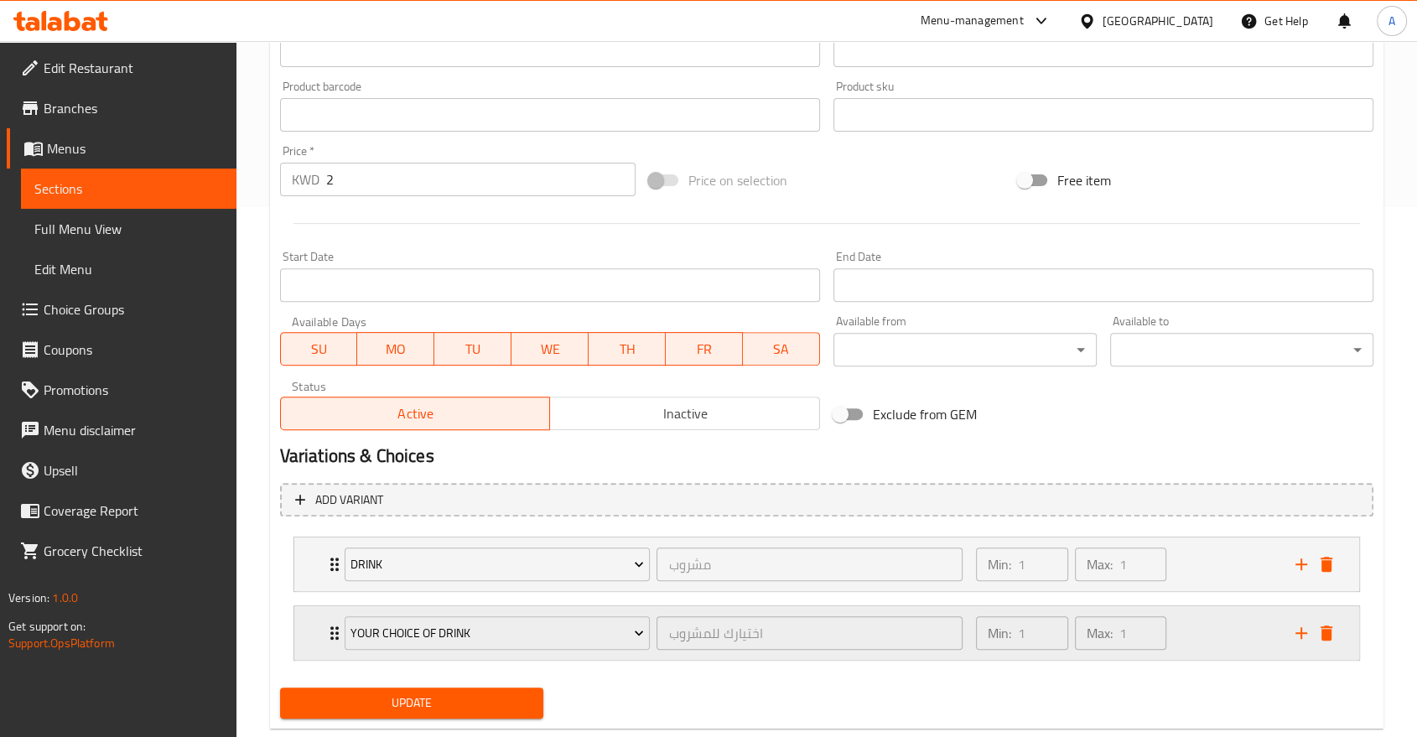
click at [319, 606] on div "Your Choice of Drink اختيارك للمشروب ​ Min: 1 ​ Max: 1 ​" at bounding box center [826, 633] width 1065 height 54
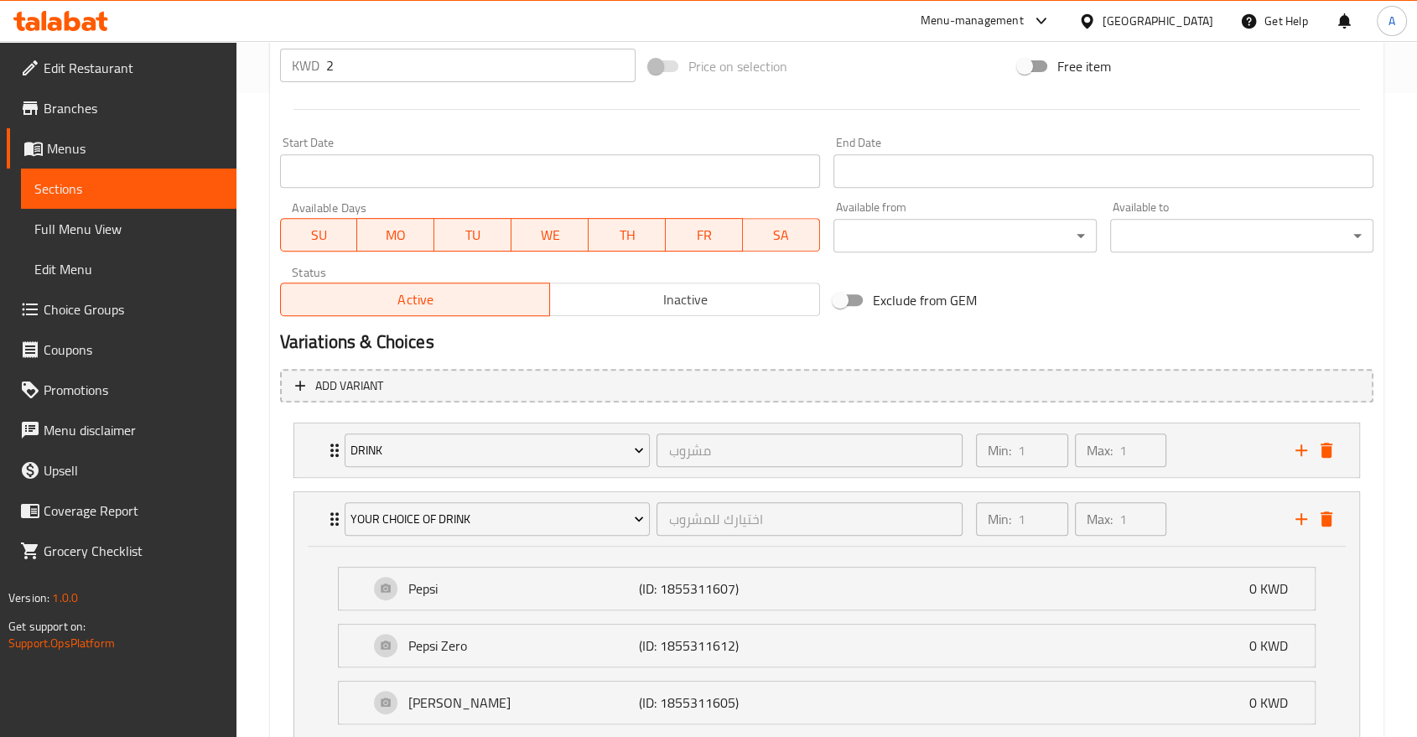
scroll to position [810, 0]
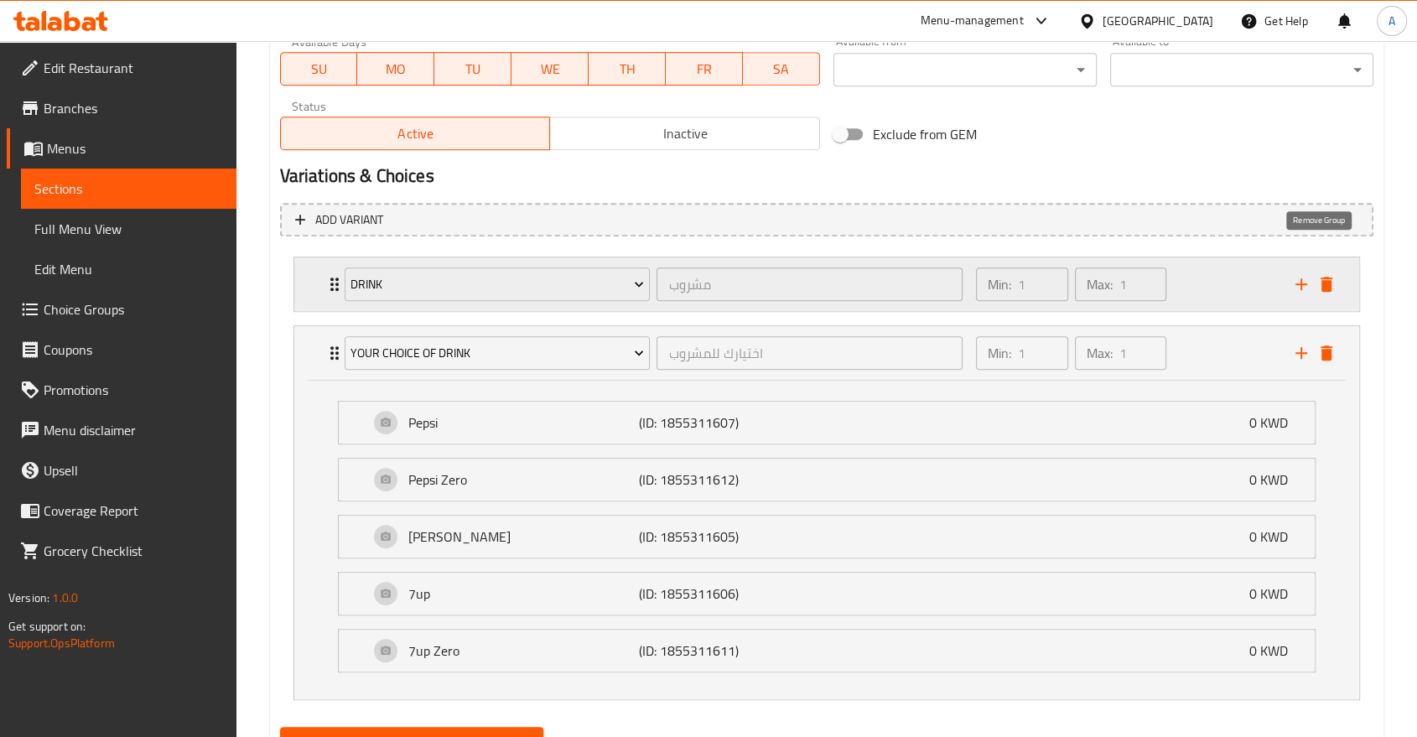
click at [1325, 277] on icon "delete" at bounding box center [1327, 284] width 12 height 15
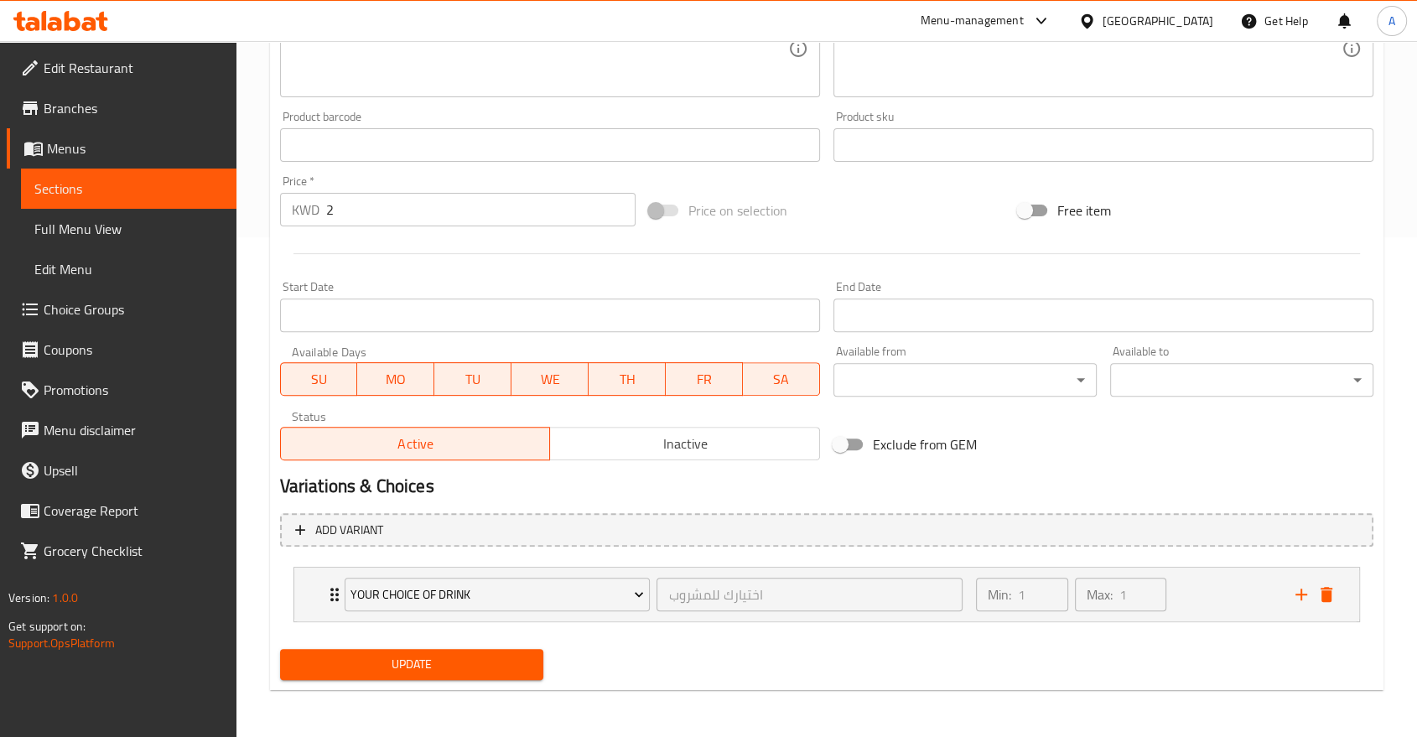
scroll to position [464, 0]
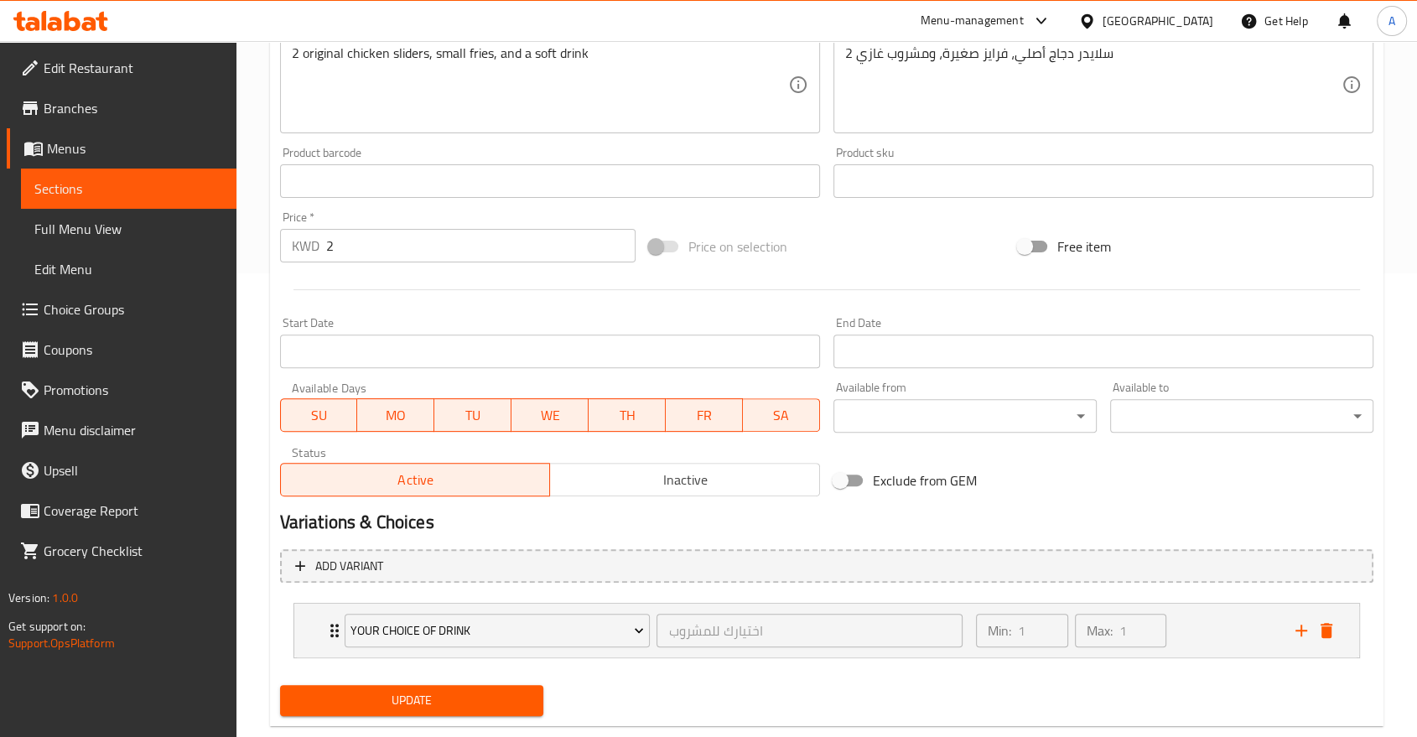
click at [501, 690] on span "Update" at bounding box center [411, 700] width 236 height 21
click at [474, 690] on span "Update" at bounding box center [411, 700] width 236 height 21
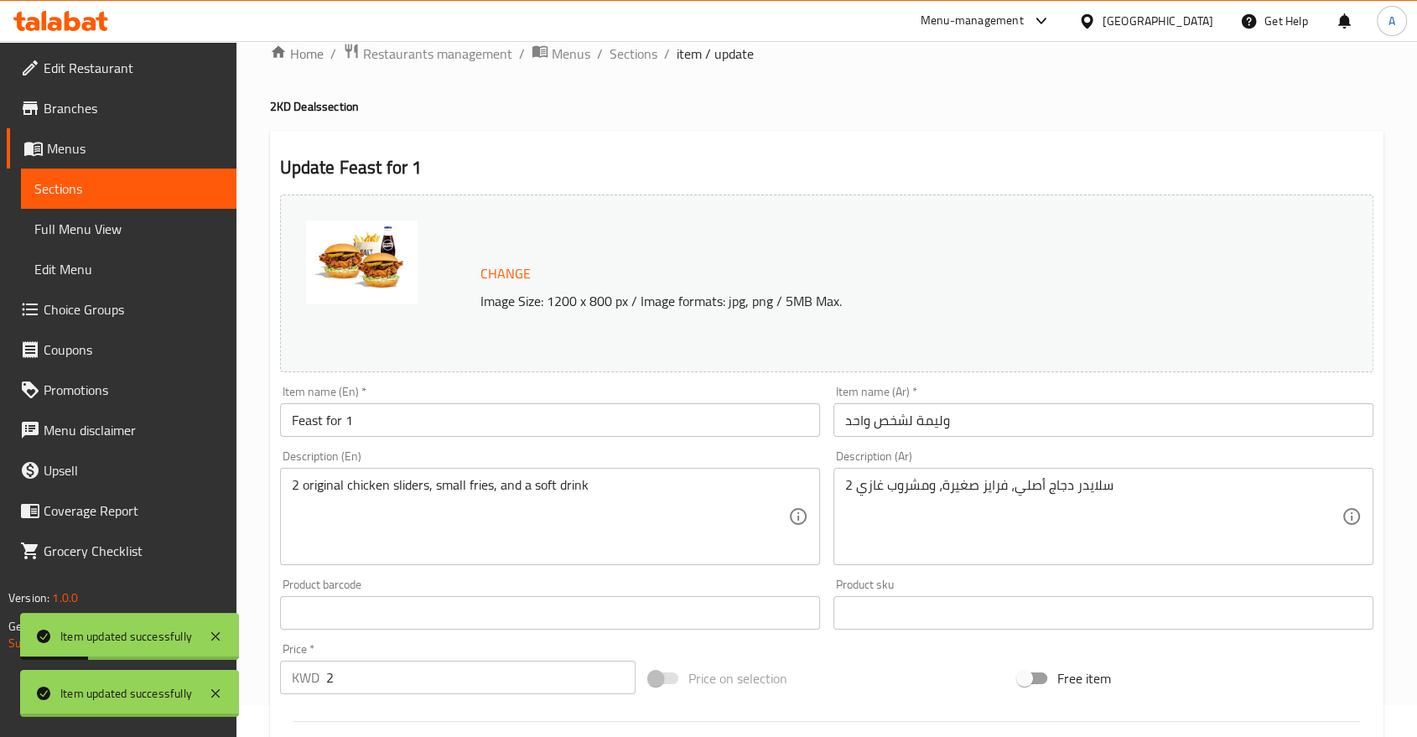
scroll to position [0, 0]
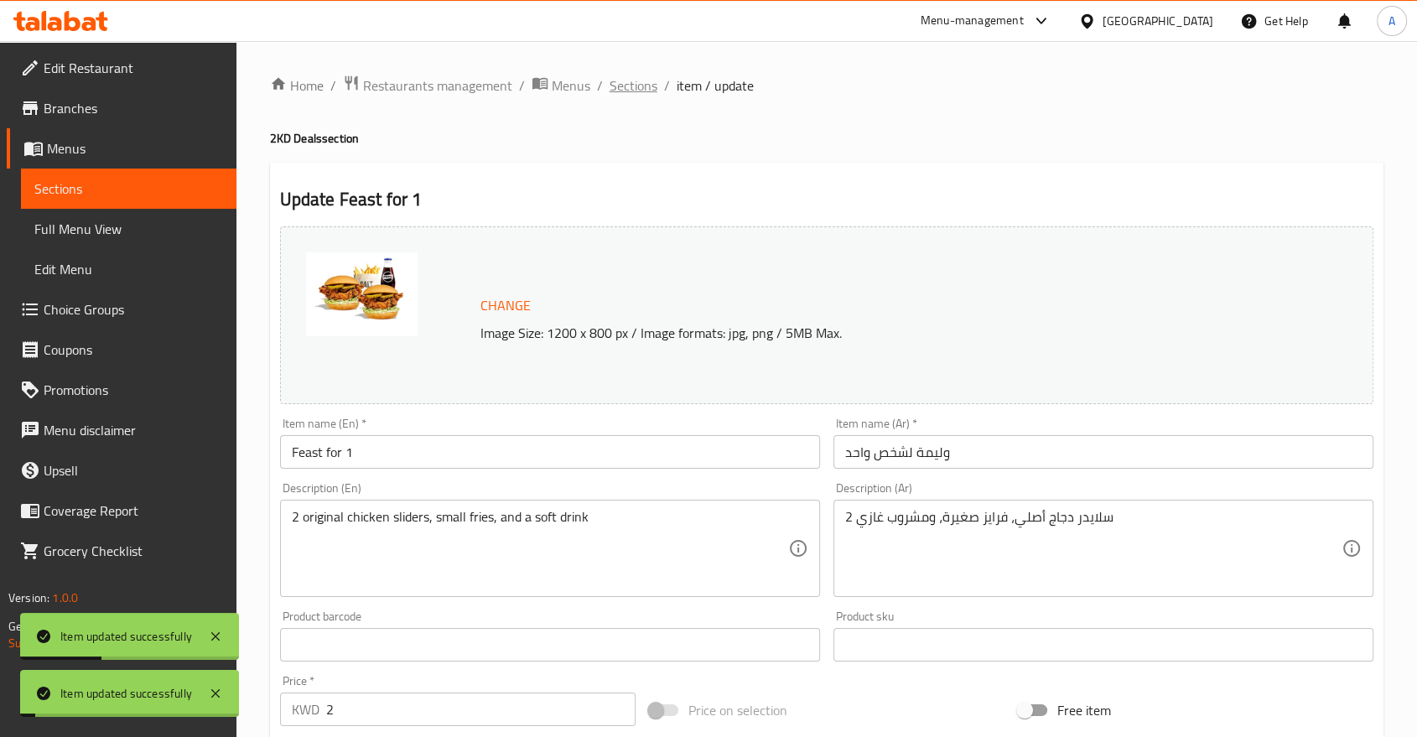
click at [610, 91] on span "Sections" at bounding box center [634, 85] width 48 height 20
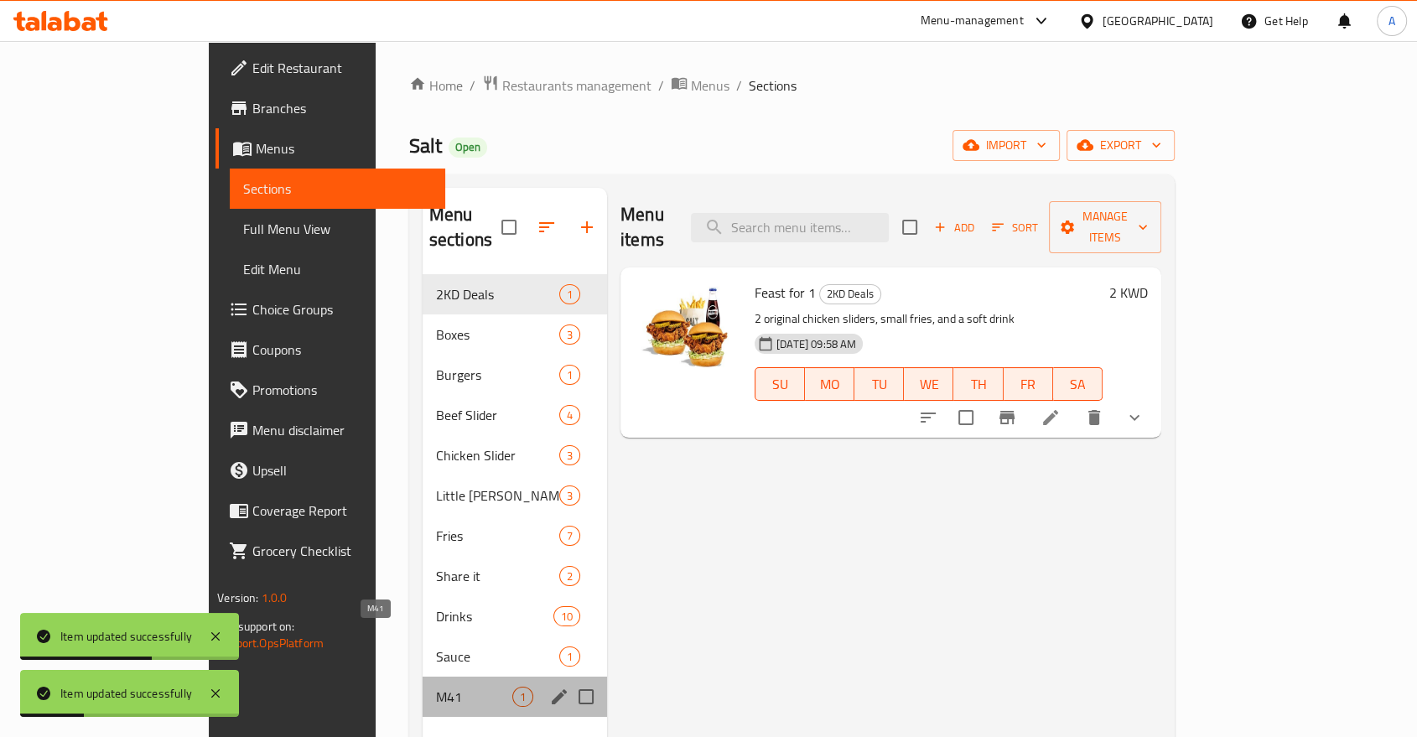
click at [436, 687] on span "M41" at bounding box center [474, 697] width 76 height 20
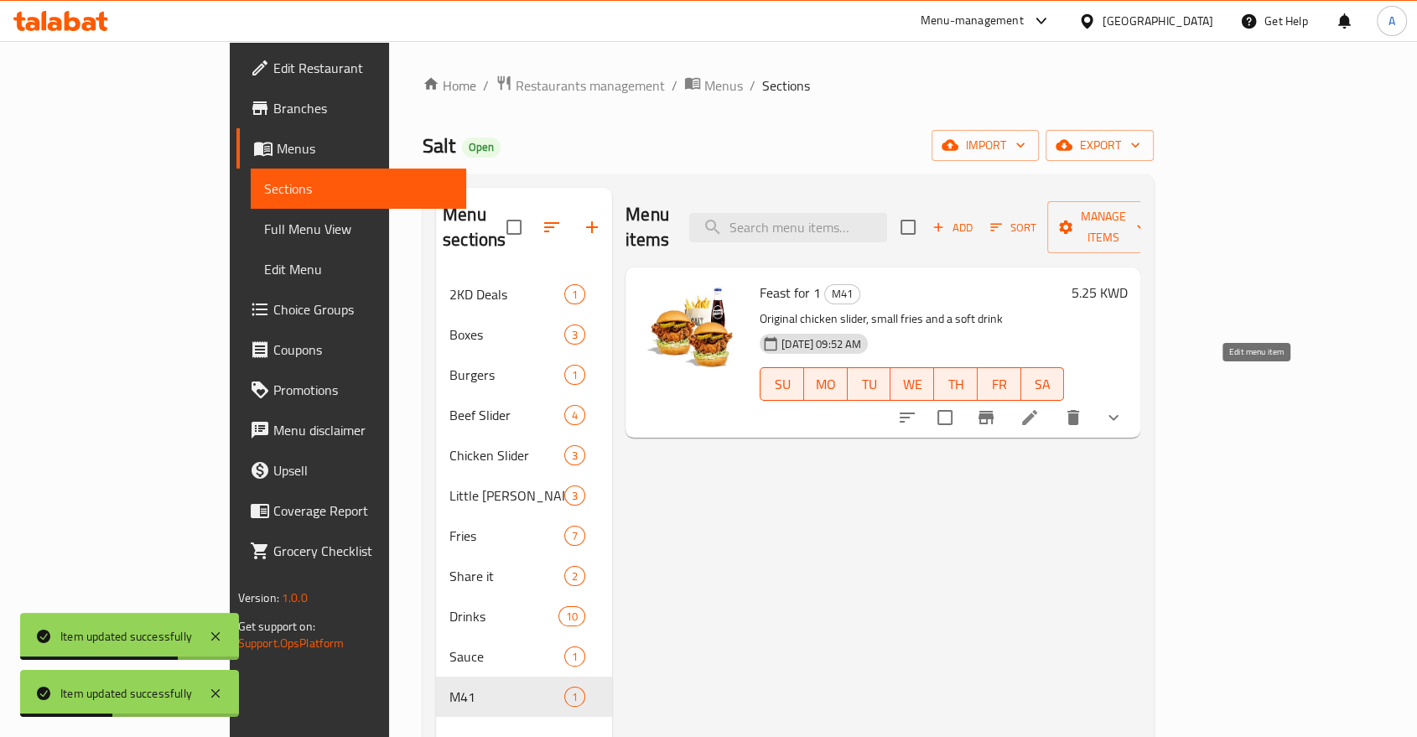
click at [1040, 408] on icon at bounding box center [1030, 418] width 20 height 20
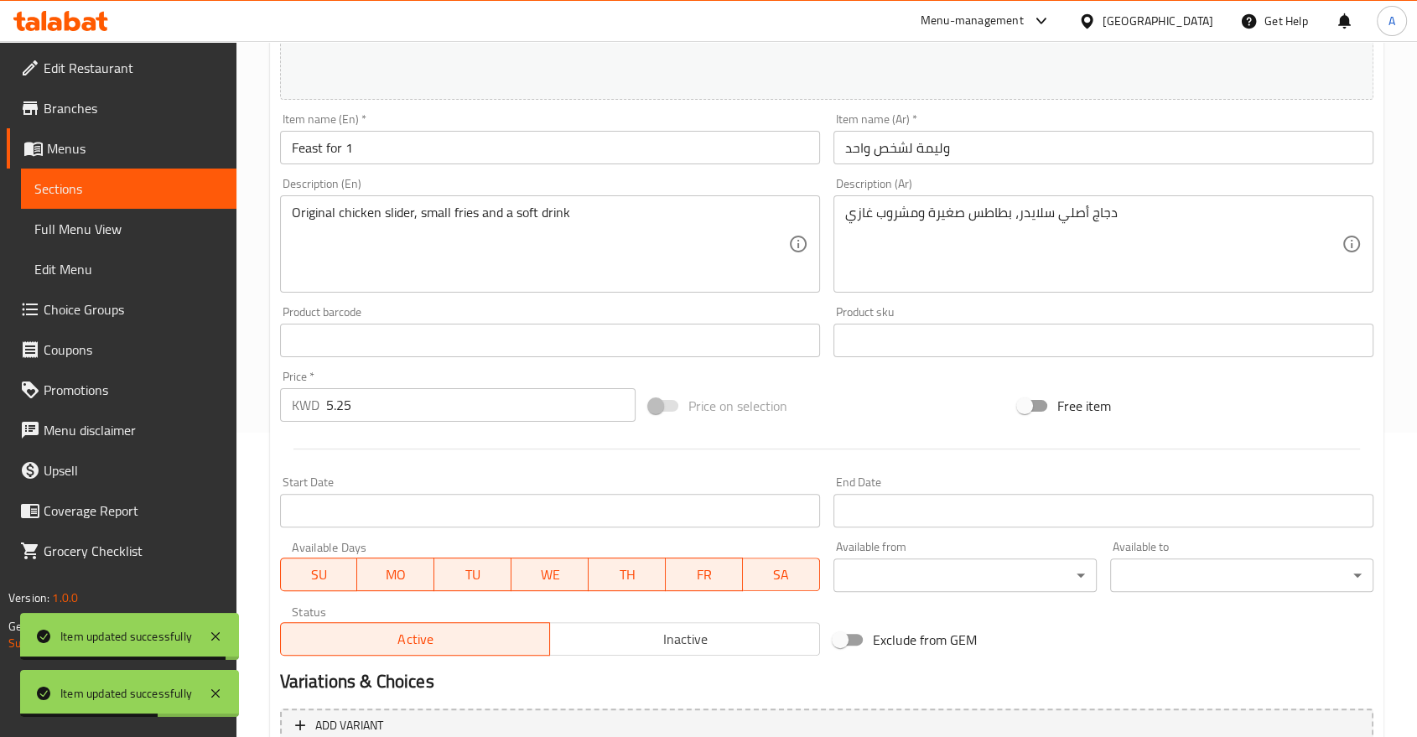
scroll to position [464, 0]
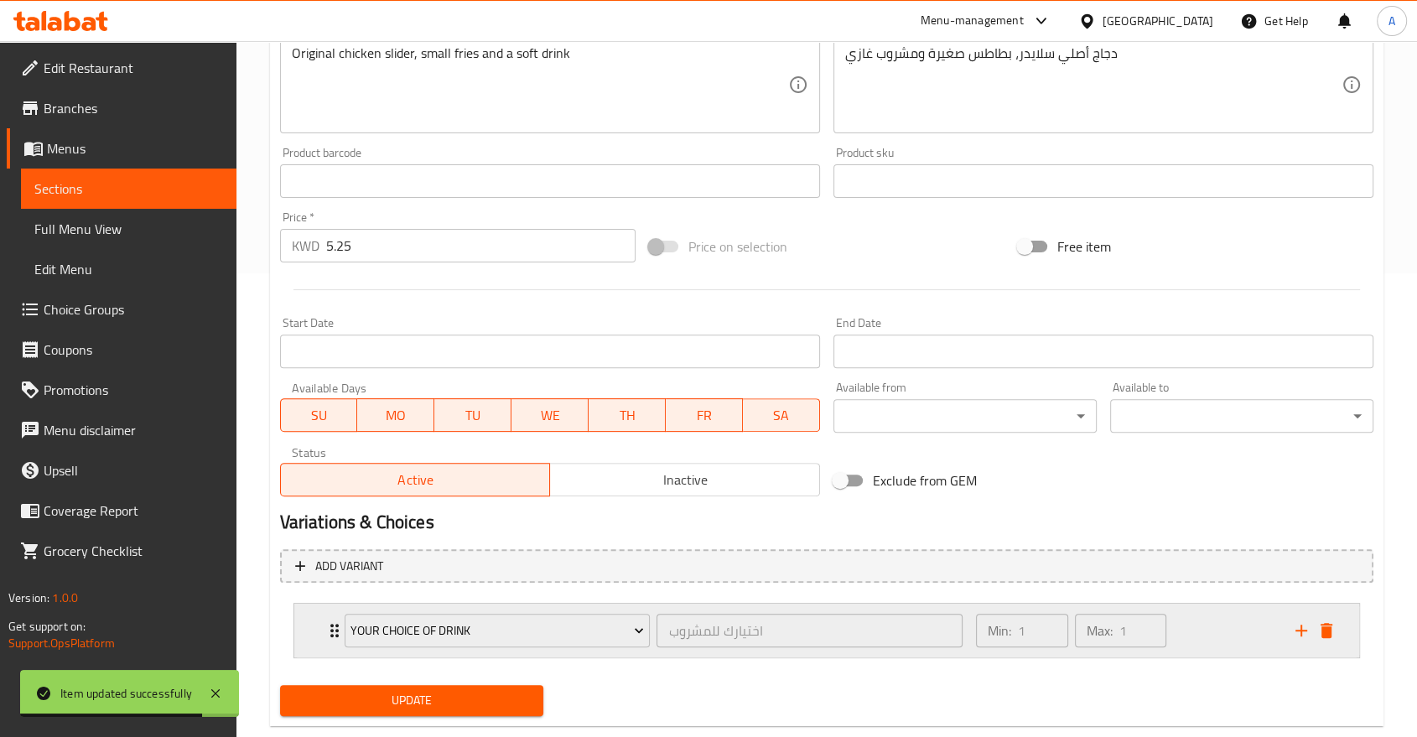
click at [325, 621] on icon "Expand" at bounding box center [335, 631] width 20 height 20
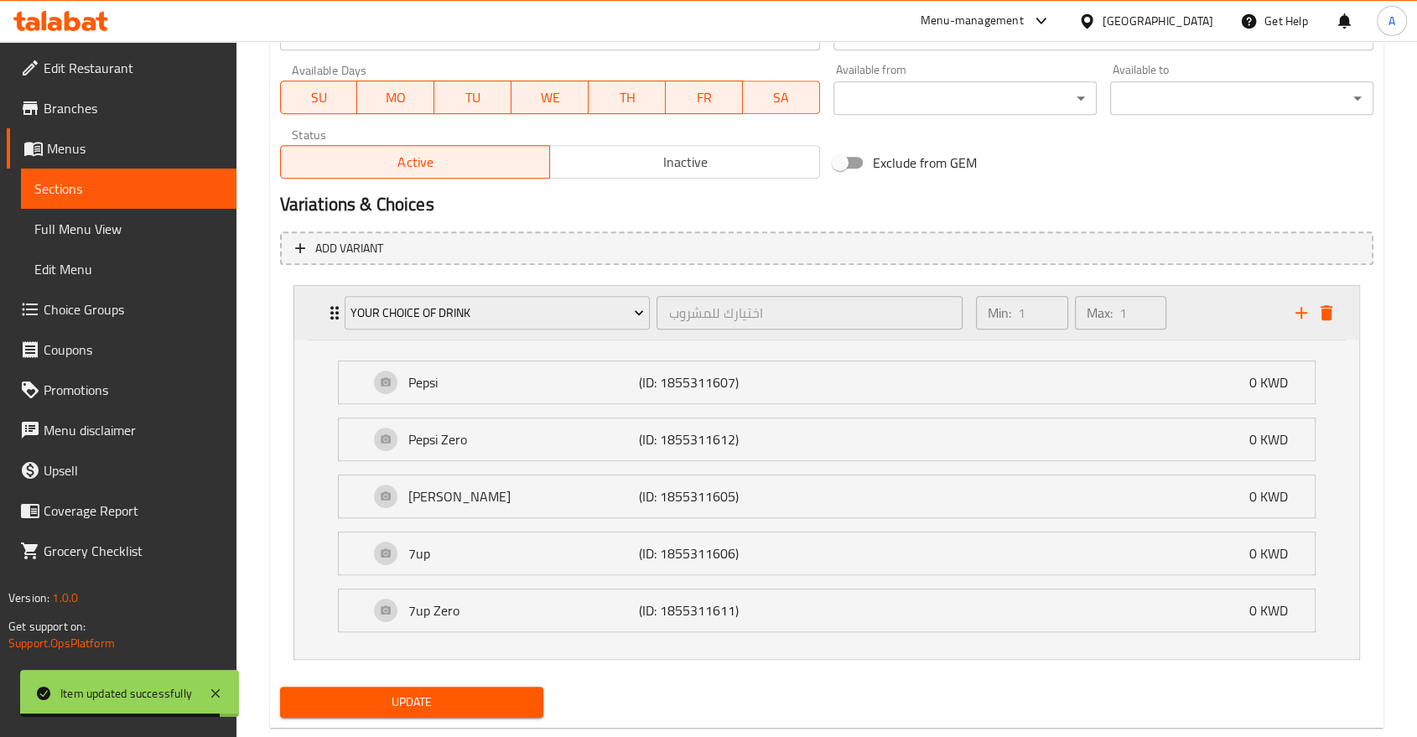
scroll to position [782, 0]
click at [468, 691] on span "Update" at bounding box center [411, 701] width 236 height 21
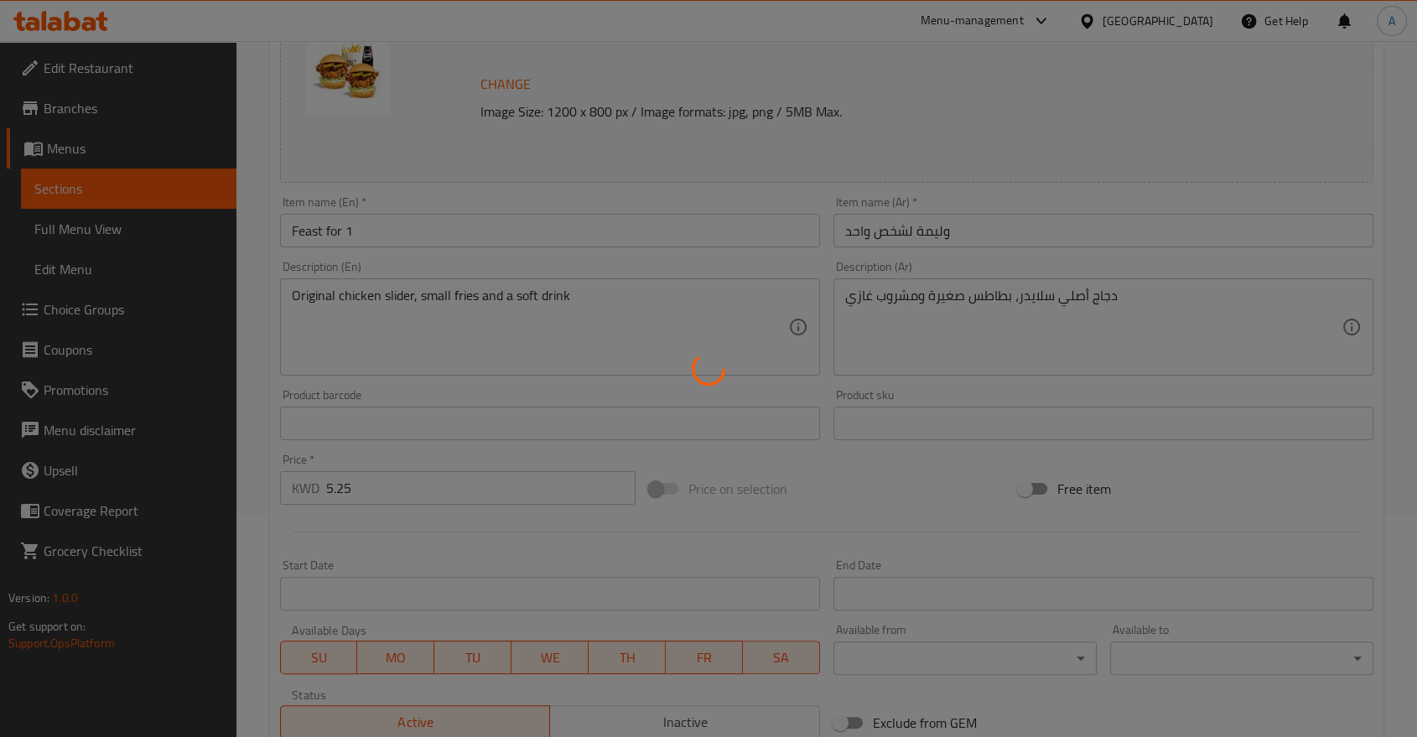
scroll to position [0, 0]
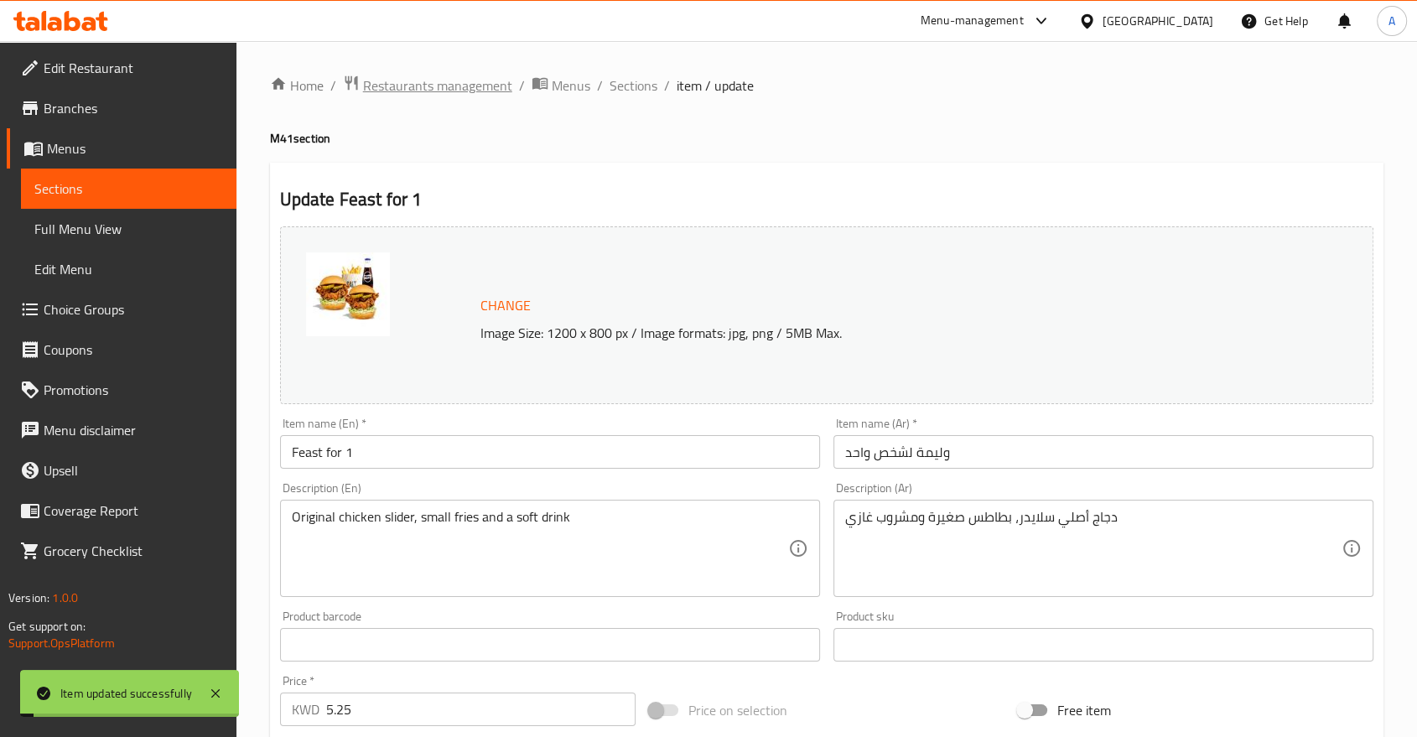
click at [407, 92] on span "Restaurants management" at bounding box center [437, 85] width 149 height 20
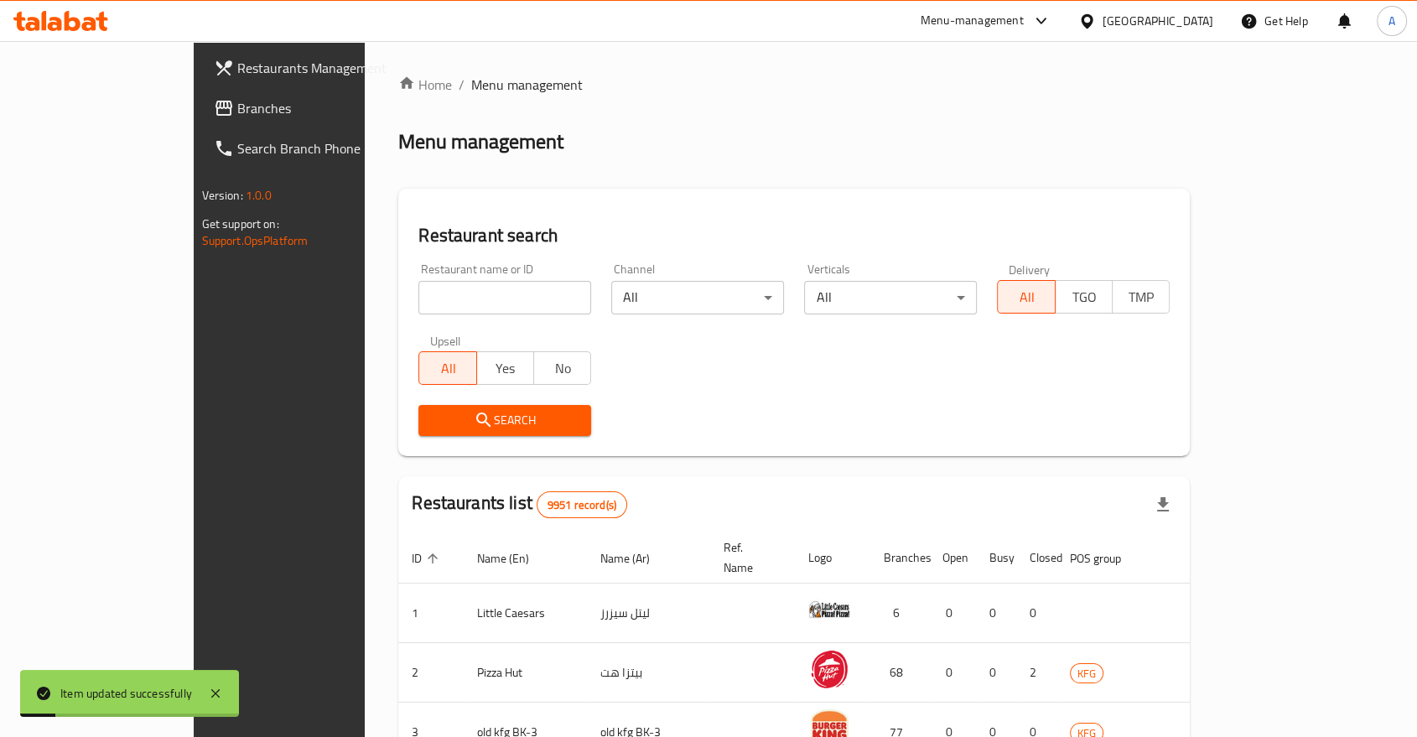
click at [418, 283] on input "search" at bounding box center [504, 298] width 173 height 34
type input "salt"
click button "Search" at bounding box center [504, 420] width 173 height 31
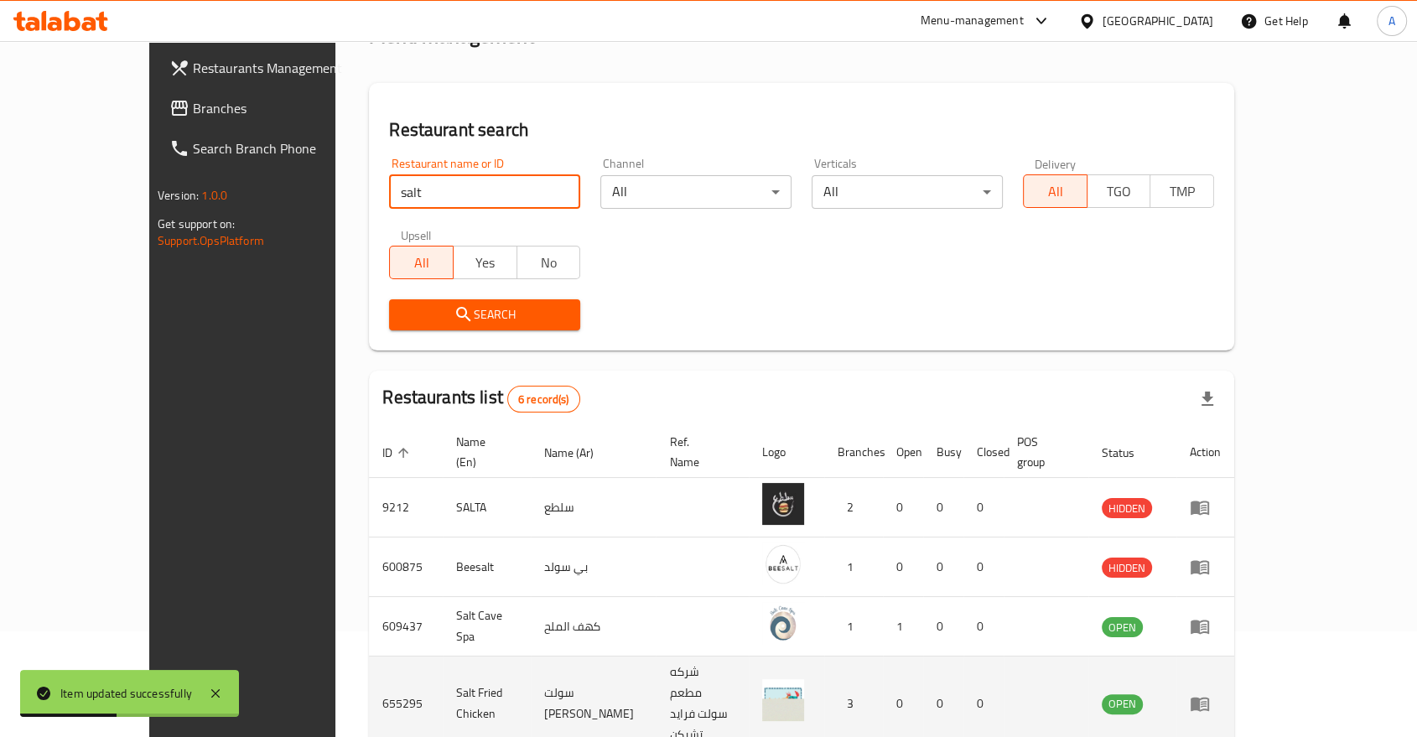
scroll to position [250, 0]
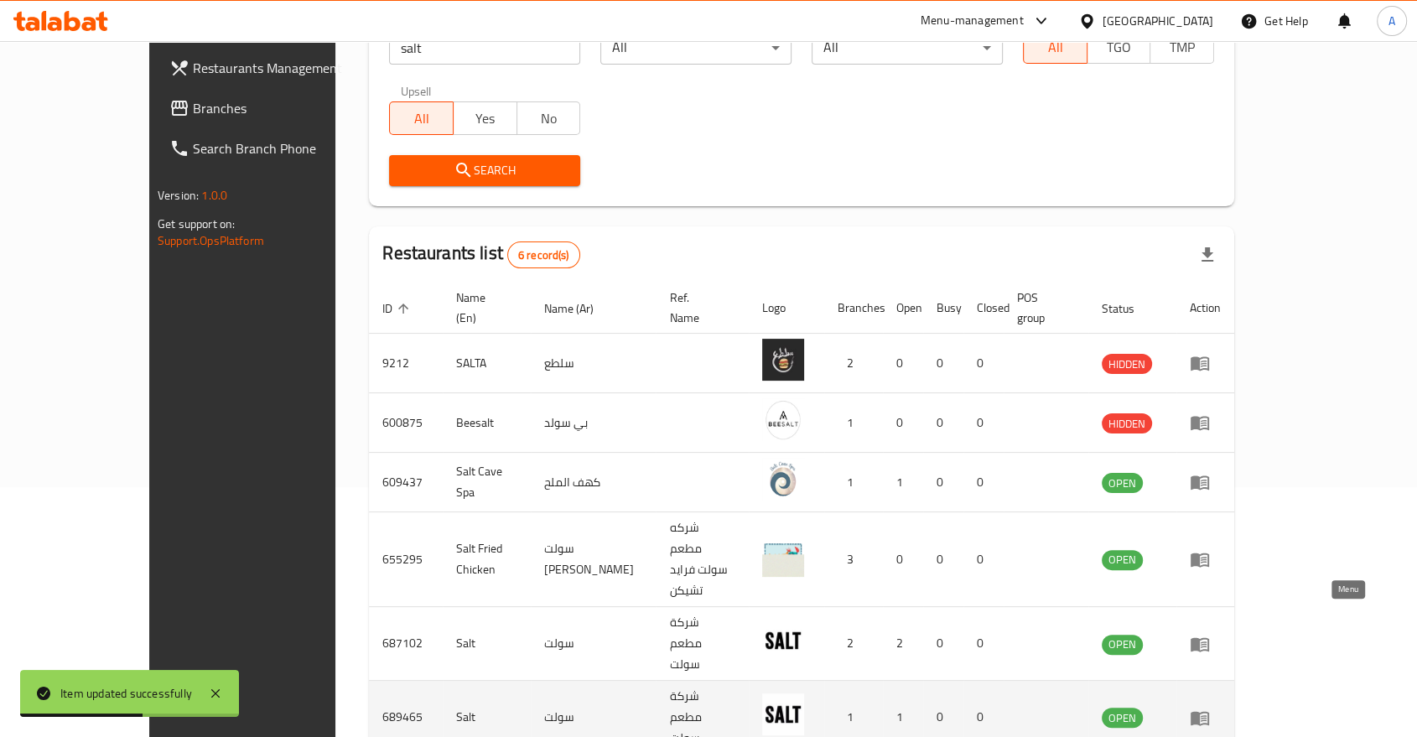
click at [1210, 708] on icon "enhanced table" at bounding box center [1200, 718] width 20 height 20
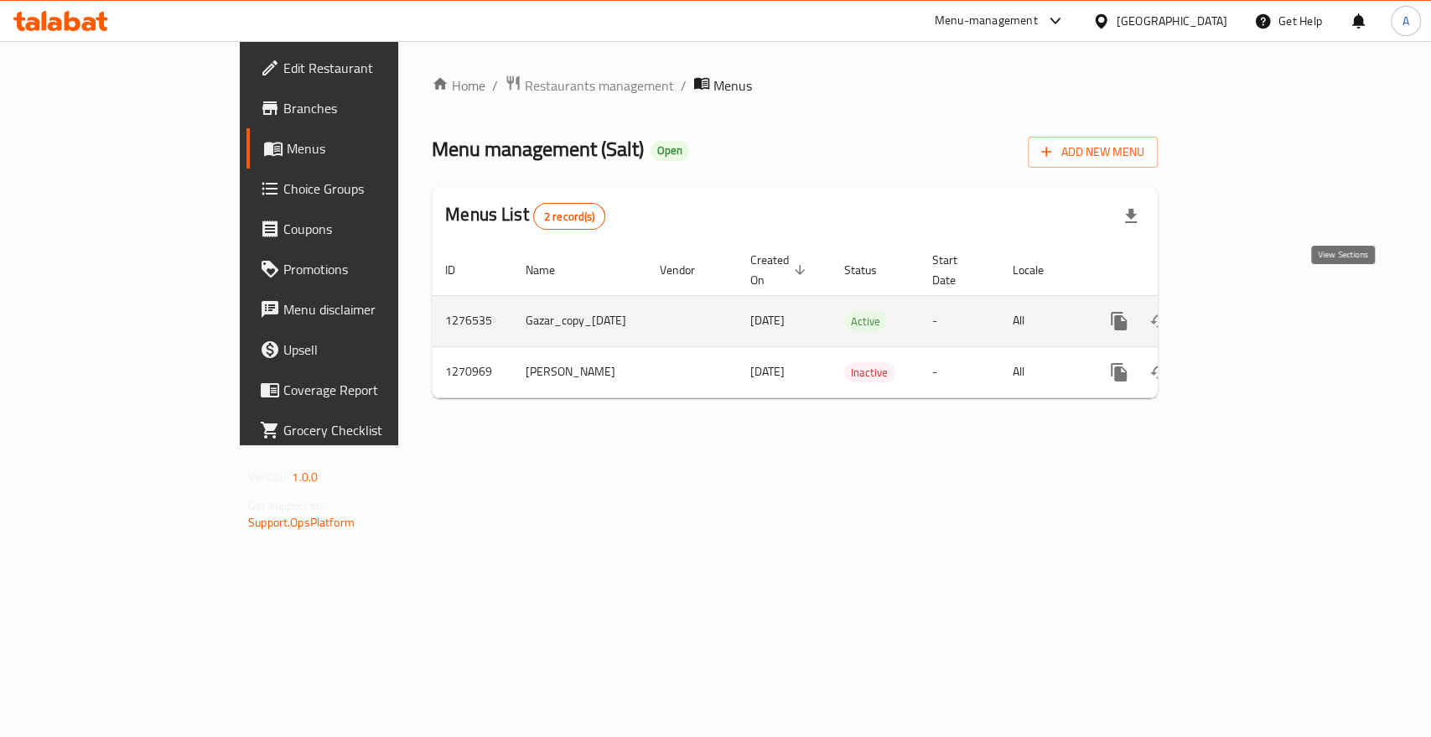
click at [1260, 304] on link "enhanced table" at bounding box center [1240, 321] width 40 height 40
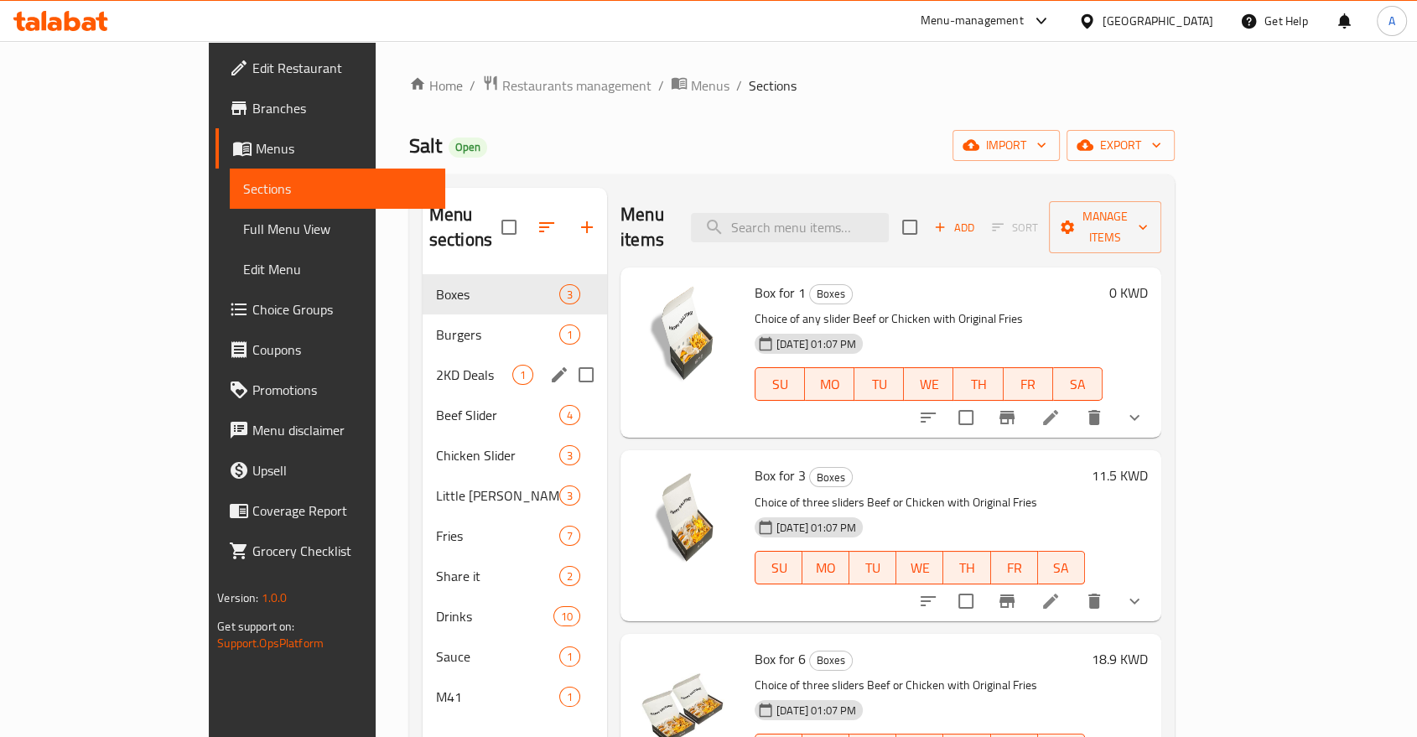
click at [436, 365] on span "2KD Deals" at bounding box center [474, 375] width 76 height 20
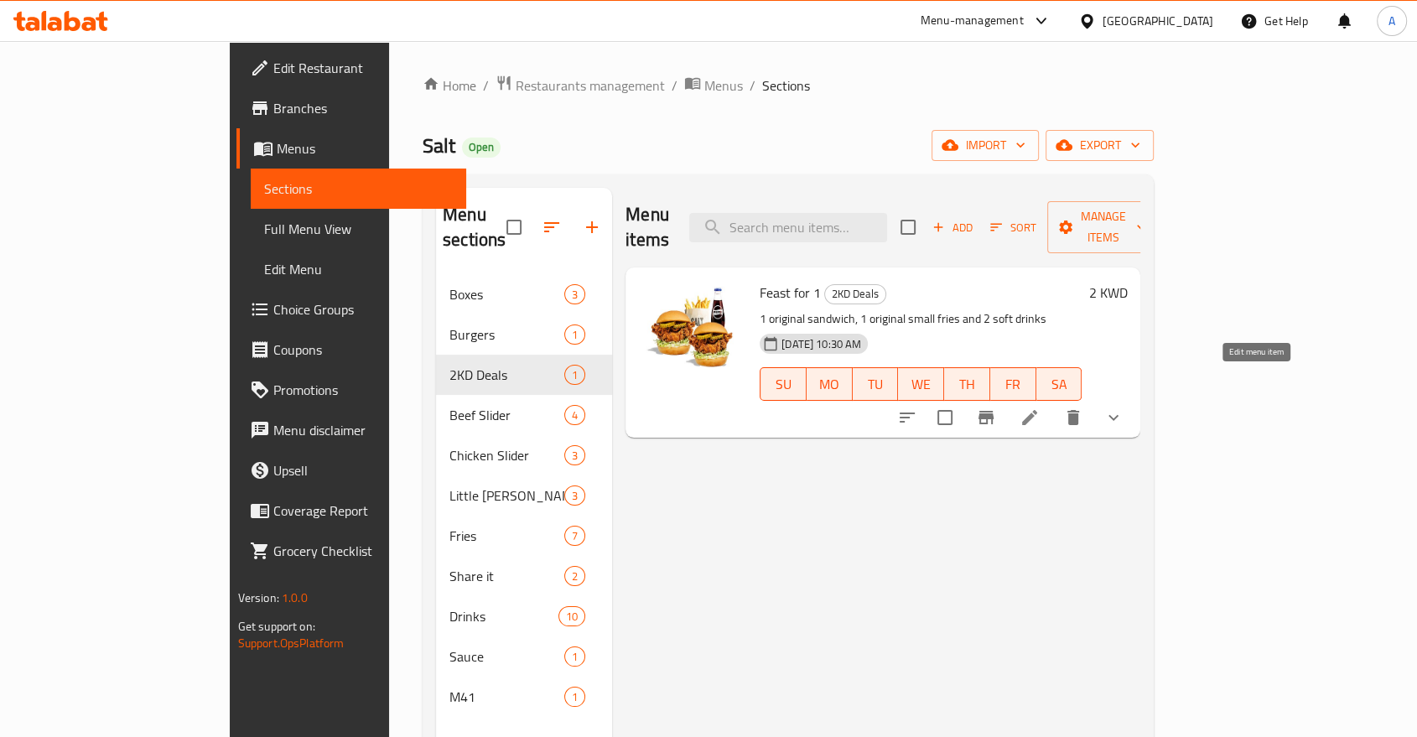
click at [1037, 410] on icon at bounding box center [1029, 417] width 15 height 15
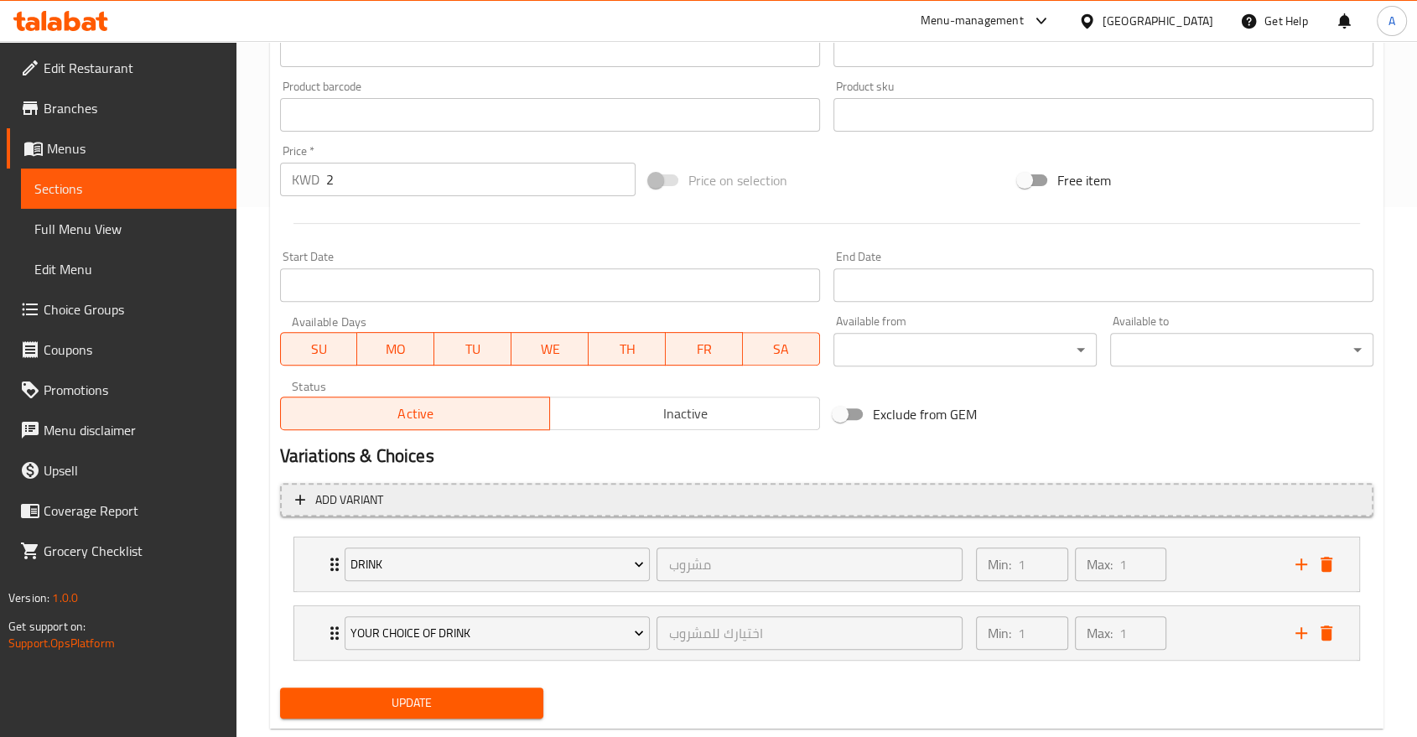
scroll to position [530, 0]
drag, startPoint x: 1332, startPoint y: 533, endPoint x: 1263, endPoint y: 542, distance: 69.3
click at [1332, 557] on icon "delete" at bounding box center [1327, 564] width 12 height 15
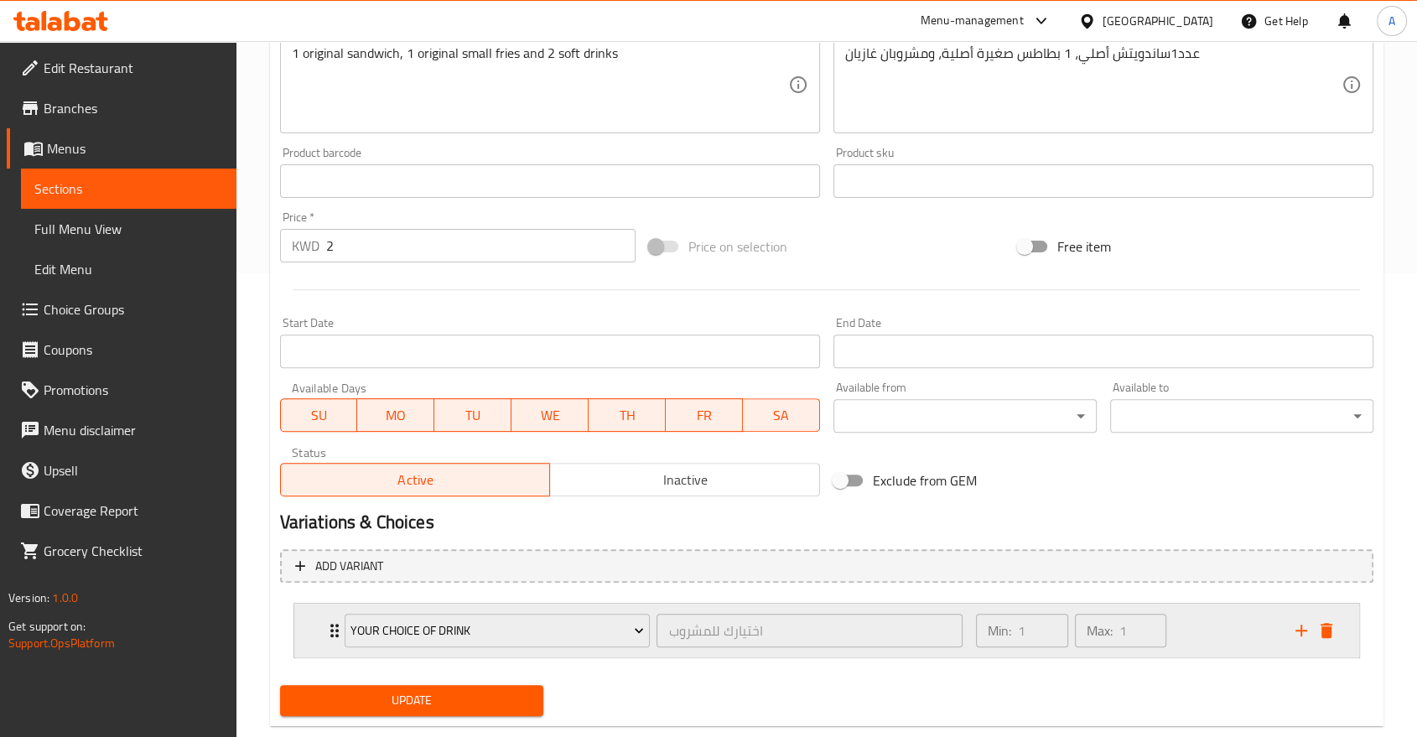
click at [314, 604] on div "Your Choice of Drink اختيارك للمشروب ​ Min: 1 ​ Max: 1 ​" at bounding box center [826, 631] width 1065 height 54
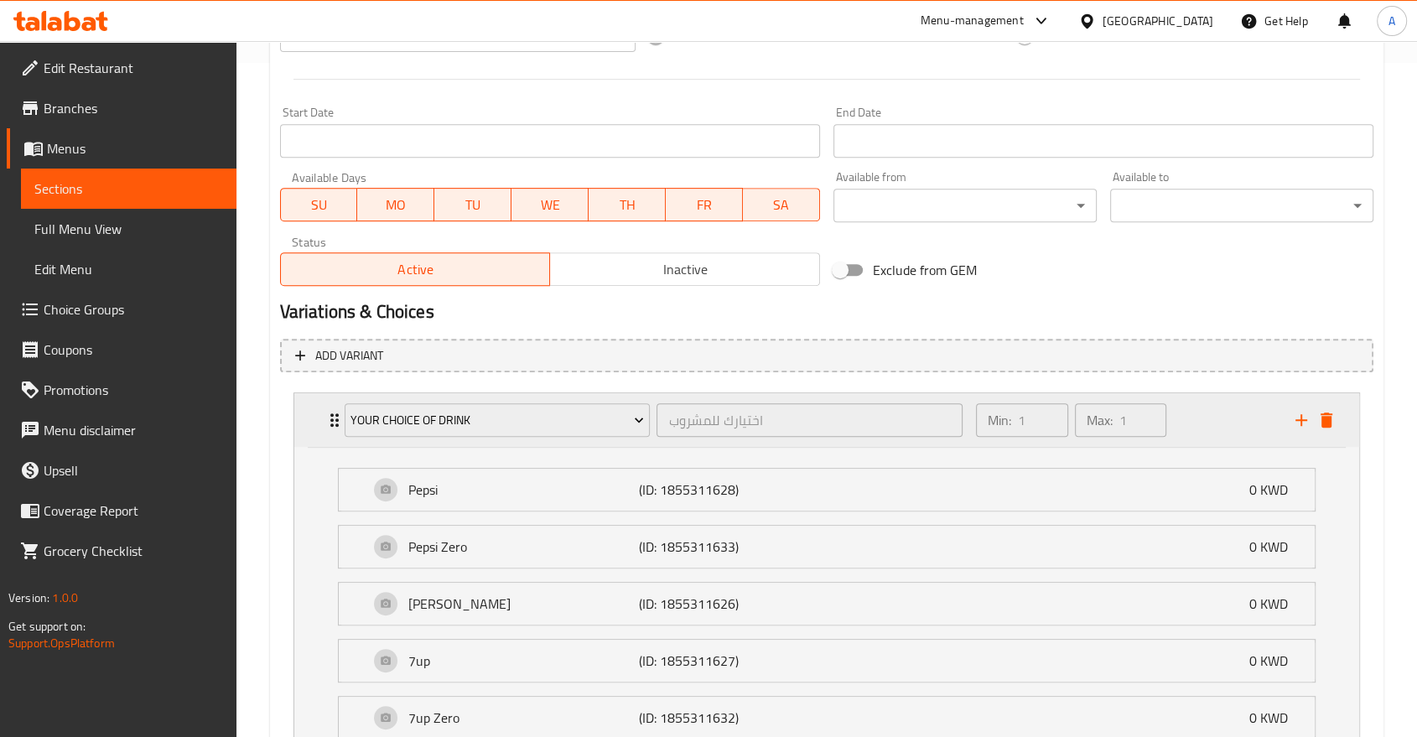
scroll to position [782, 0]
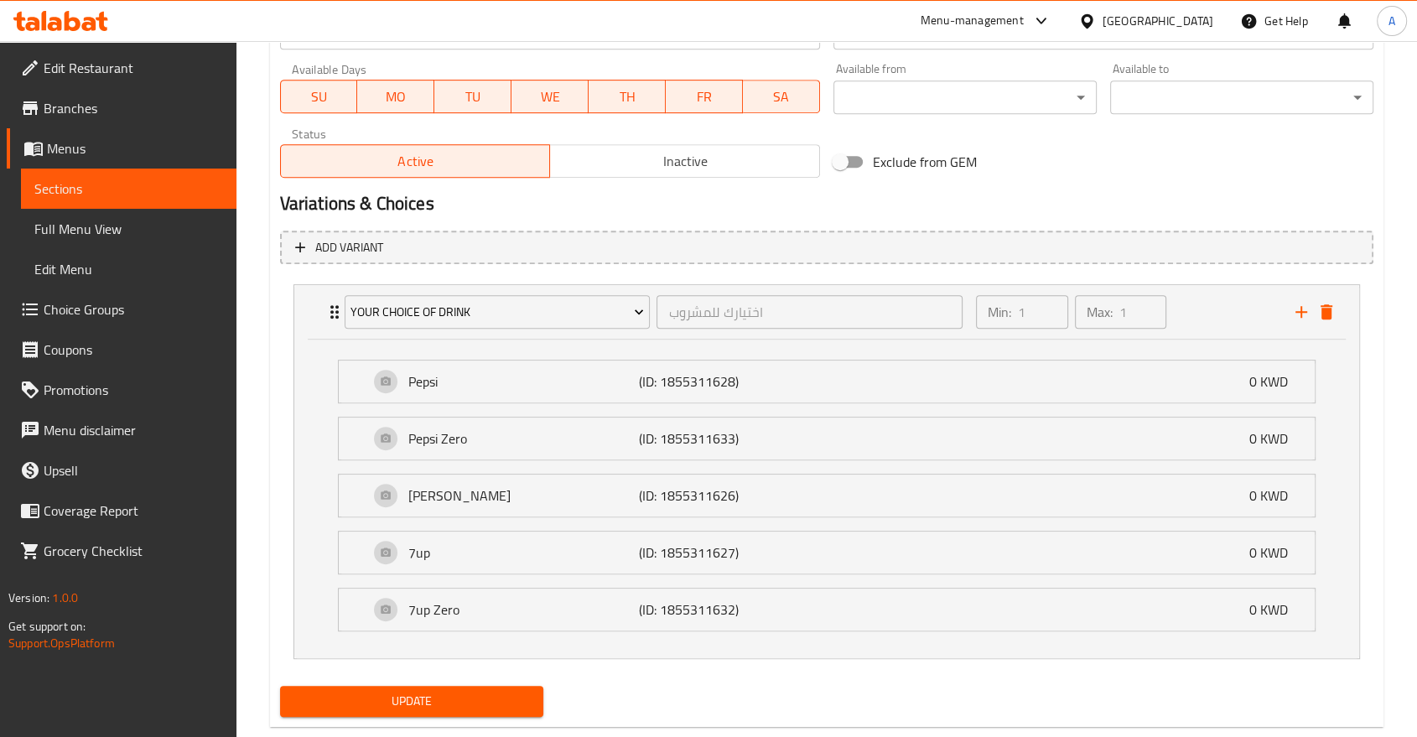
click at [455, 691] on span "Update" at bounding box center [411, 701] width 236 height 21
click at [435, 691] on span "Update" at bounding box center [411, 701] width 236 height 21
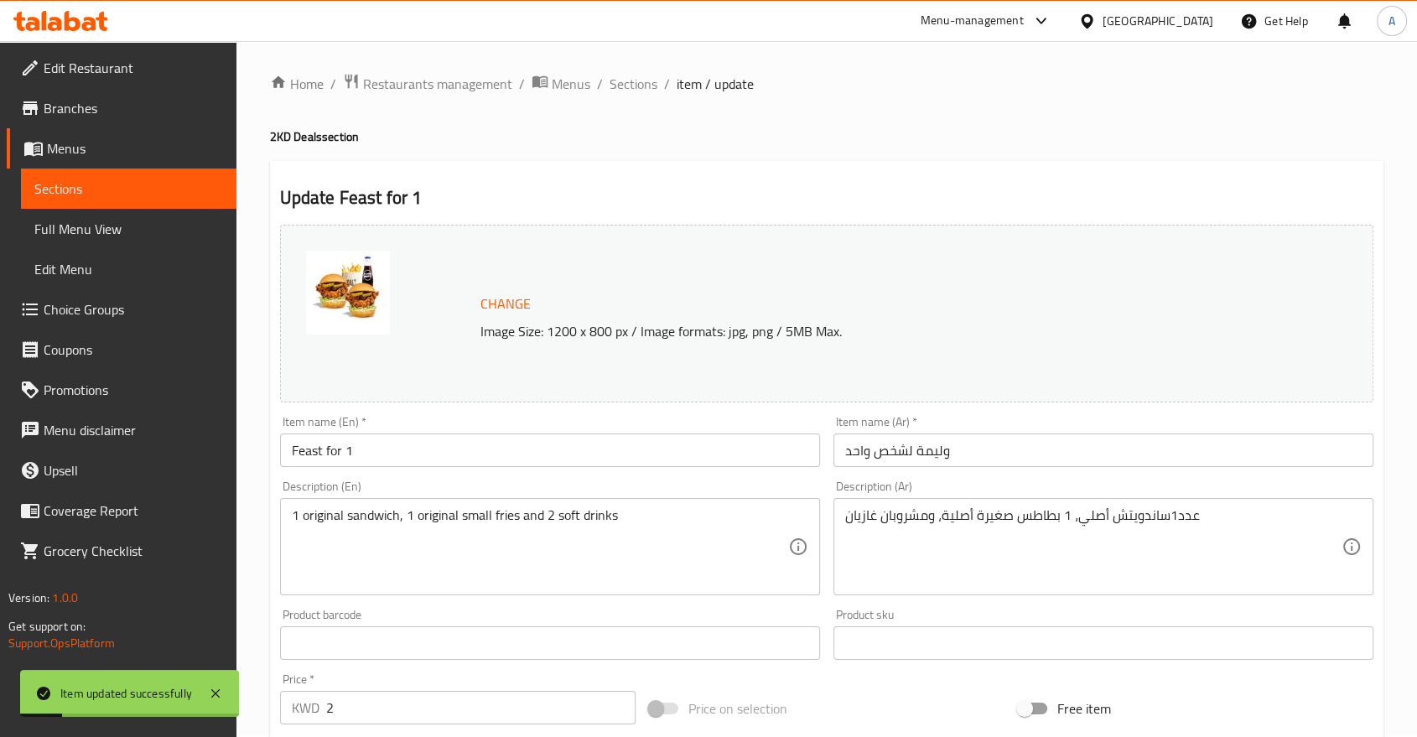
scroll to position [0, 0]
click at [610, 89] on span "Sections" at bounding box center [634, 85] width 48 height 20
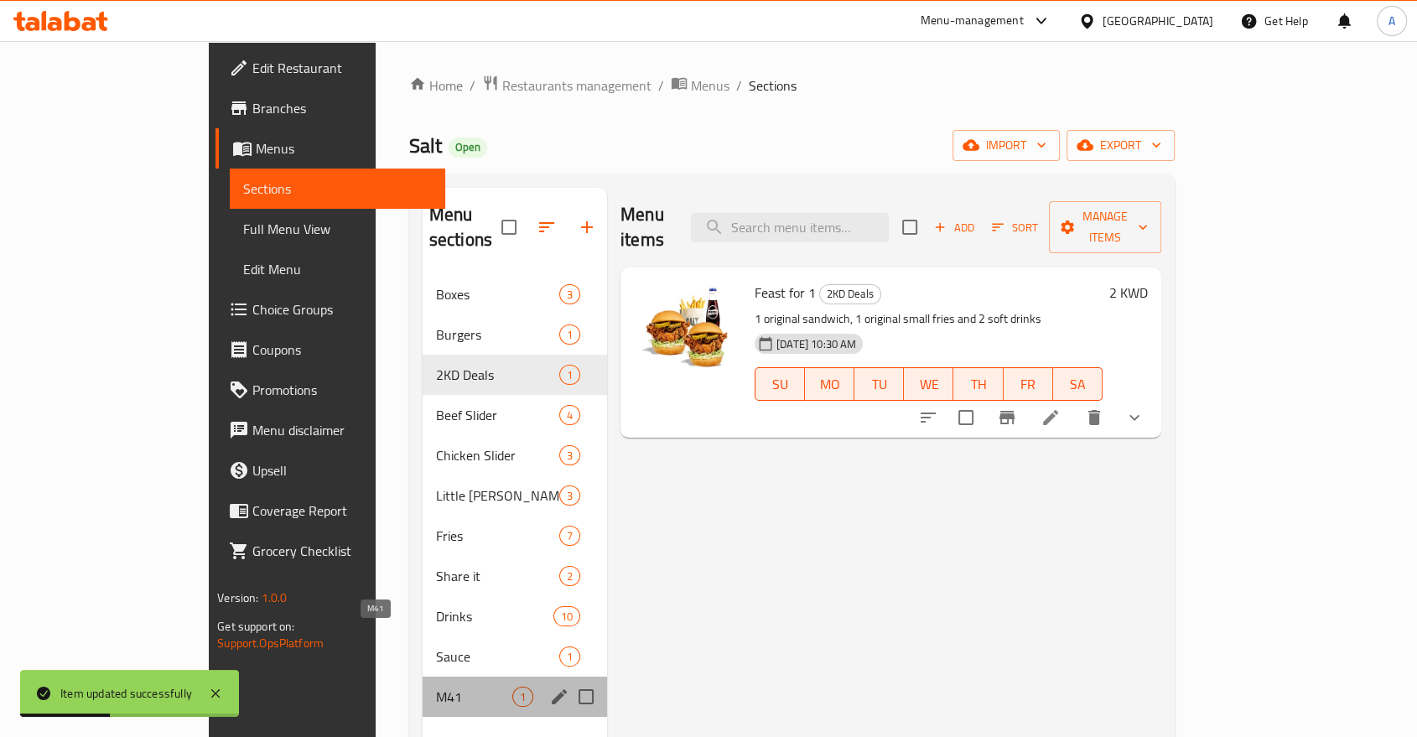
click at [436, 687] on span "M41" at bounding box center [474, 697] width 76 height 20
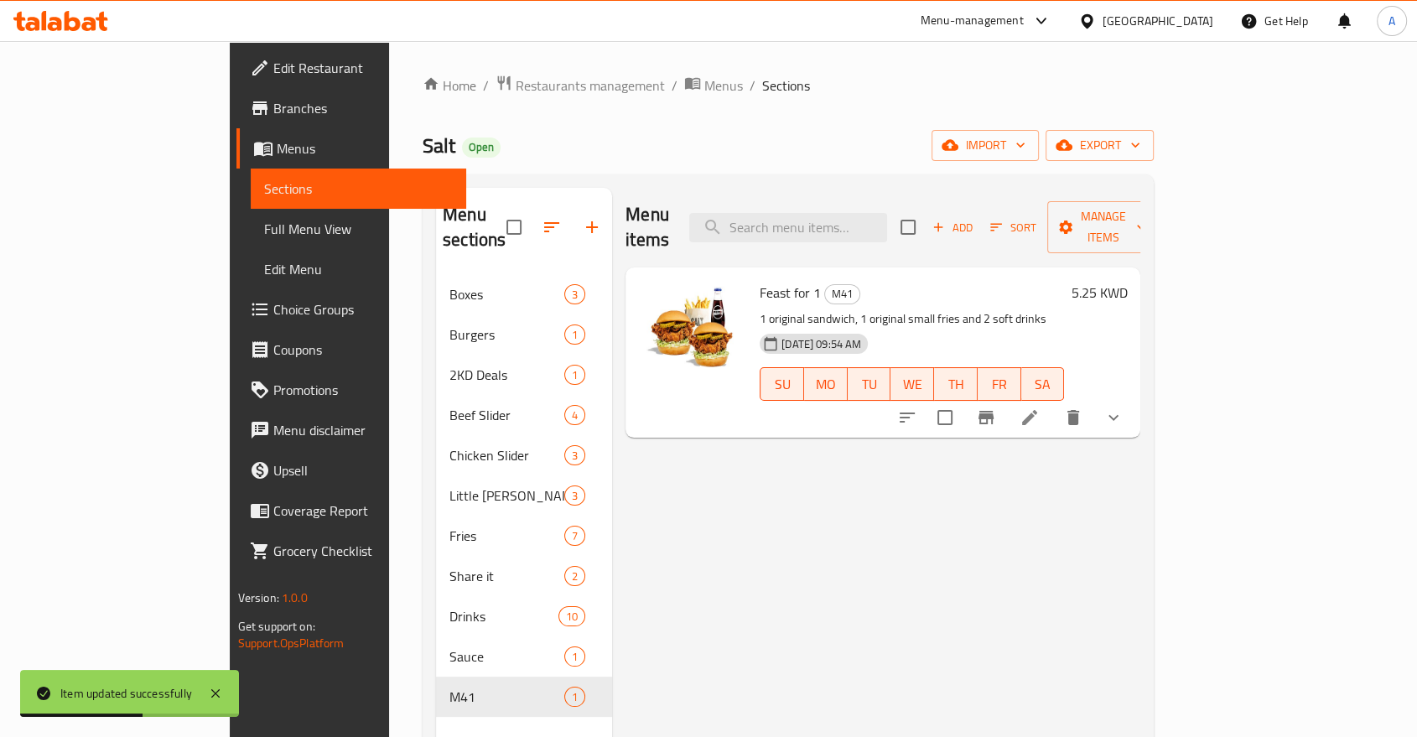
click at [1124, 408] on icon "show more" at bounding box center [1114, 418] width 20 height 20
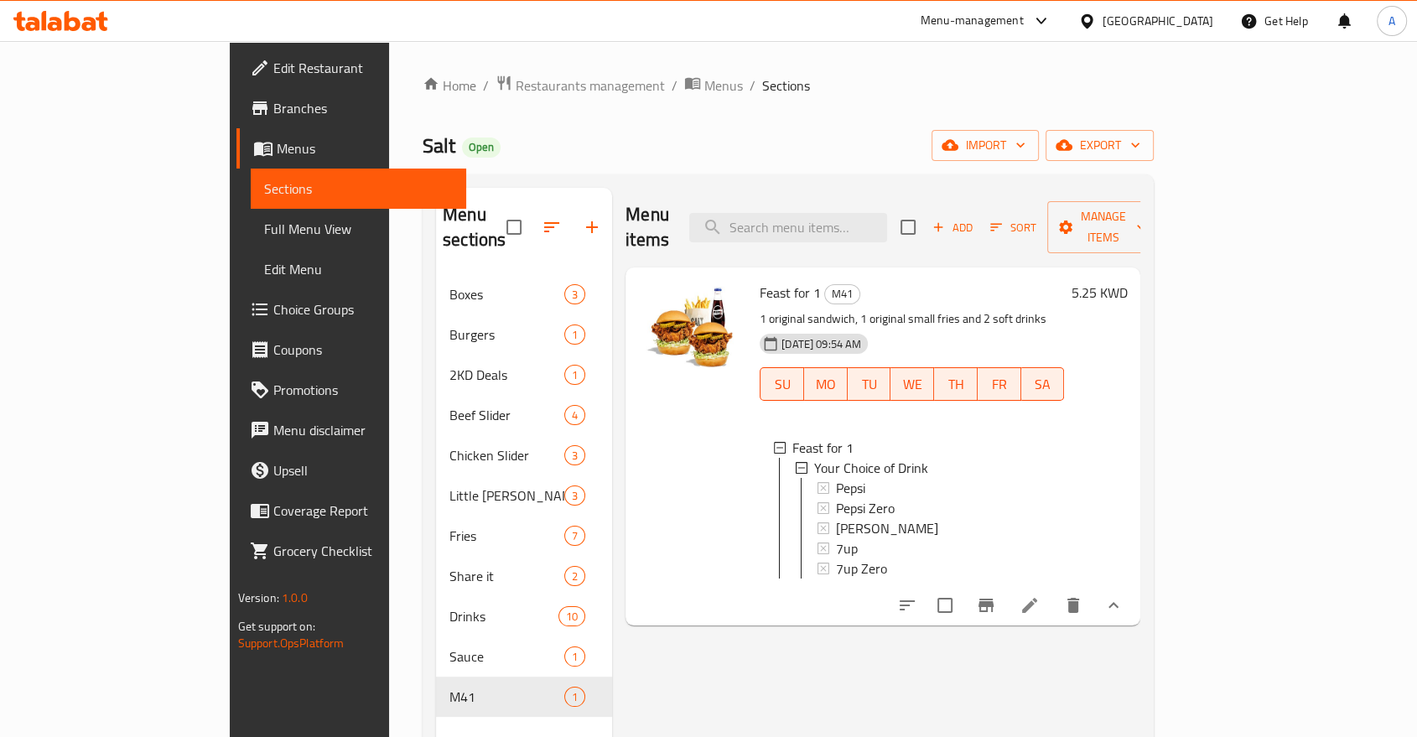
click at [423, 96] on div "Home / Restaurants management / Menus / Sections Salt Open import export Menu s…" at bounding box center [788, 507] width 731 height 864
drag, startPoint x: 1039, startPoint y: 20, endPoint x: 1031, endPoint y: 39, distance: 19.9
click at [1024, 20] on div "Menu-management" at bounding box center [972, 21] width 103 height 20
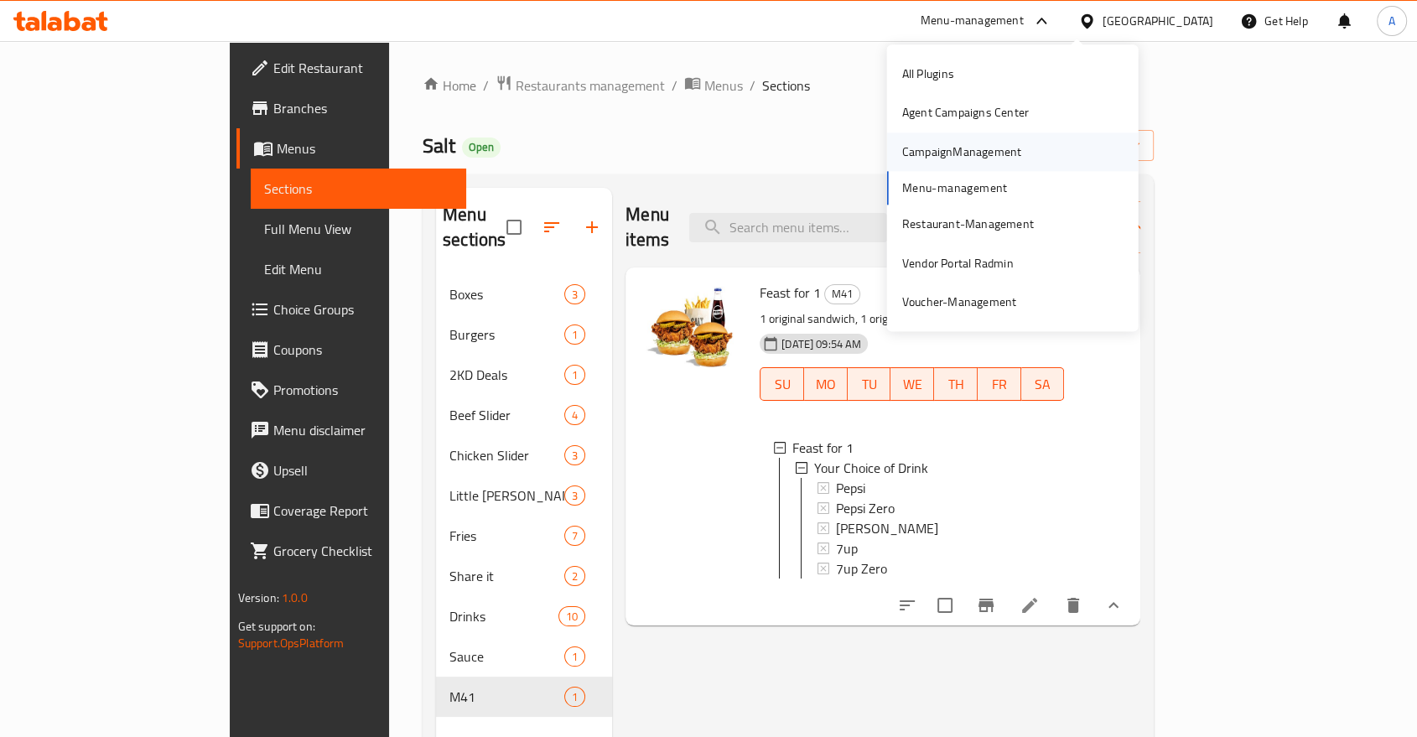
click at [944, 143] on div "CampaignManagement" at bounding box center [962, 152] width 120 height 18
